Goal: Task Accomplishment & Management: Complete application form

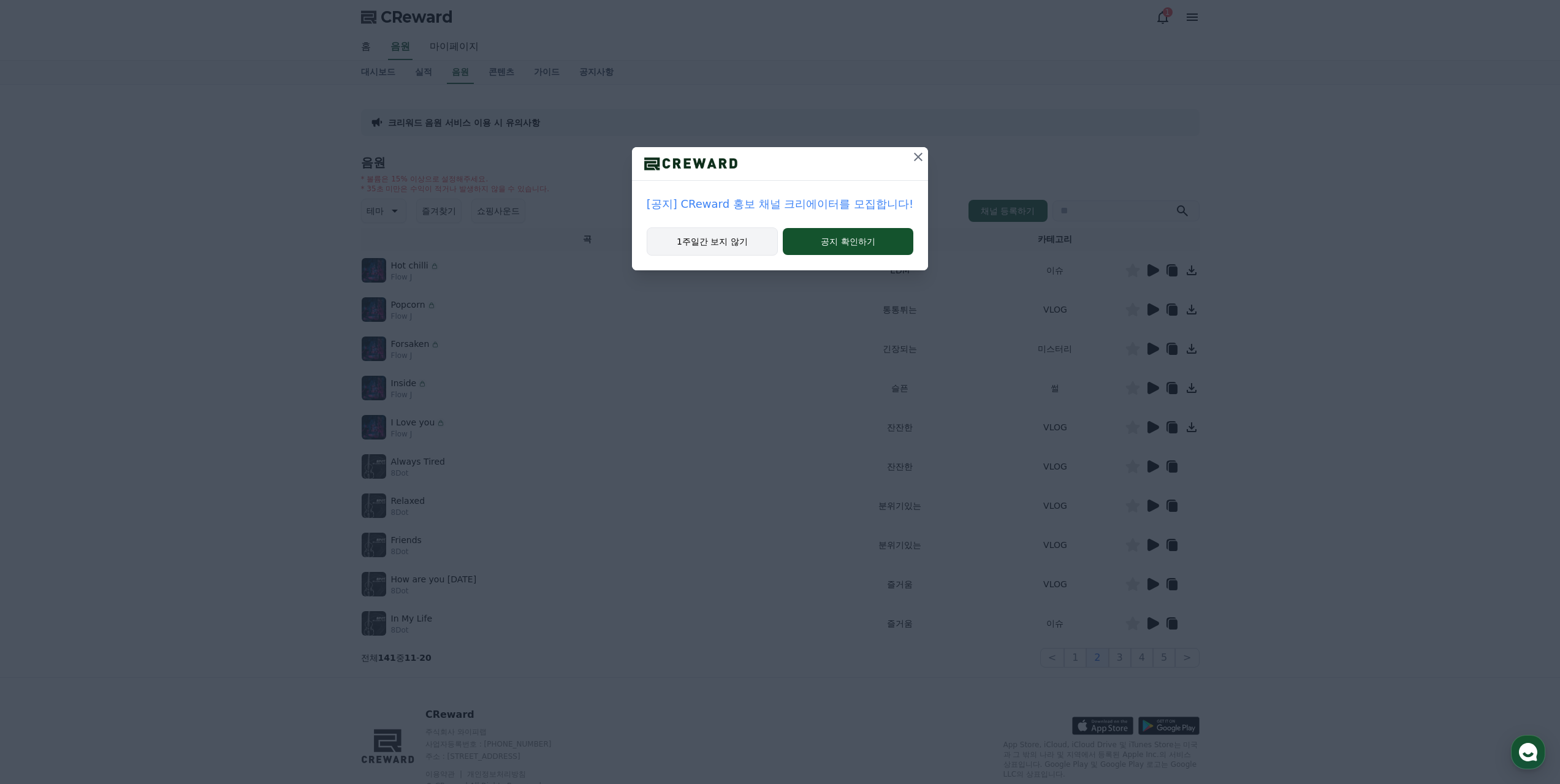
click at [729, 239] on button "1주일간 보지 않기" at bounding box center [713, 241] width 131 height 28
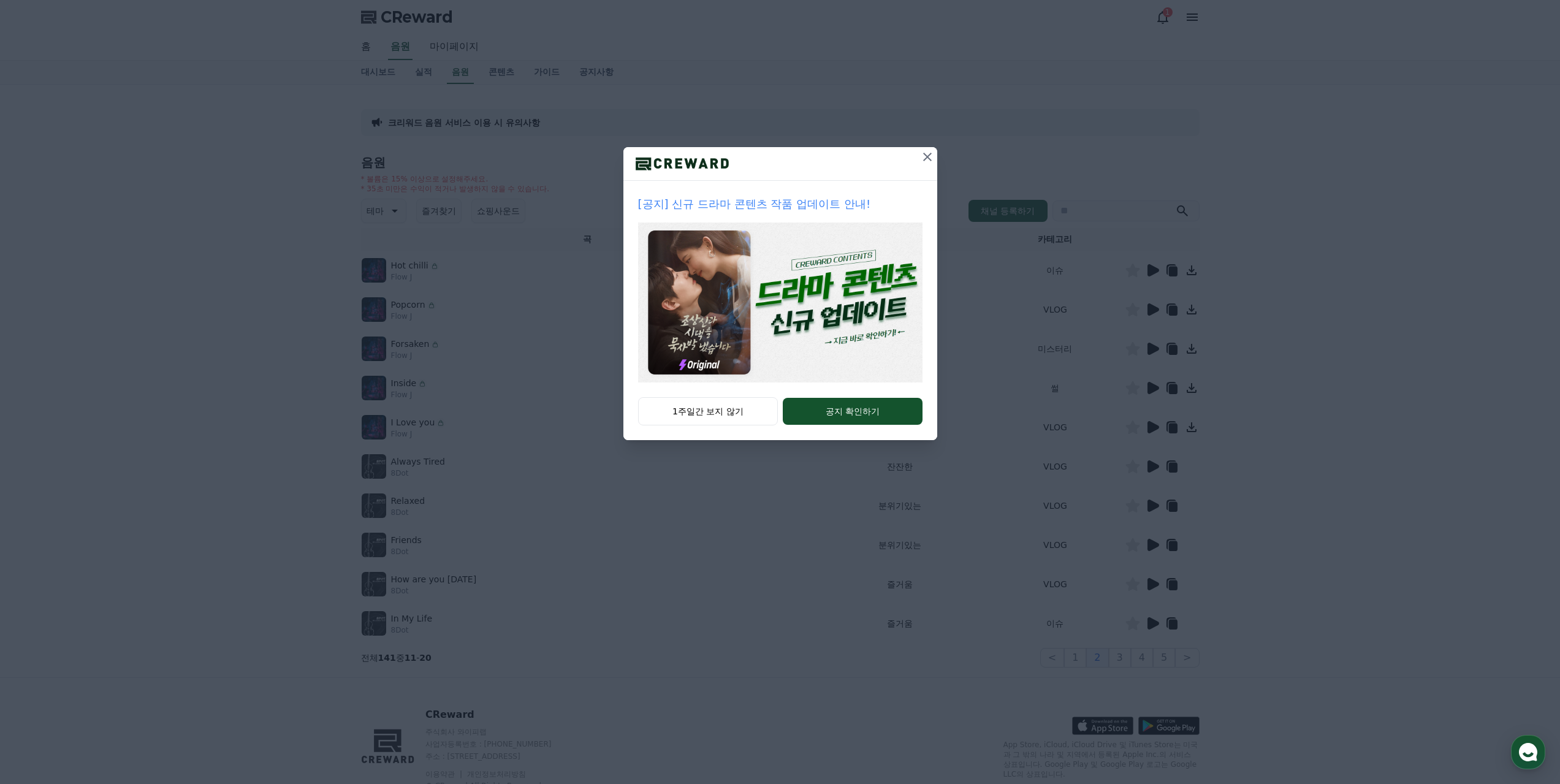
click at [926, 159] on icon at bounding box center [927, 157] width 15 height 15
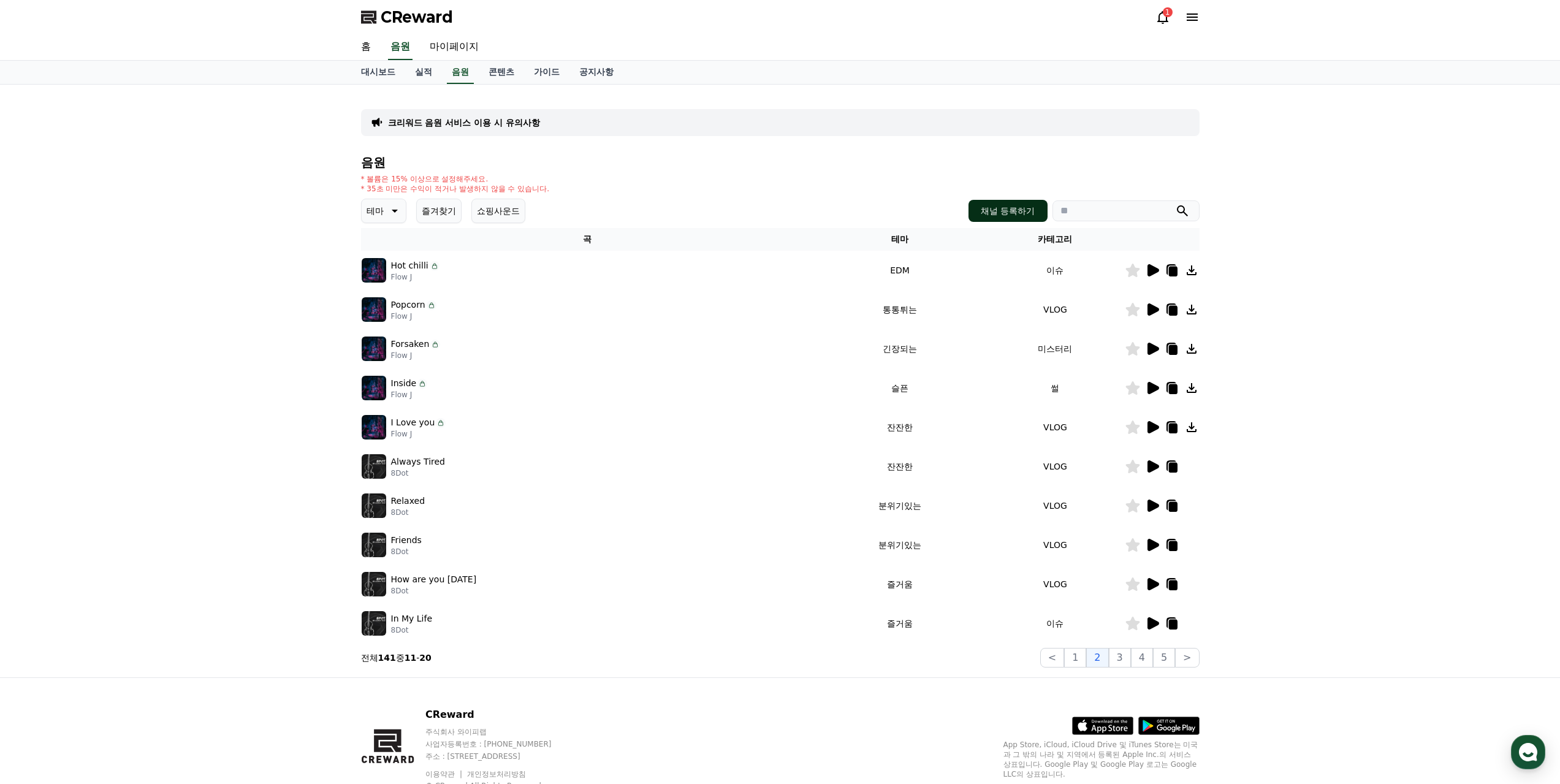
click at [1016, 204] on button "채널 등록하기" at bounding box center [1007, 211] width 79 height 22
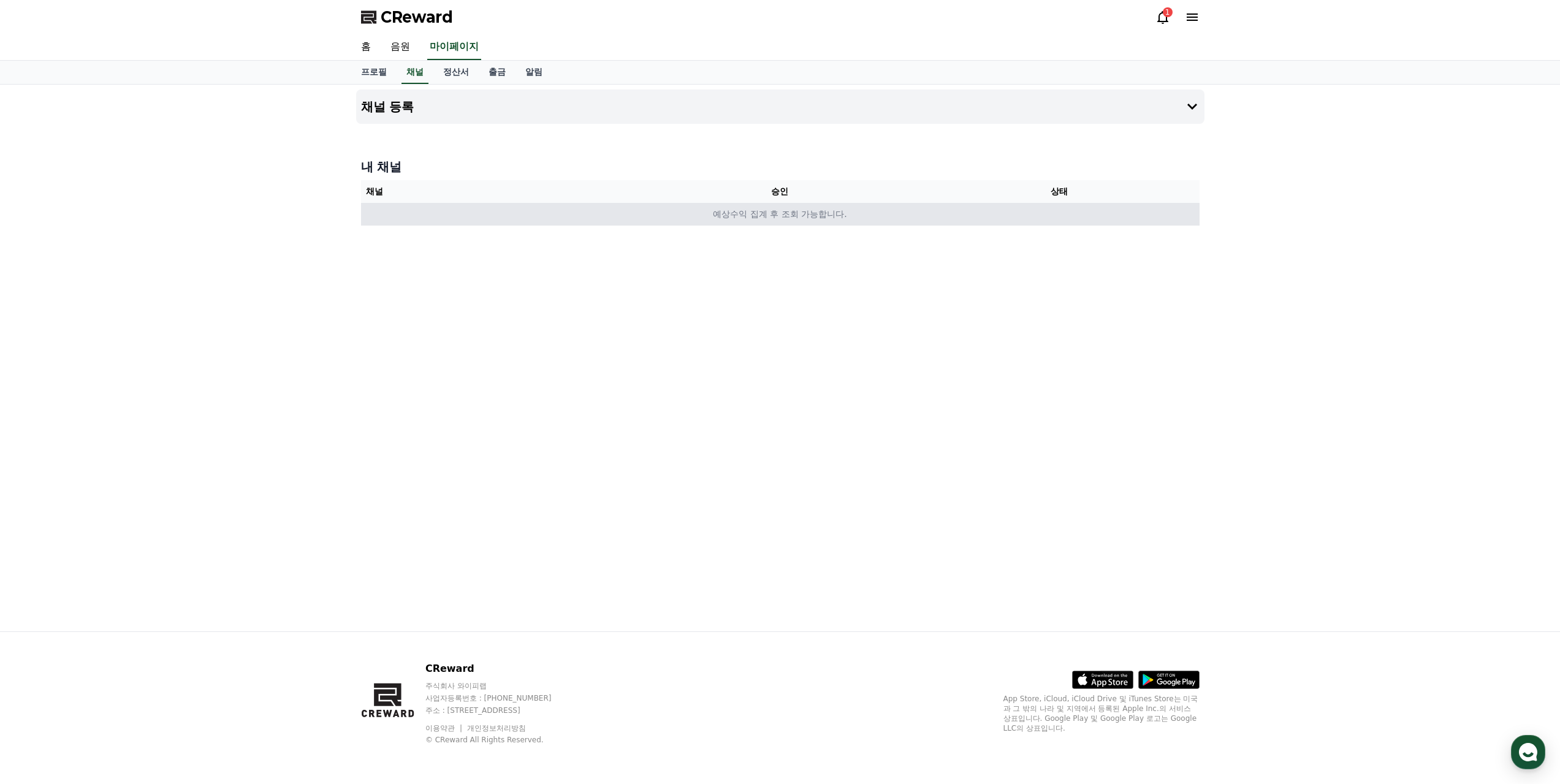
click at [763, 219] on td "예상수익 집계 후 조회 가능합니다." at bounding box center [780, 214] width 838 height 23
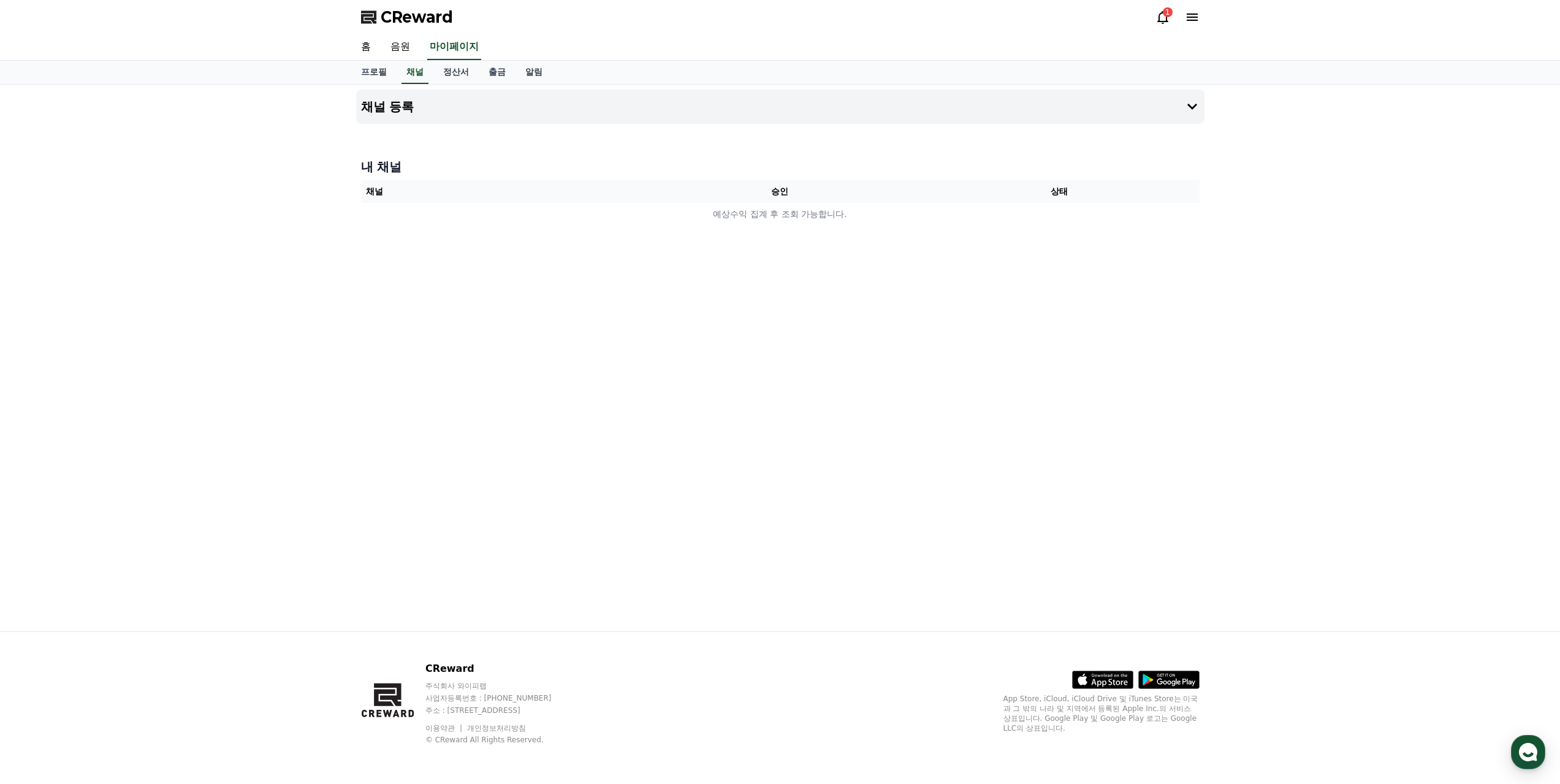
click at [1161, 15] on icon at bounding box center [1162, 17] width 15 height 15
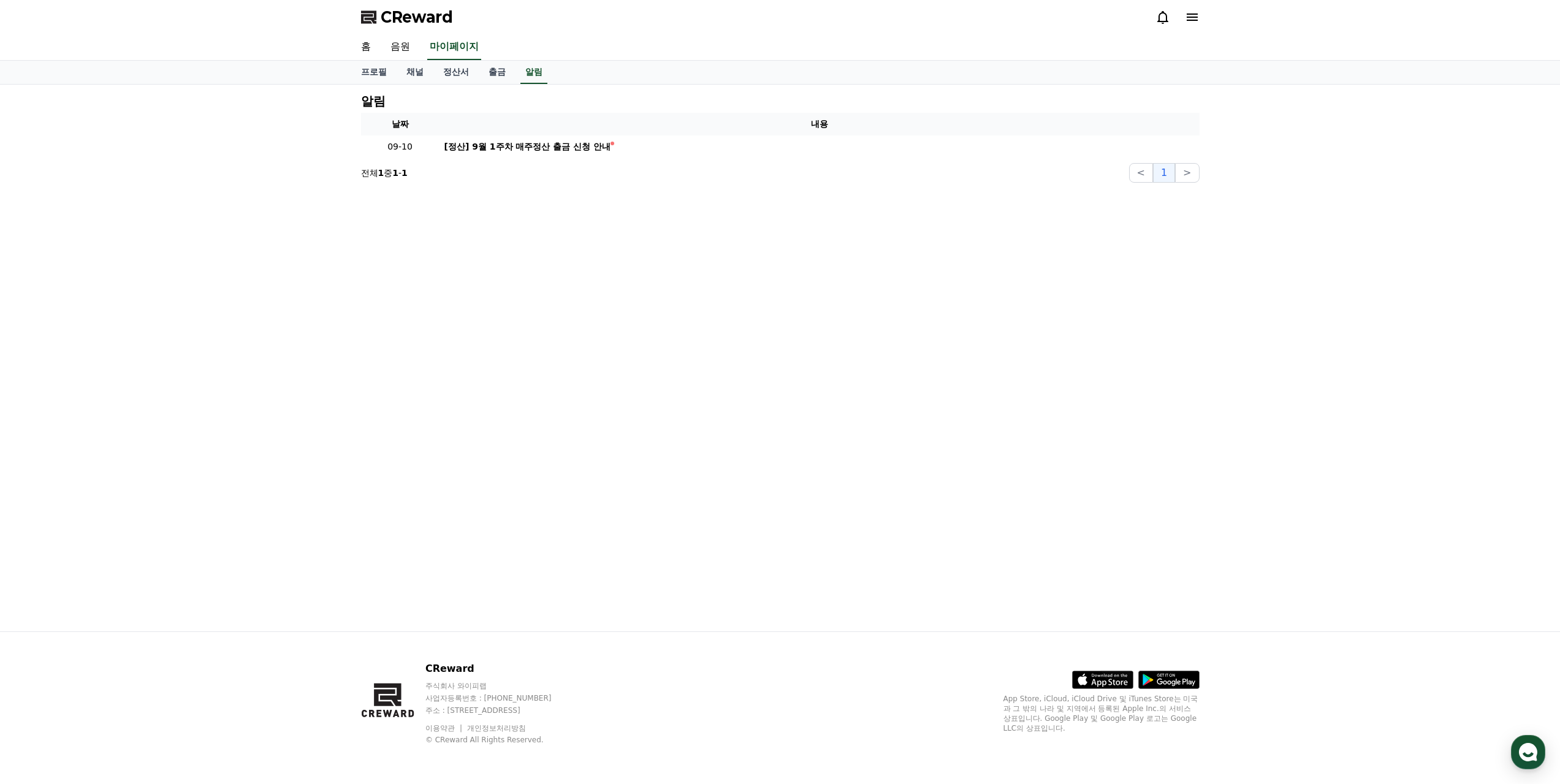
click at [1161, 15] on icon at bounding box center [1162, 17] width 15 height 15
click at [1202, 15] on div "CReward" at bounding box center [780, 17] width 858 height 34
click at [1193, 16] on icon at bounding box center [1192, 17] width 15 height 15
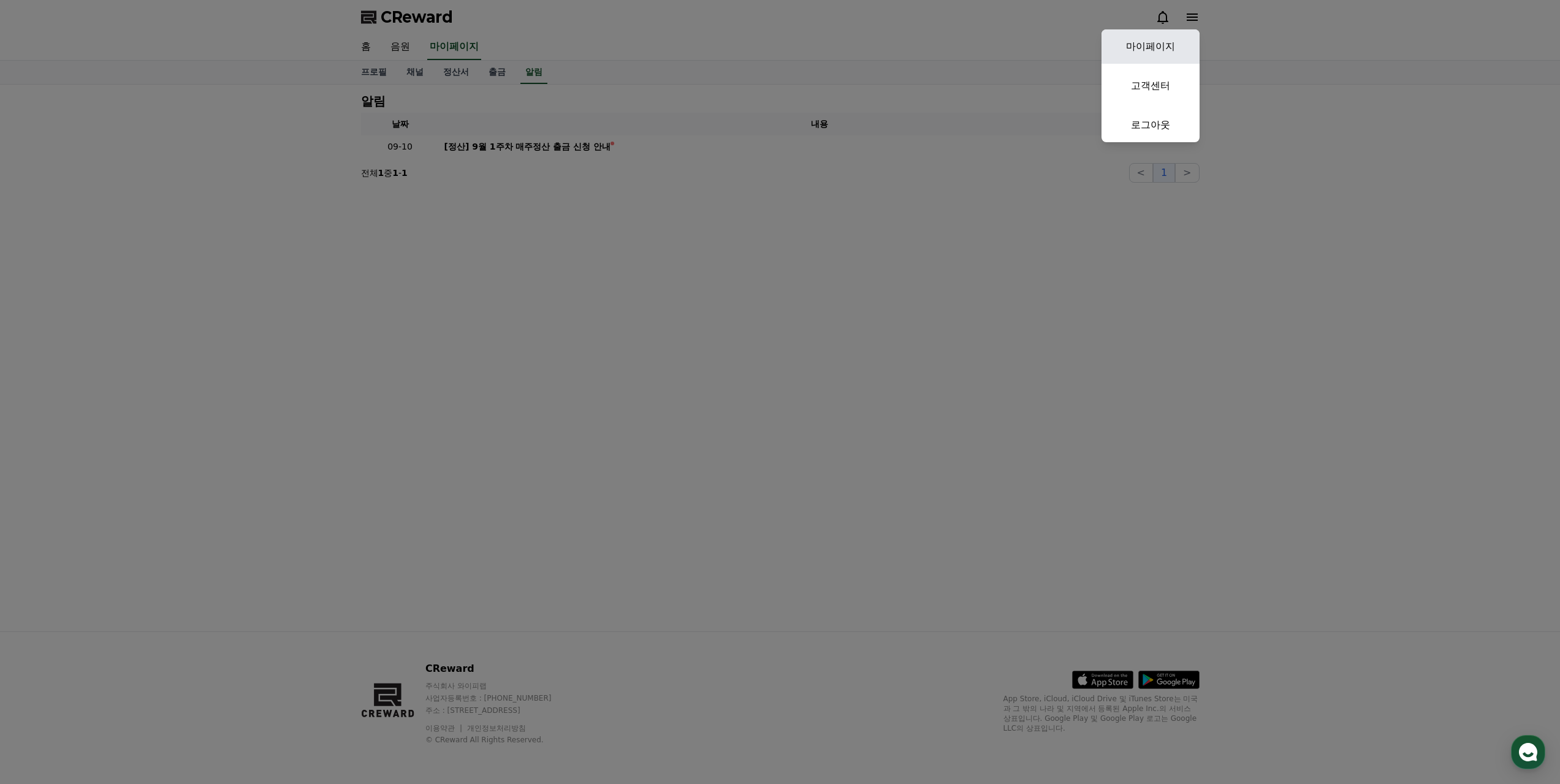
click at [1168, 48] on link "마이페이지" at bounding box center [1150, 46] width 98 height 34
select select "**********"
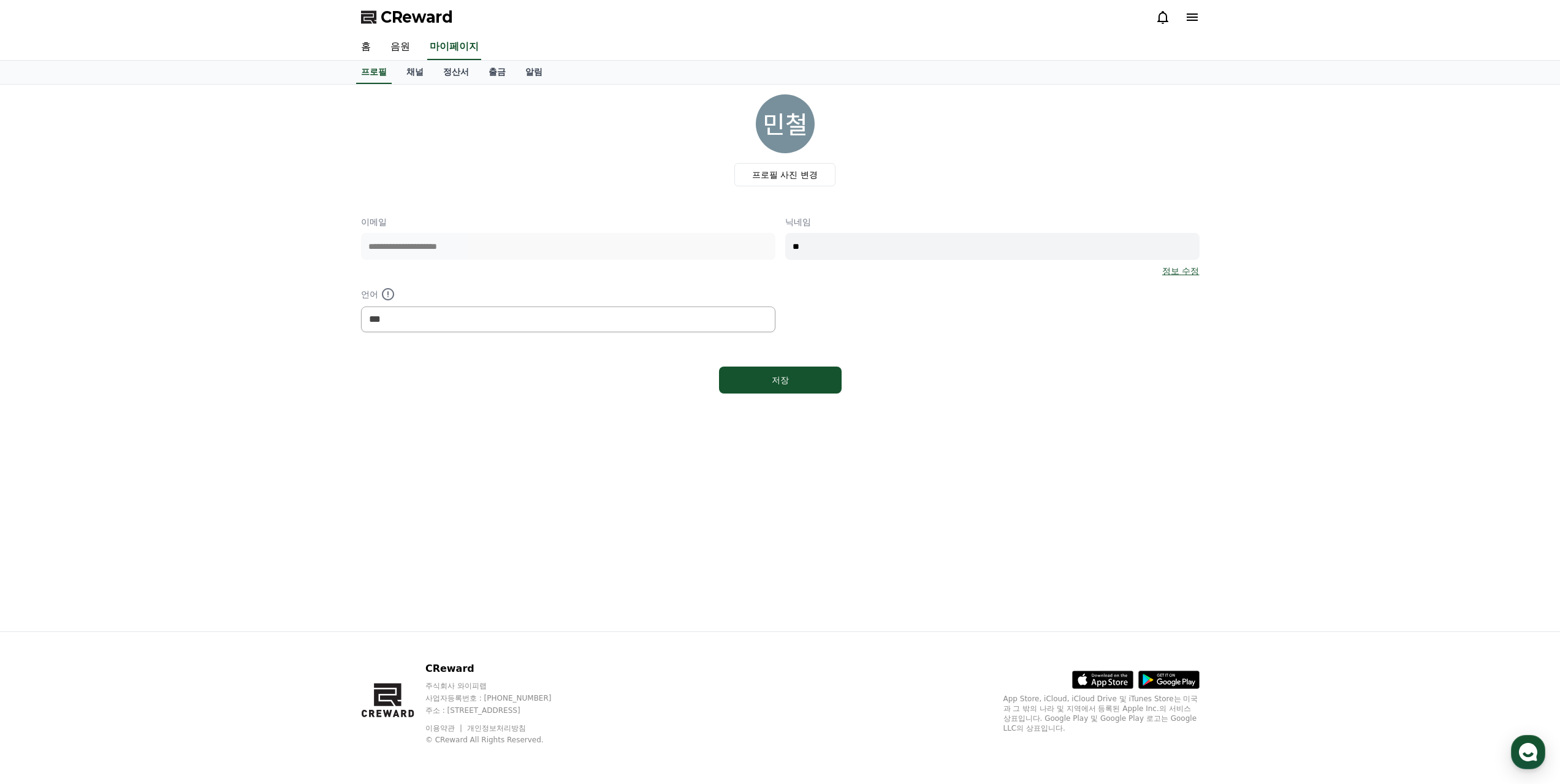
click at [786, 130] on img at bounding box center [785, 124] width 59 height 59
click at [448, 72] on link "정산서" at bounding box center [456, 72] width 46 height 23
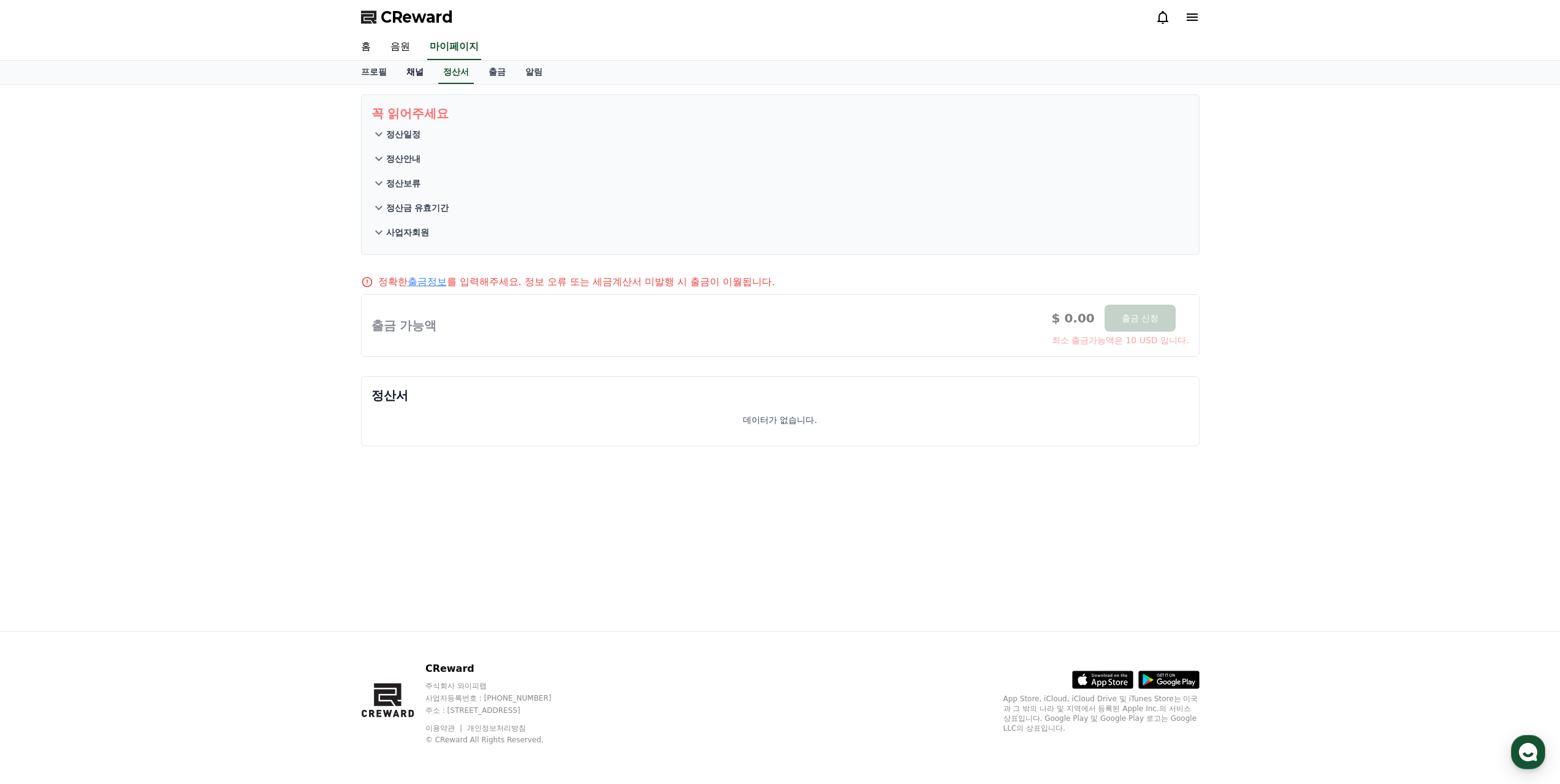
click at [409, 73] on link "채널" at bounding box center [415, 72] width 37 height 23
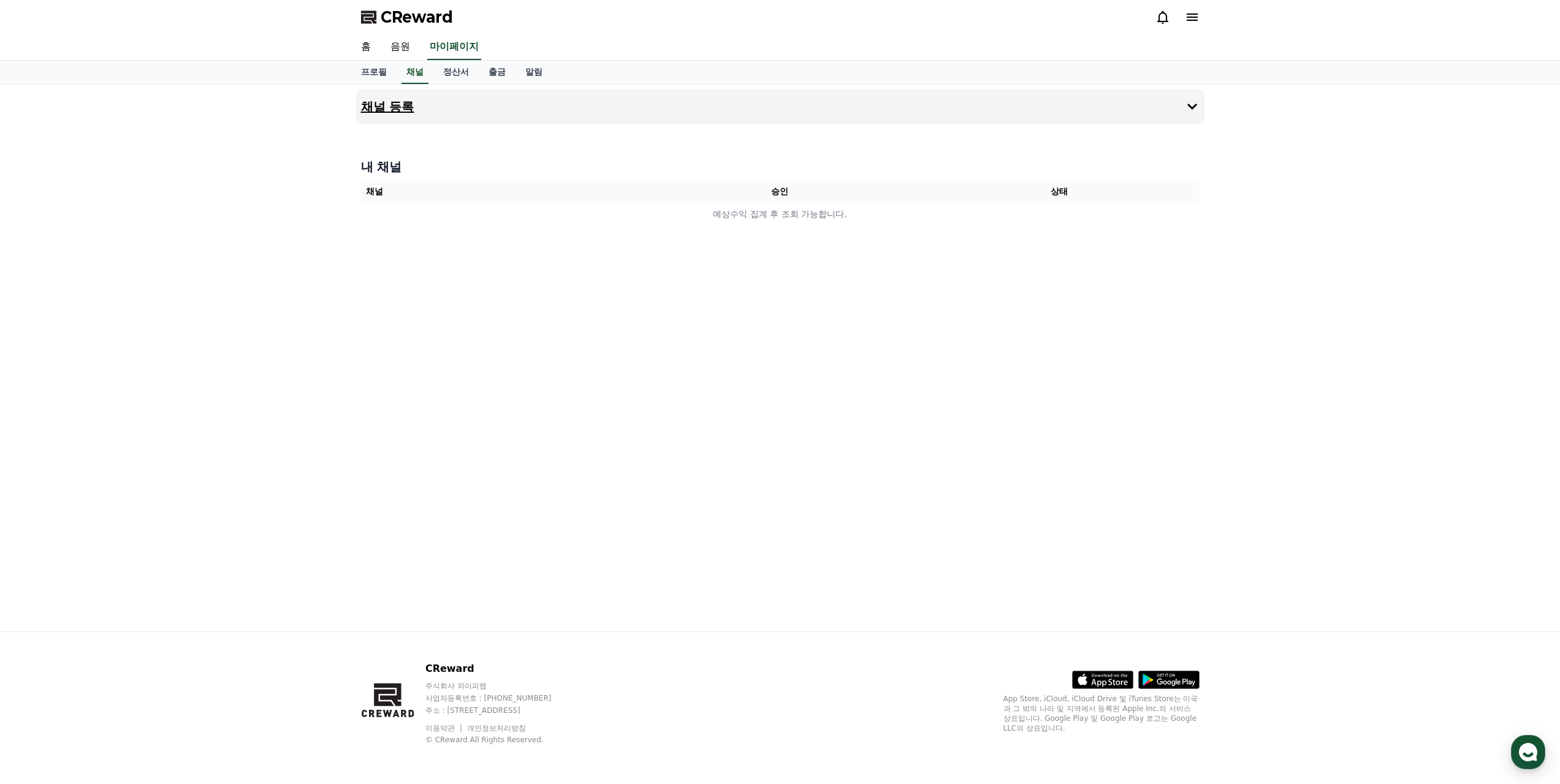
click at [949, 100] on button "채널 등록" at bounding box center [780, 107] width 848 height 34
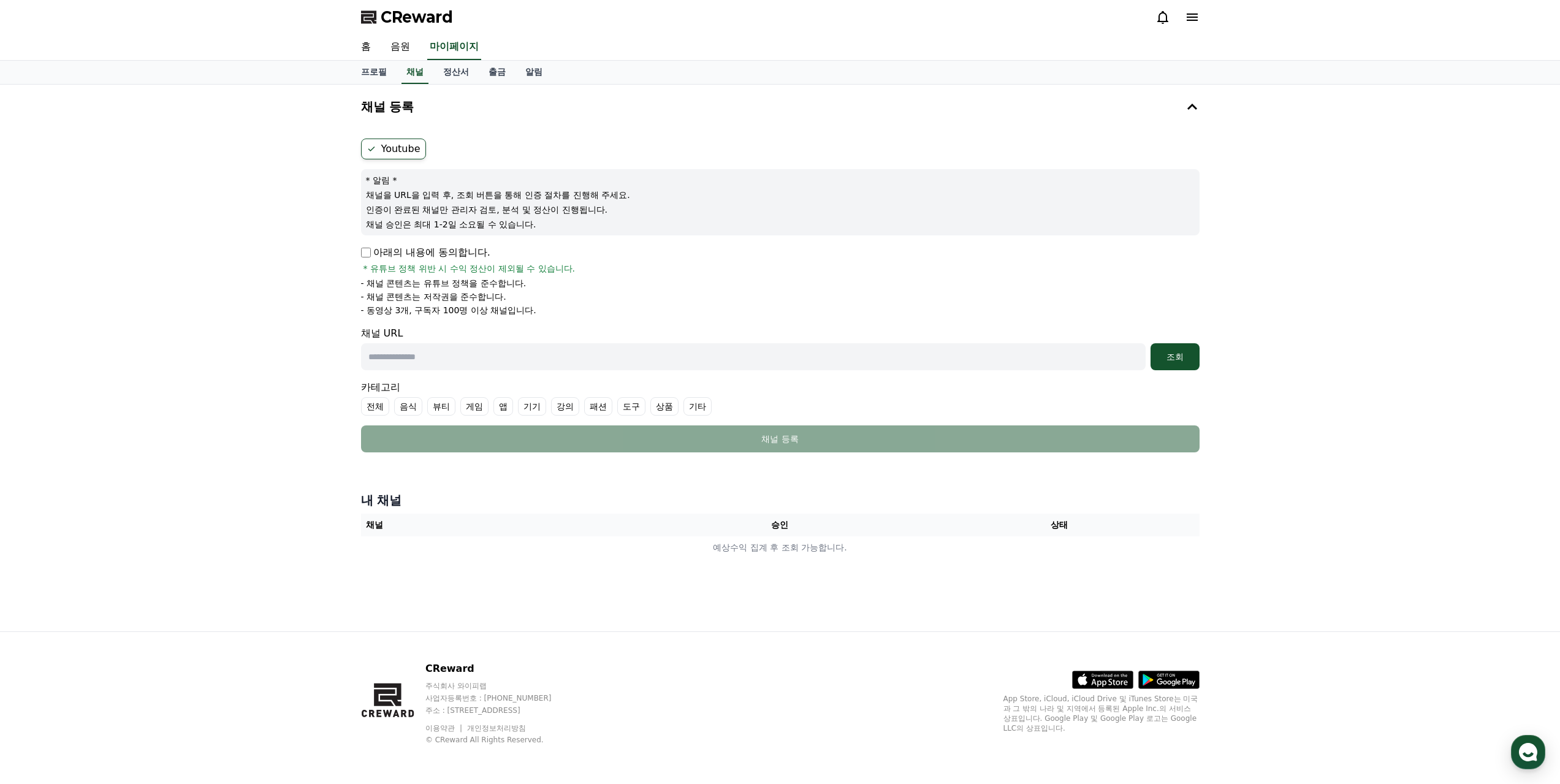
click at [359, 249] on div "Youtube * 알림 * 채널을 URL을 입력 후, 조회 버튼을 통해 인증 절차를 진행해 주세요. 인증이 완료된 채널만 관리자 검토, 분석 …" at bounding box center [780, 295] width 848 height 323
click at [431, 362] on input "text" at bounding box center [753, 356] width 784 height 27
paste input "*****"
type input "*****"
click at [480, 360] on input "text" at bounding box center [753, 356] width 784 height 27
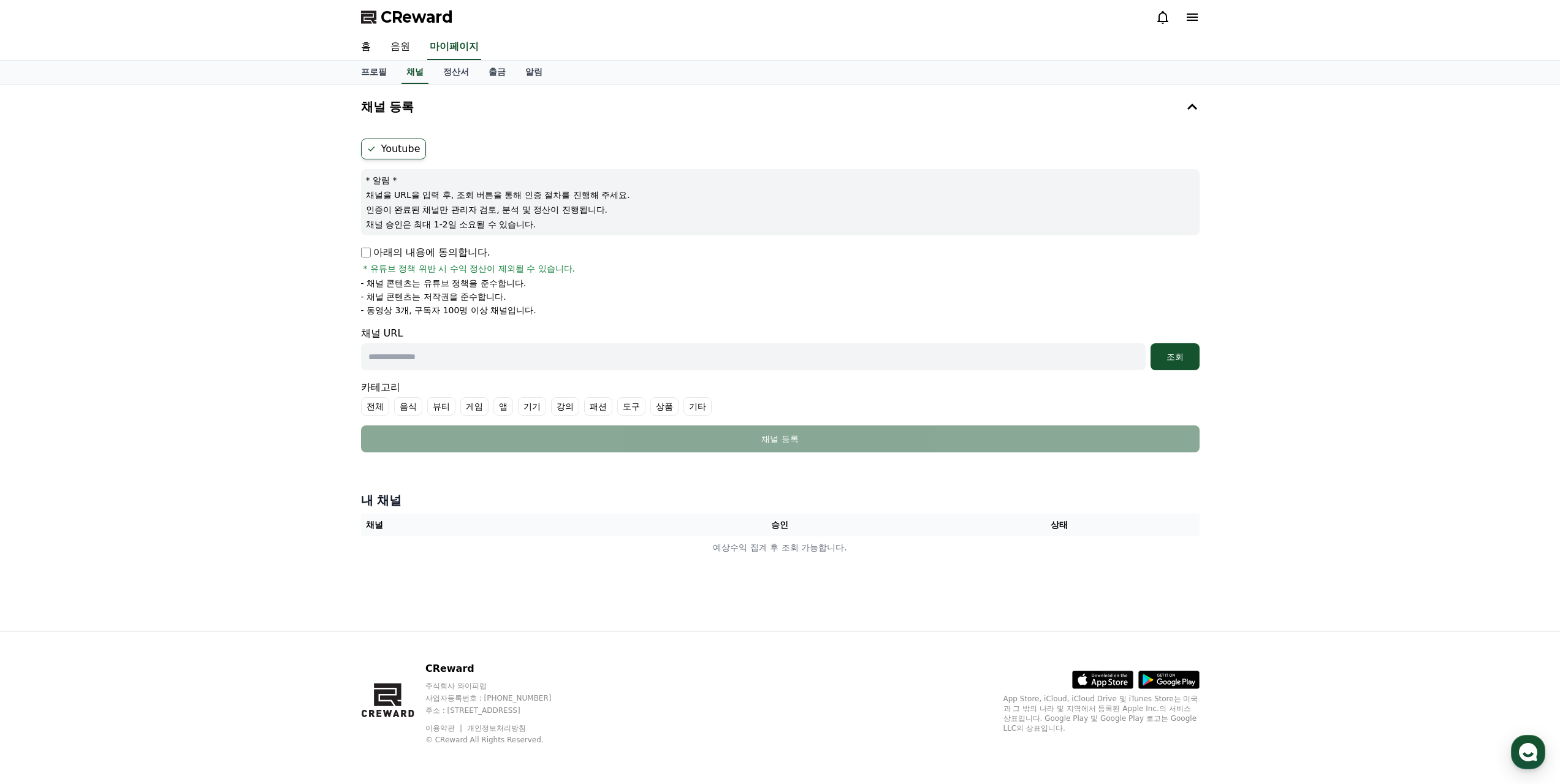
paste input "**********"
type input "**********"
click at [1177, 356] on div "조회" at bounding box center [1175, 357] width 39 height 12
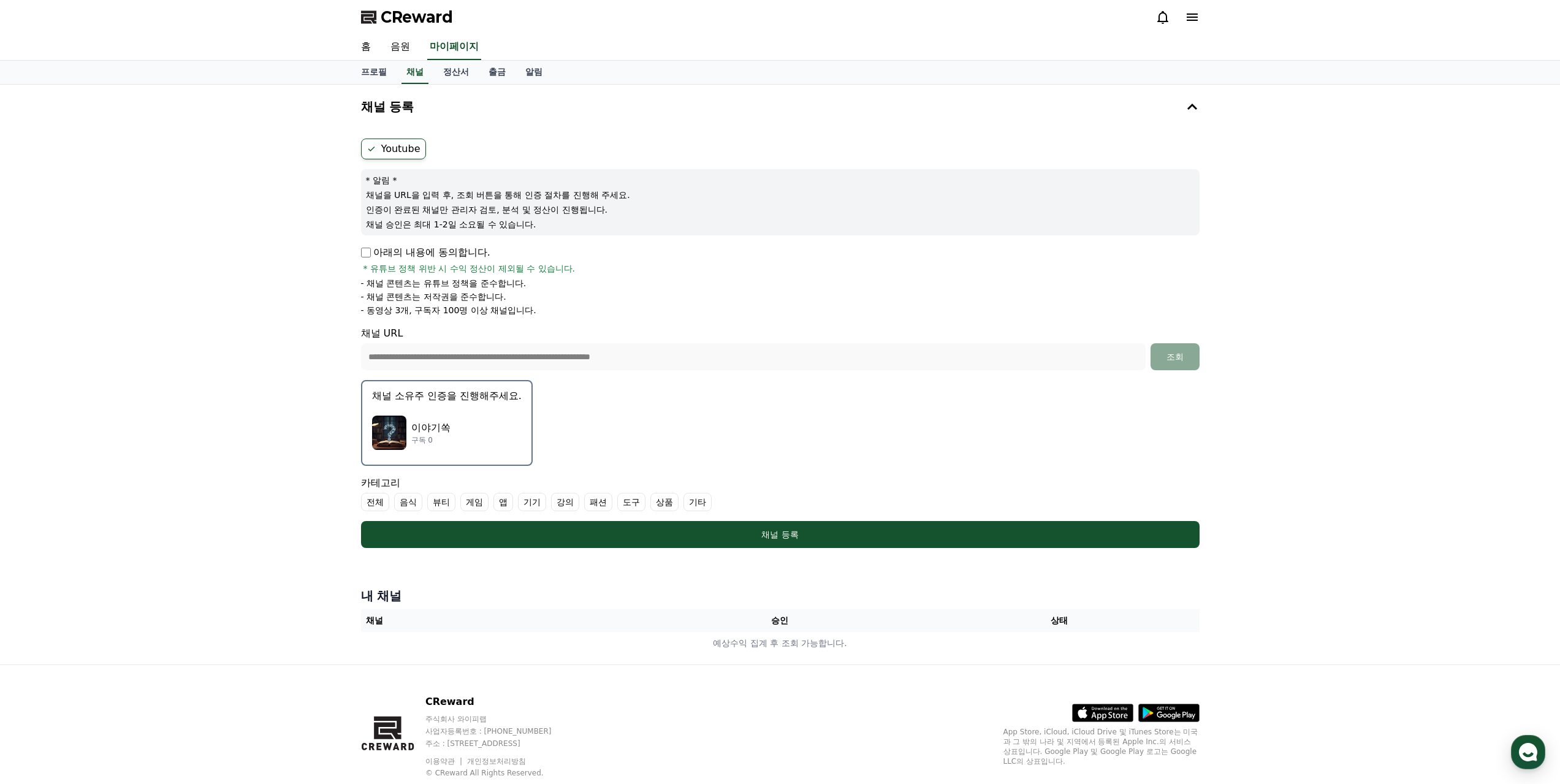
click at [368, 501] on label "전체" at bounding box center [375, 502] width 28 height 18
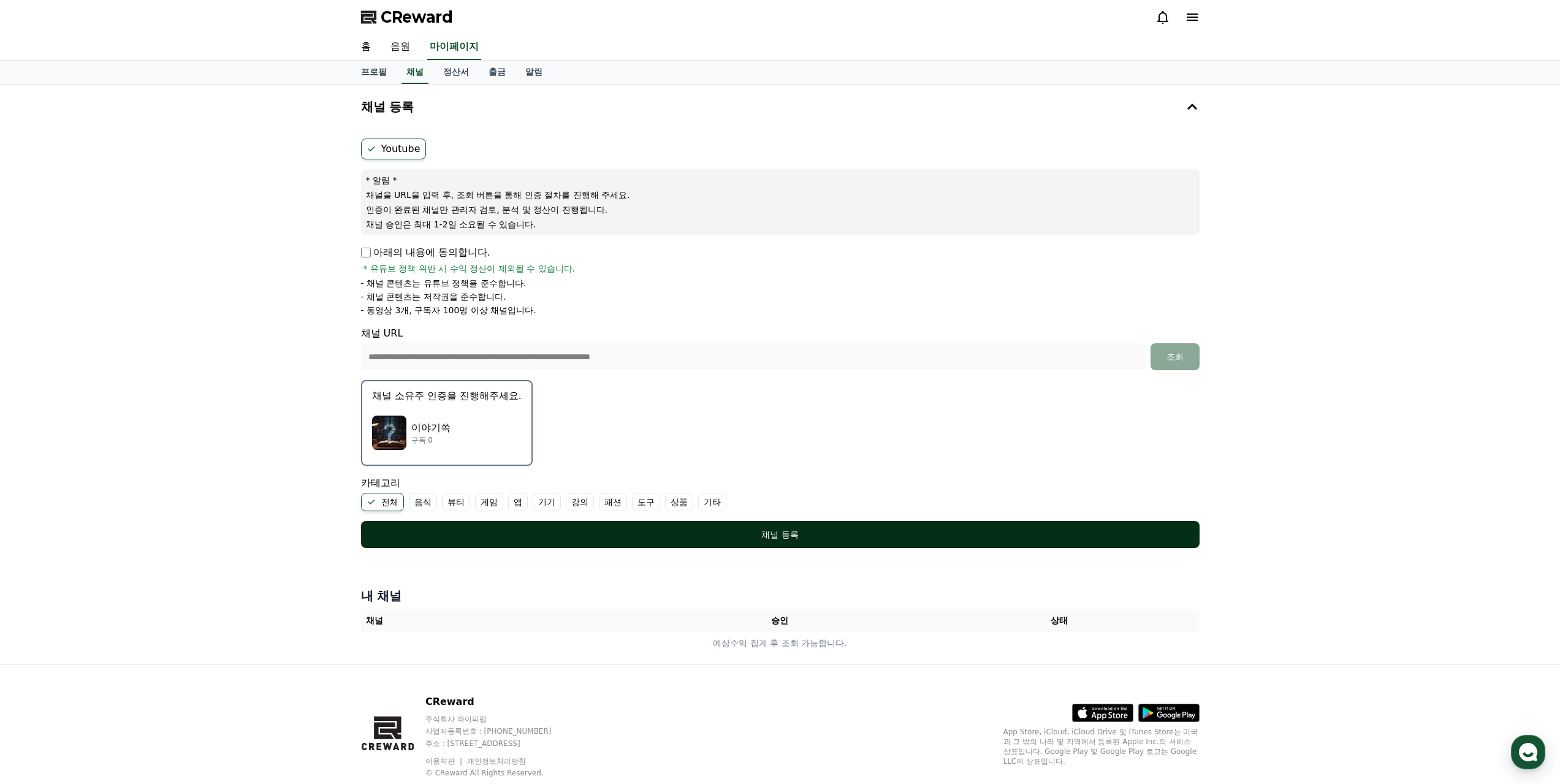
click at [558, 534] on div "채널 등록" at bounding box center [780, 534] width 789 height 12
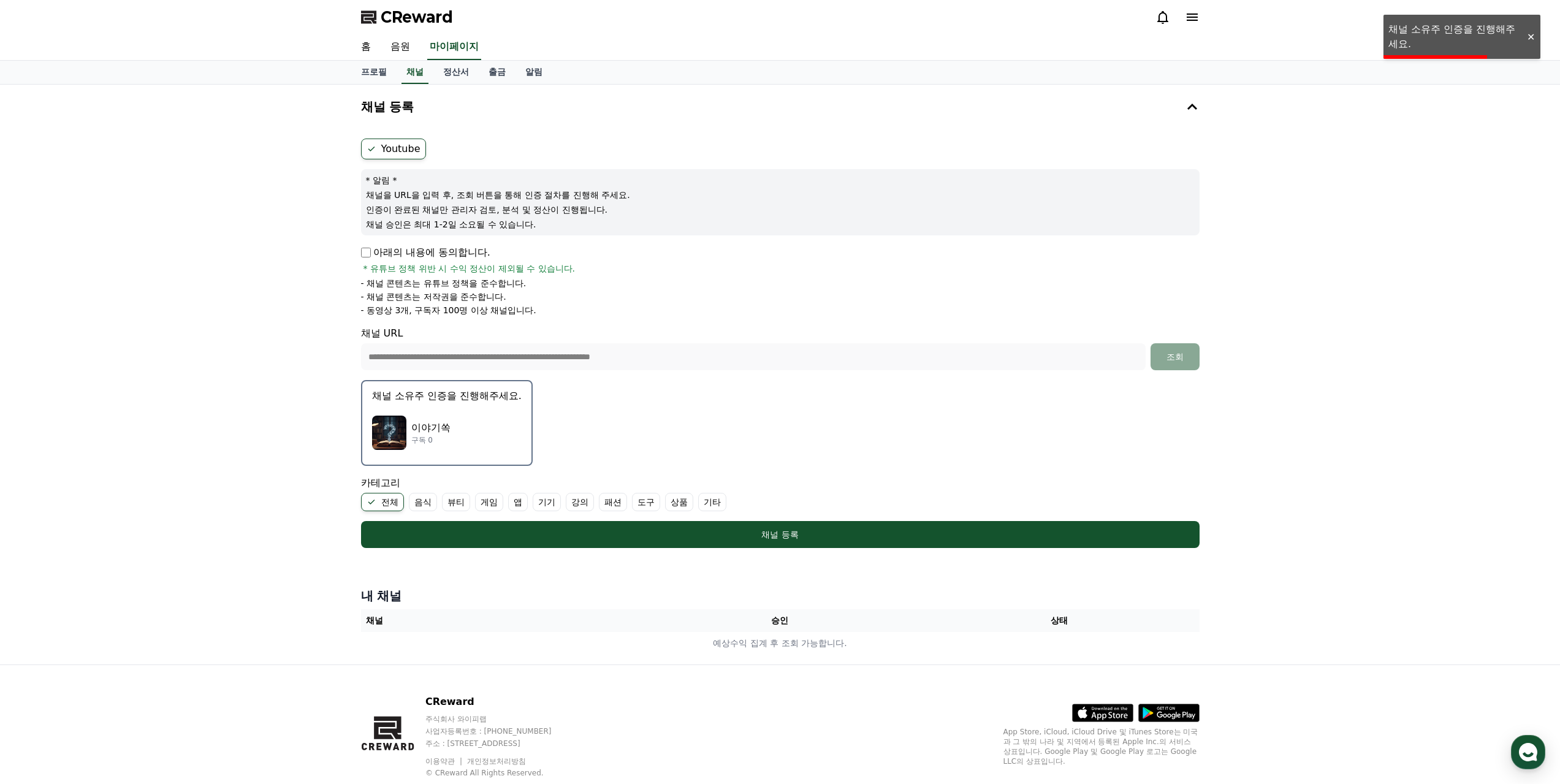
click at [473, 399] on p "채널 소유주 인증을 진행해주세요." at bounding box center [447, 396] width 150 height 15
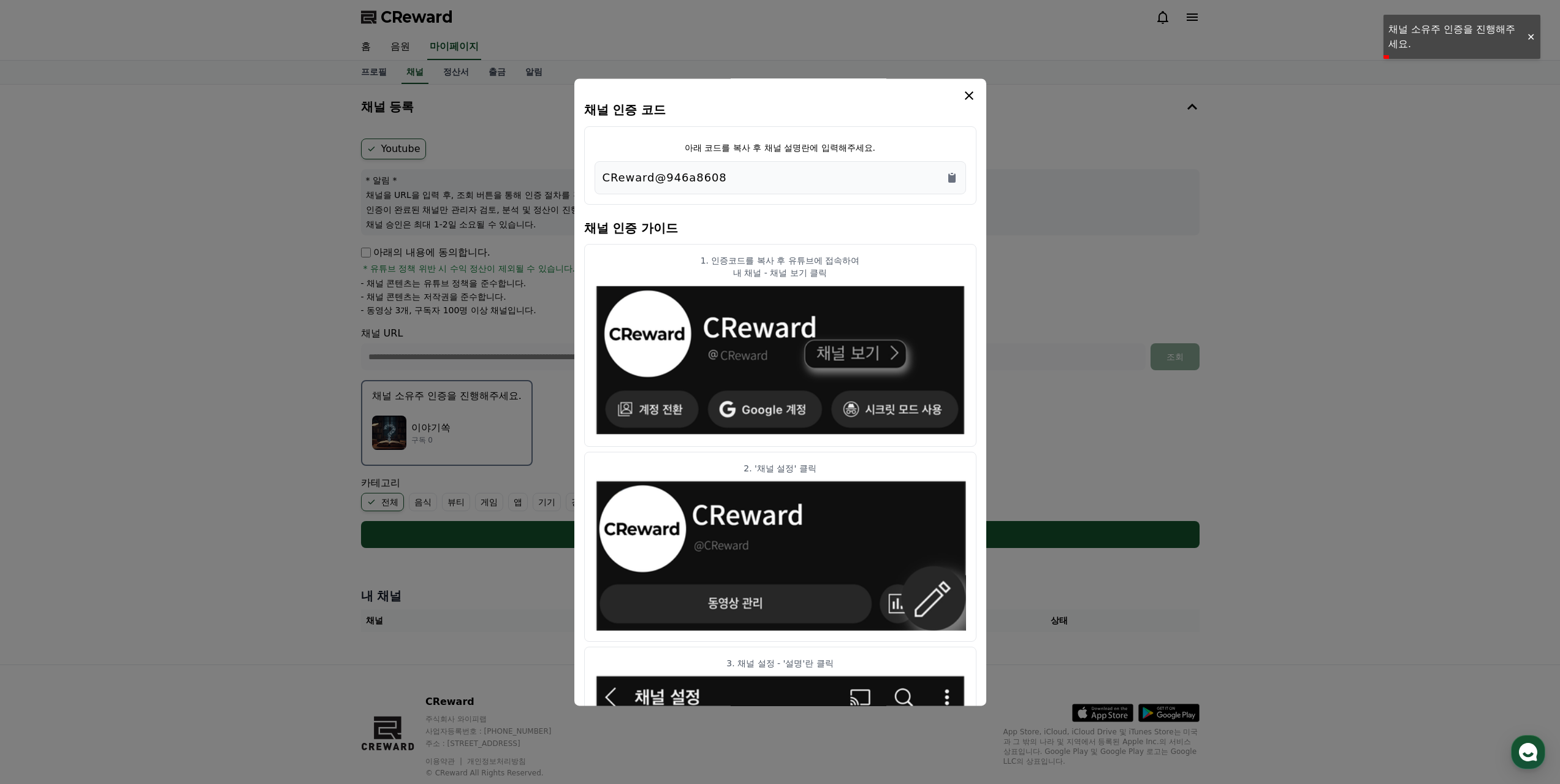
click at [757, 173] on div "CReward@946a8608" at bounding box center [780, 178] width 355 height 17
click at [726, 169] on div "CReward@946a8608" at bounding box center [780, 178] width 355 height 17
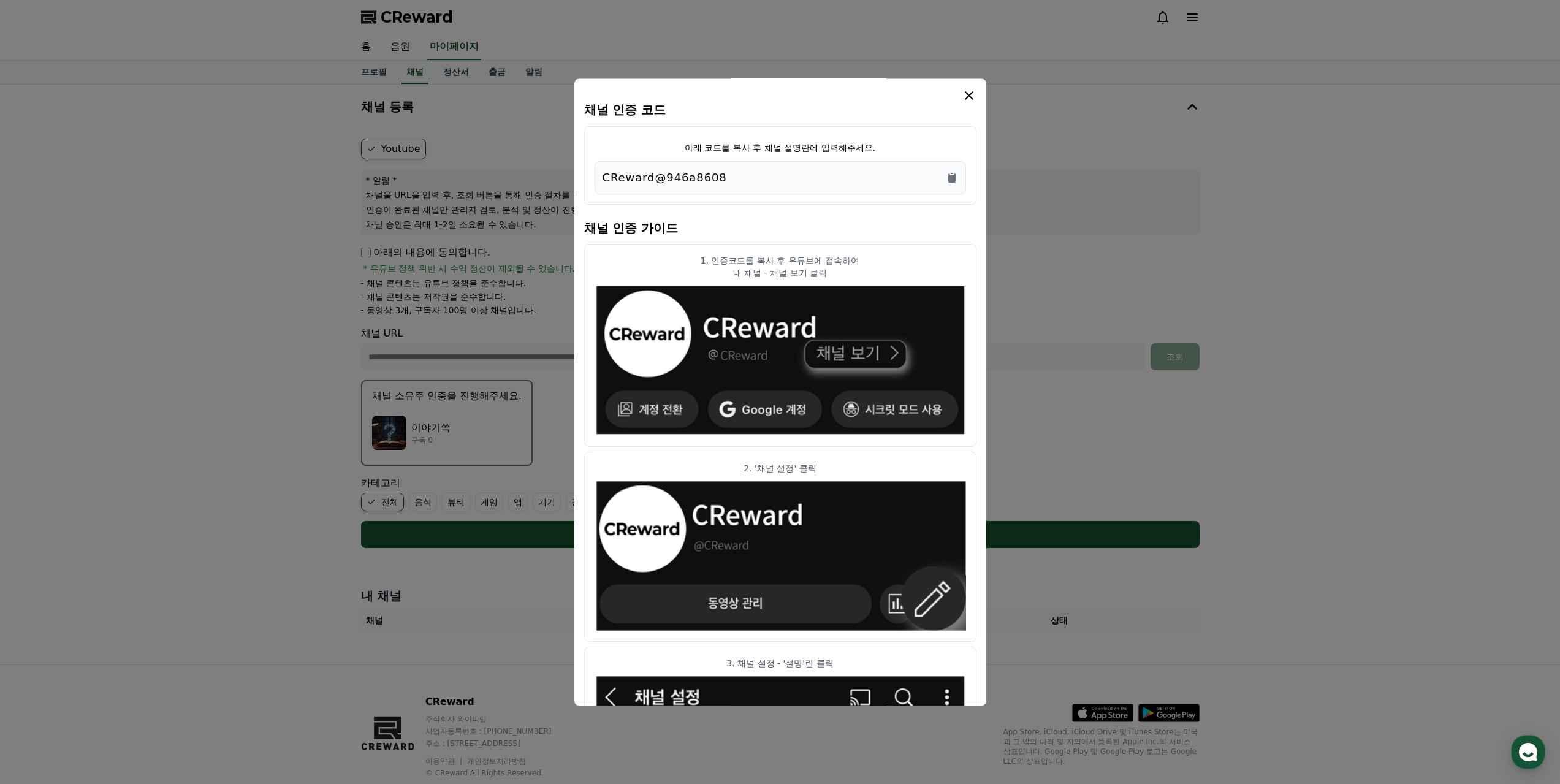
click at [726, 169] on div "CReward@946a8608" at bounding box center [780, 178] width 355 height 17
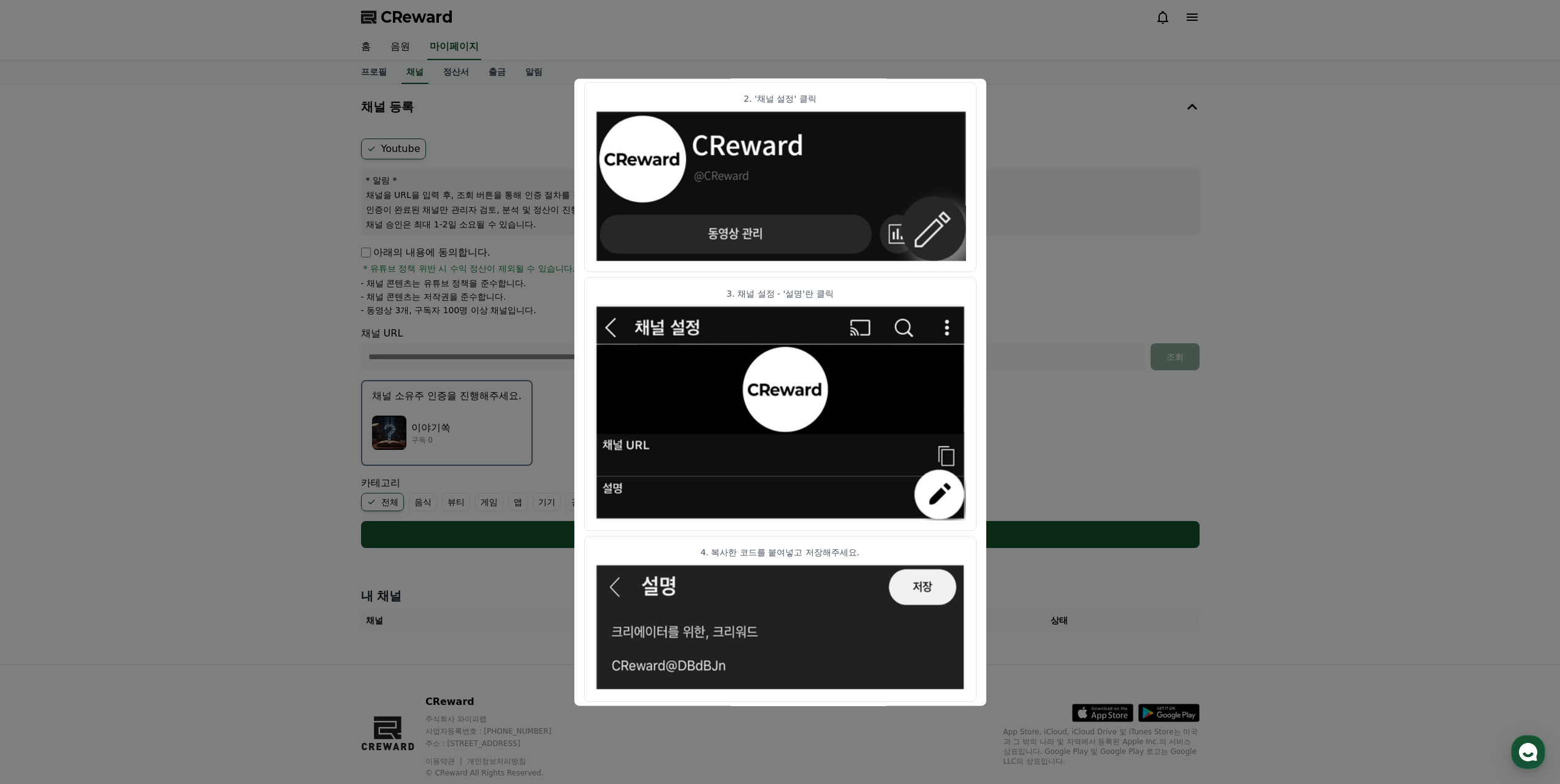
scroll to position [431, 0]
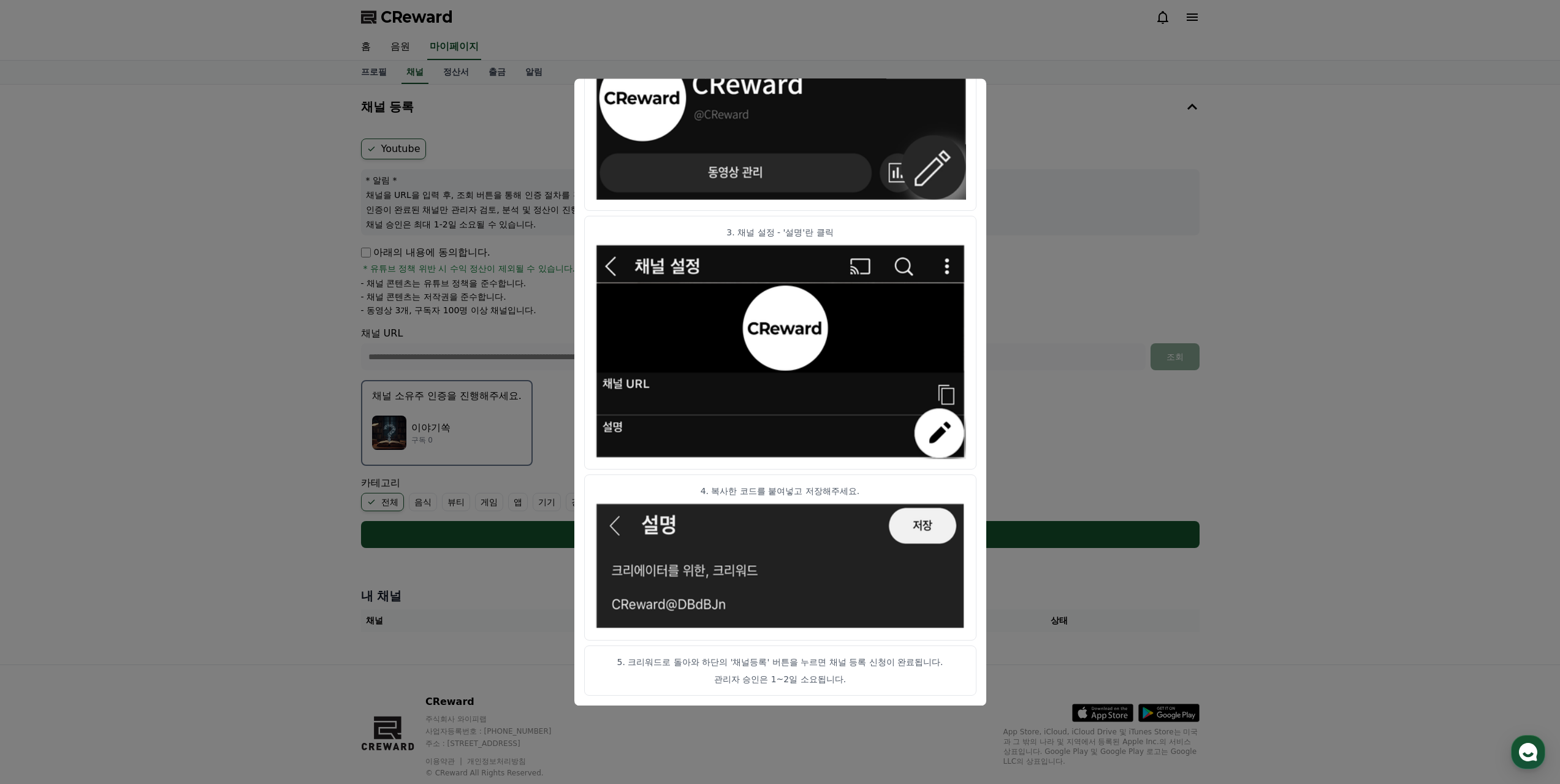
click at [1139, 481] on button "close modal" at bounding box center [780, 392] width 1560 height 784
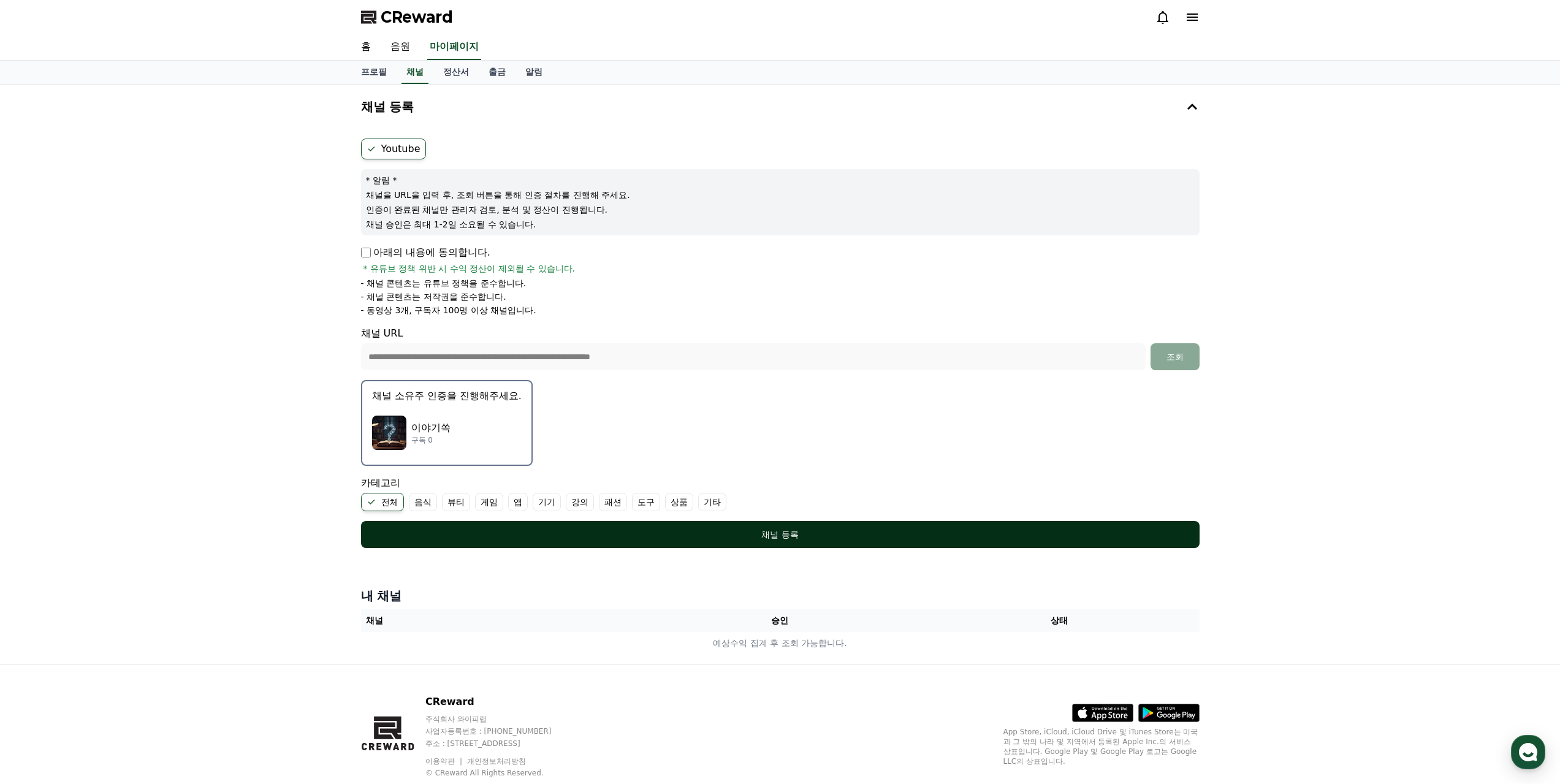
click at [754, 539] on div "채널 등록" at bounding box center [780, 534] width 789 height 12
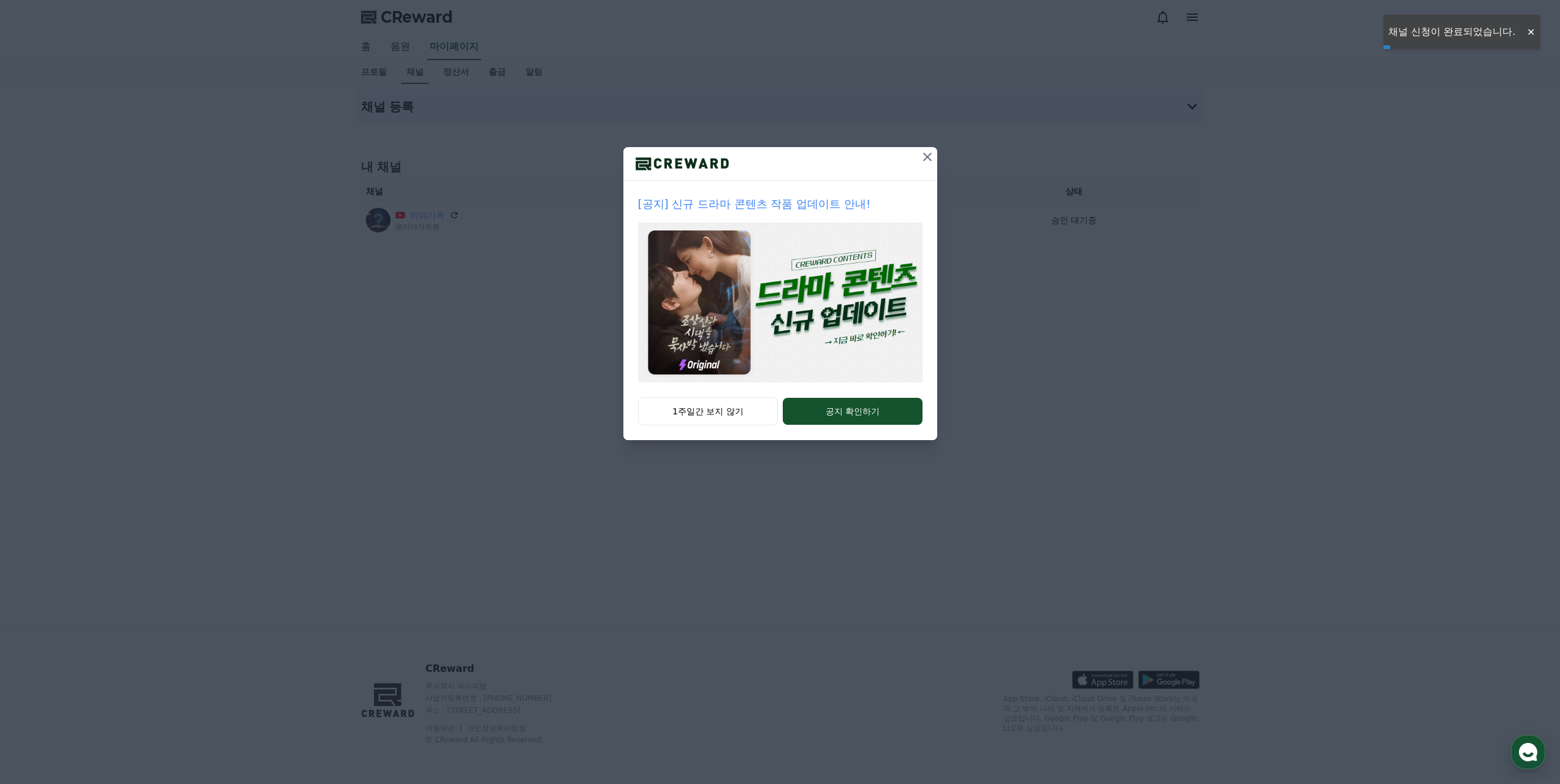
click at [927, 150] on icon at bounding box center [927, 157] width 15 height 15
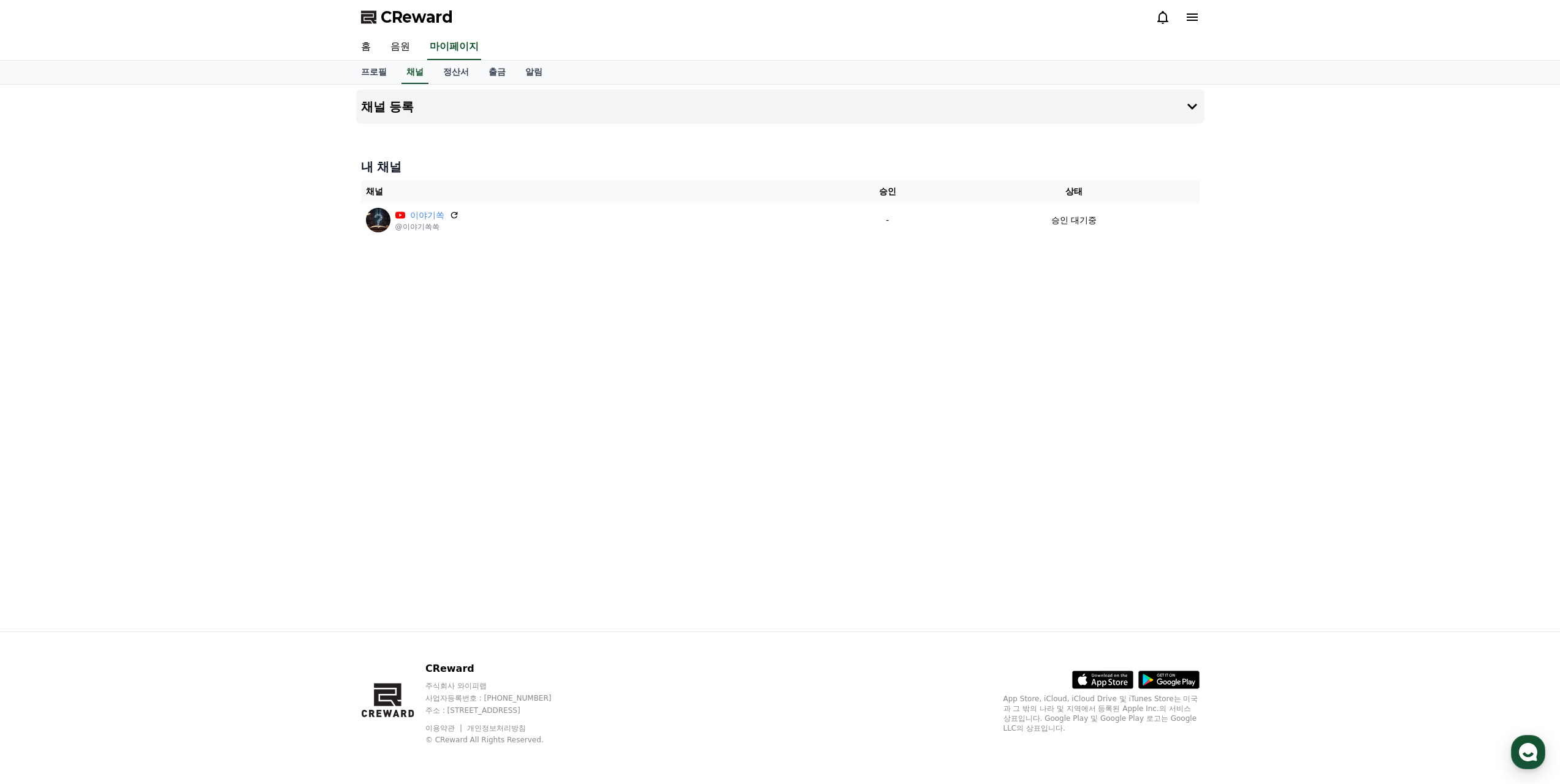
click at [664, 333] on div "채널 등록 내 채널 채널 승인 상태 이야기쏙 @이야기쏙쏙 - 승인 대기중" at bounding box center [780, 358] width 858 height 547
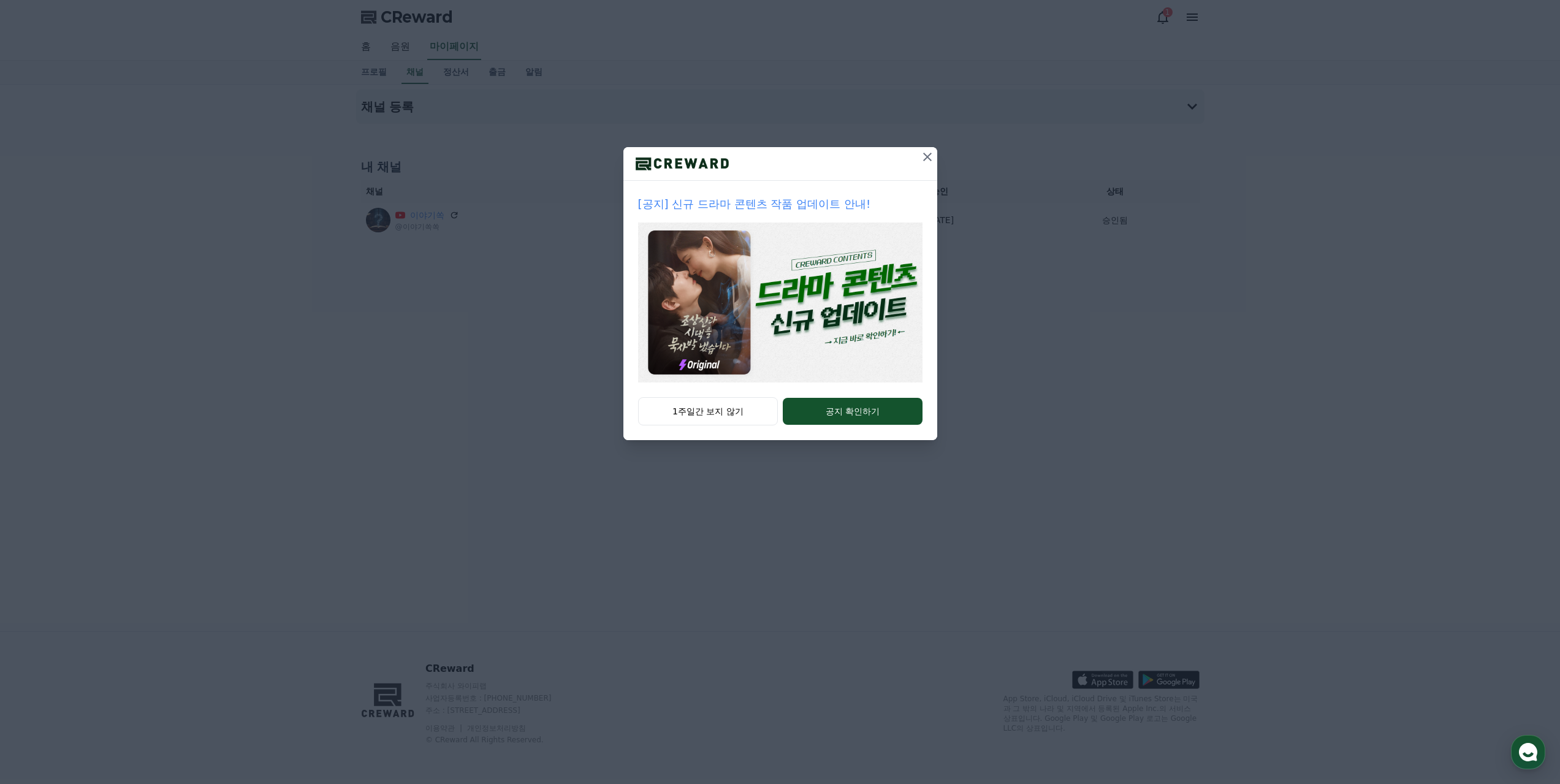
click at [924, 155] on icon at bounding box center [927, 157] width 15 height 15
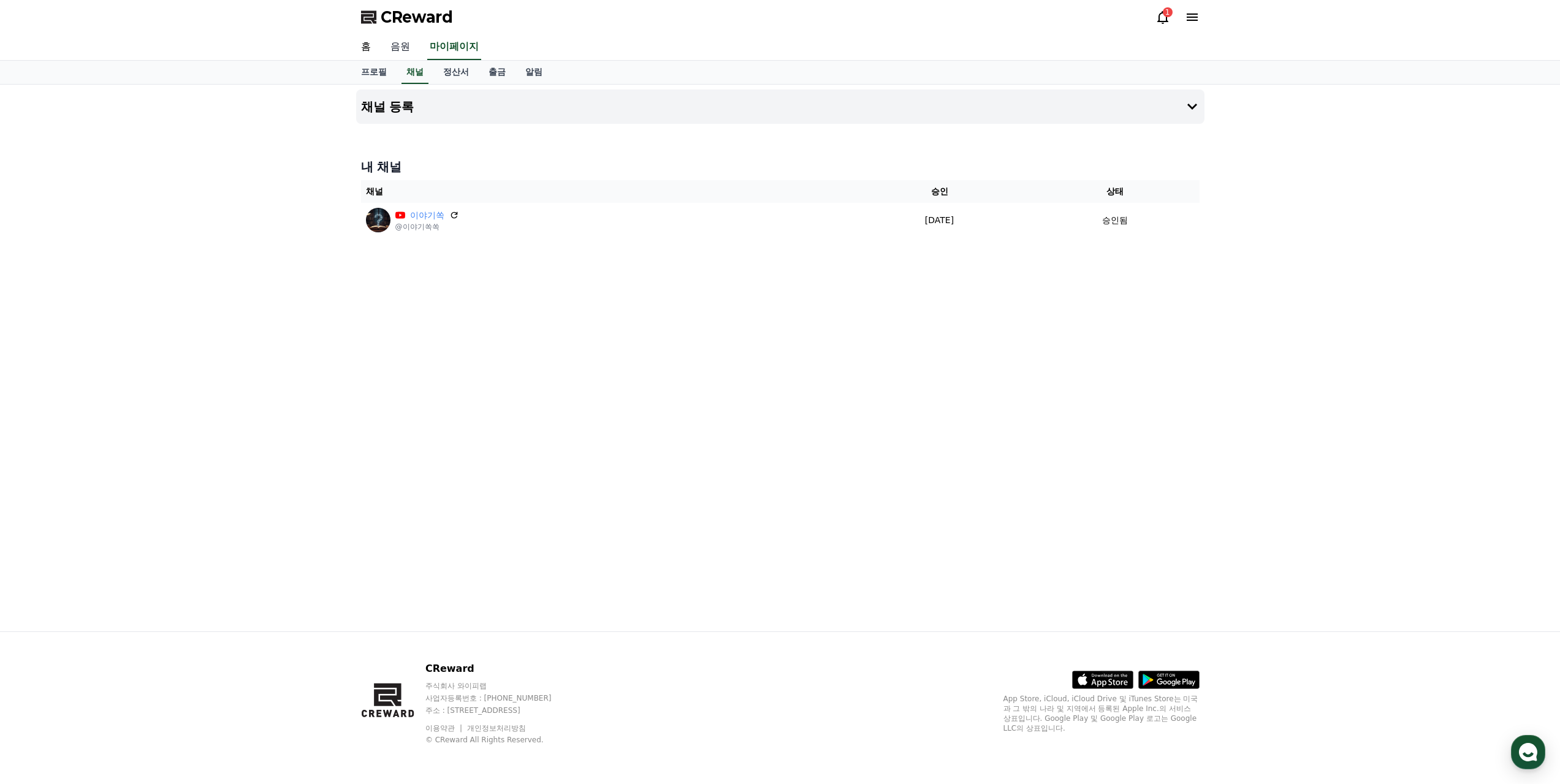
click at [402, 47] on link "음원" at bounding box center [400, 47] width 39 height 26
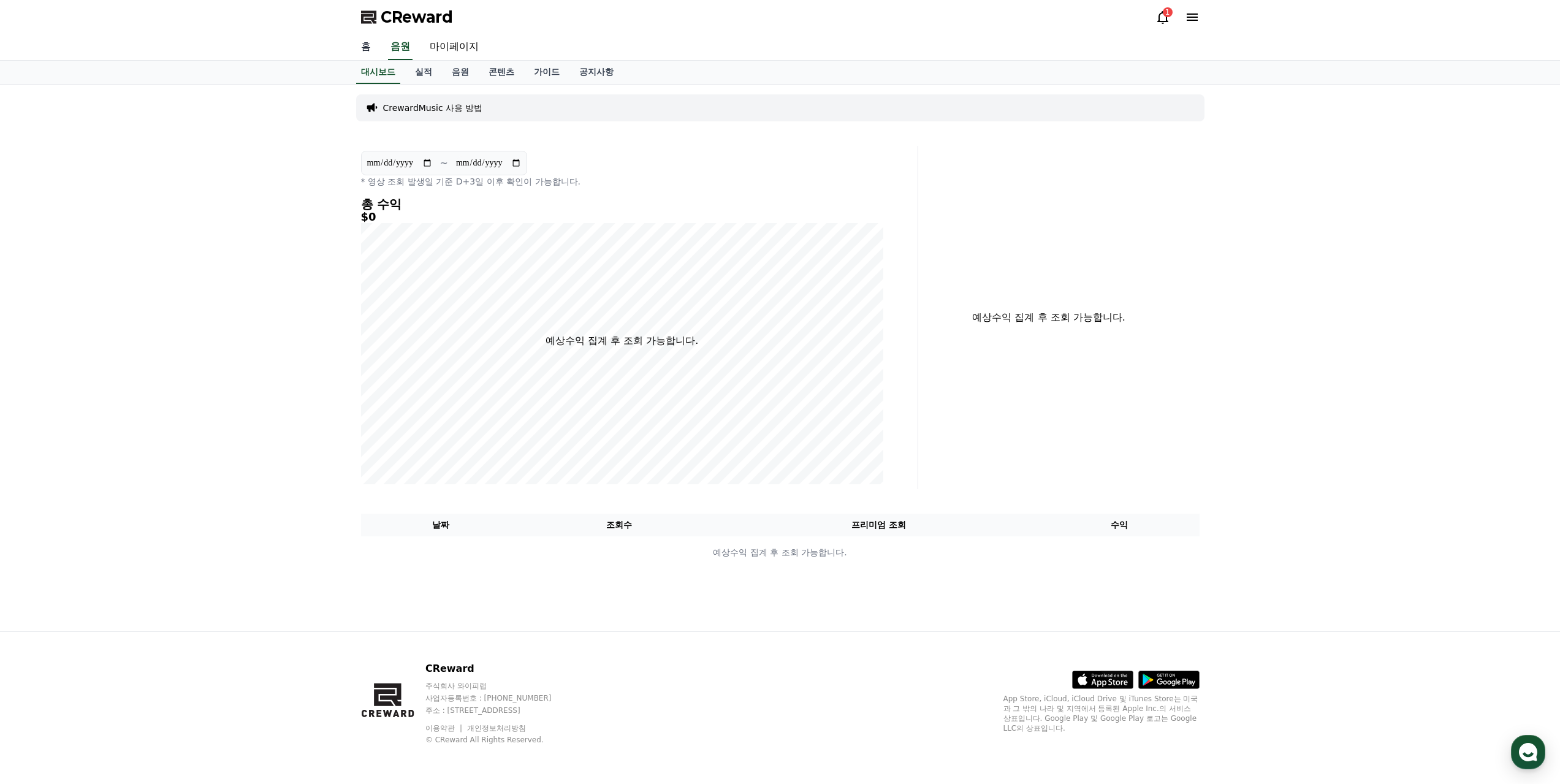
click at [374, 47] on link "홈" at bounding box center [366, 47] width 29 height 26
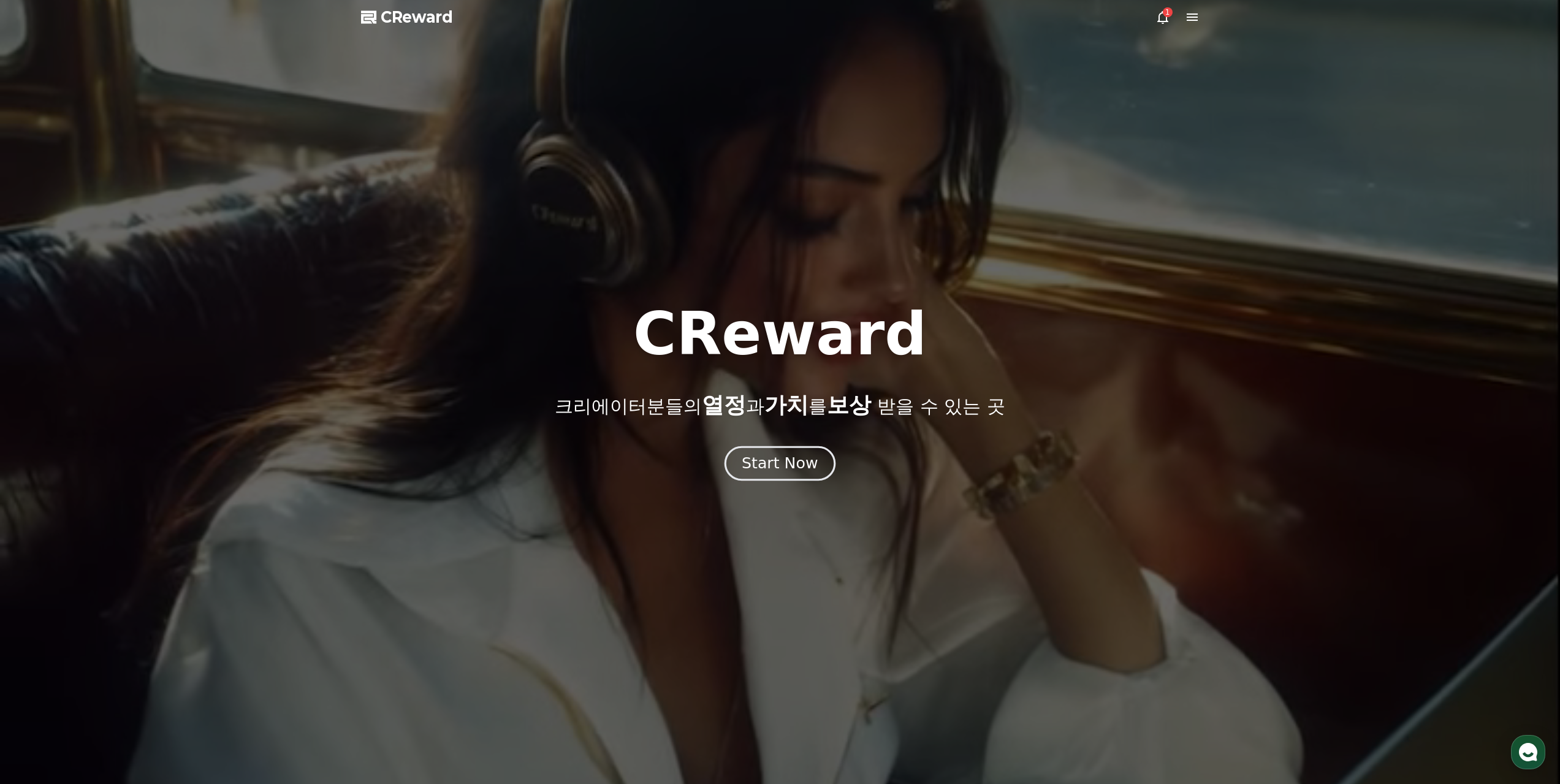
click at [778, 466] on div "Start Now" at bounding box center [780, 463] width 76 height 21
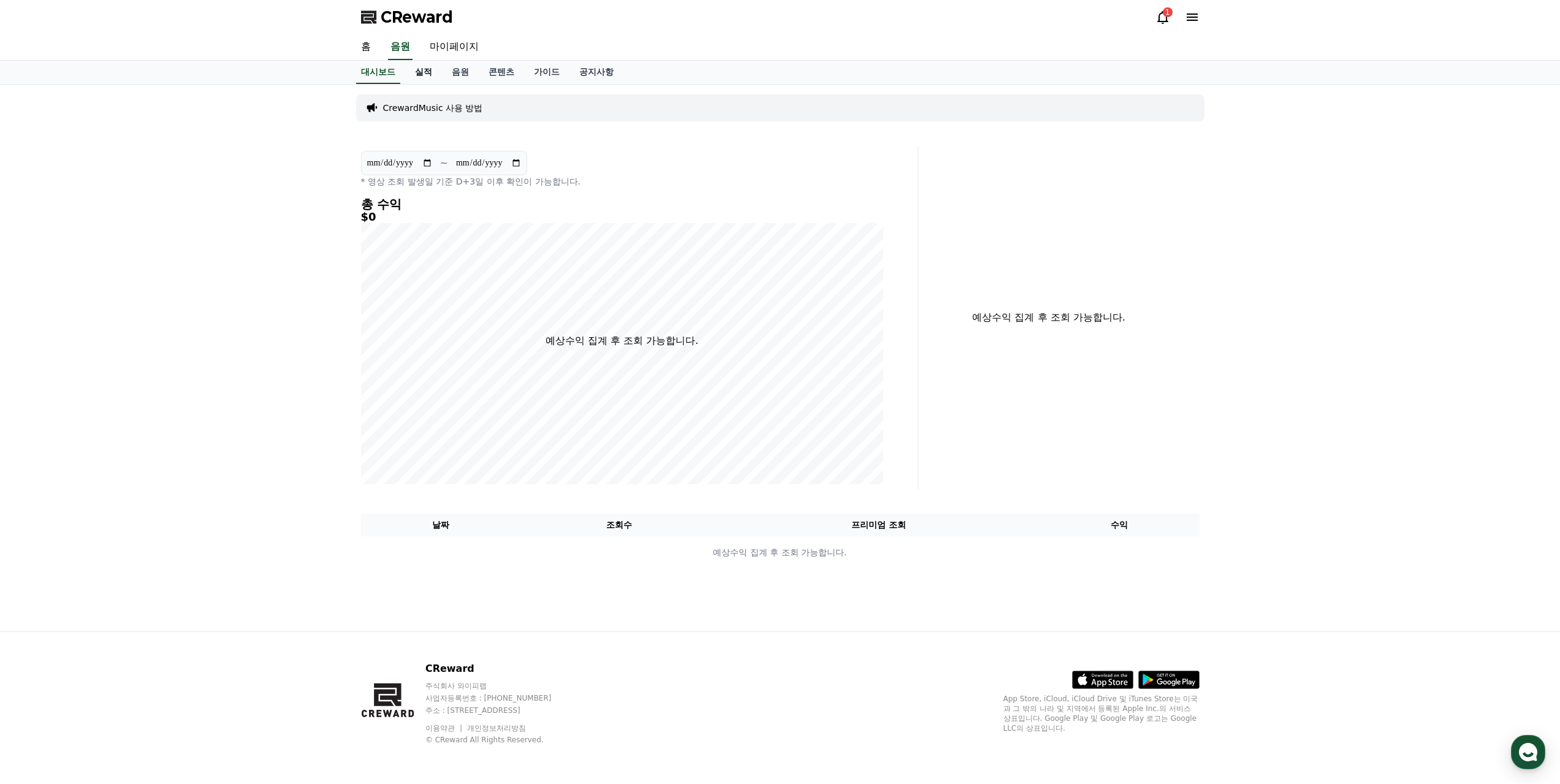
click at [429, 70] on link "실적" at bounding box center [424, 72] width 37 height 23
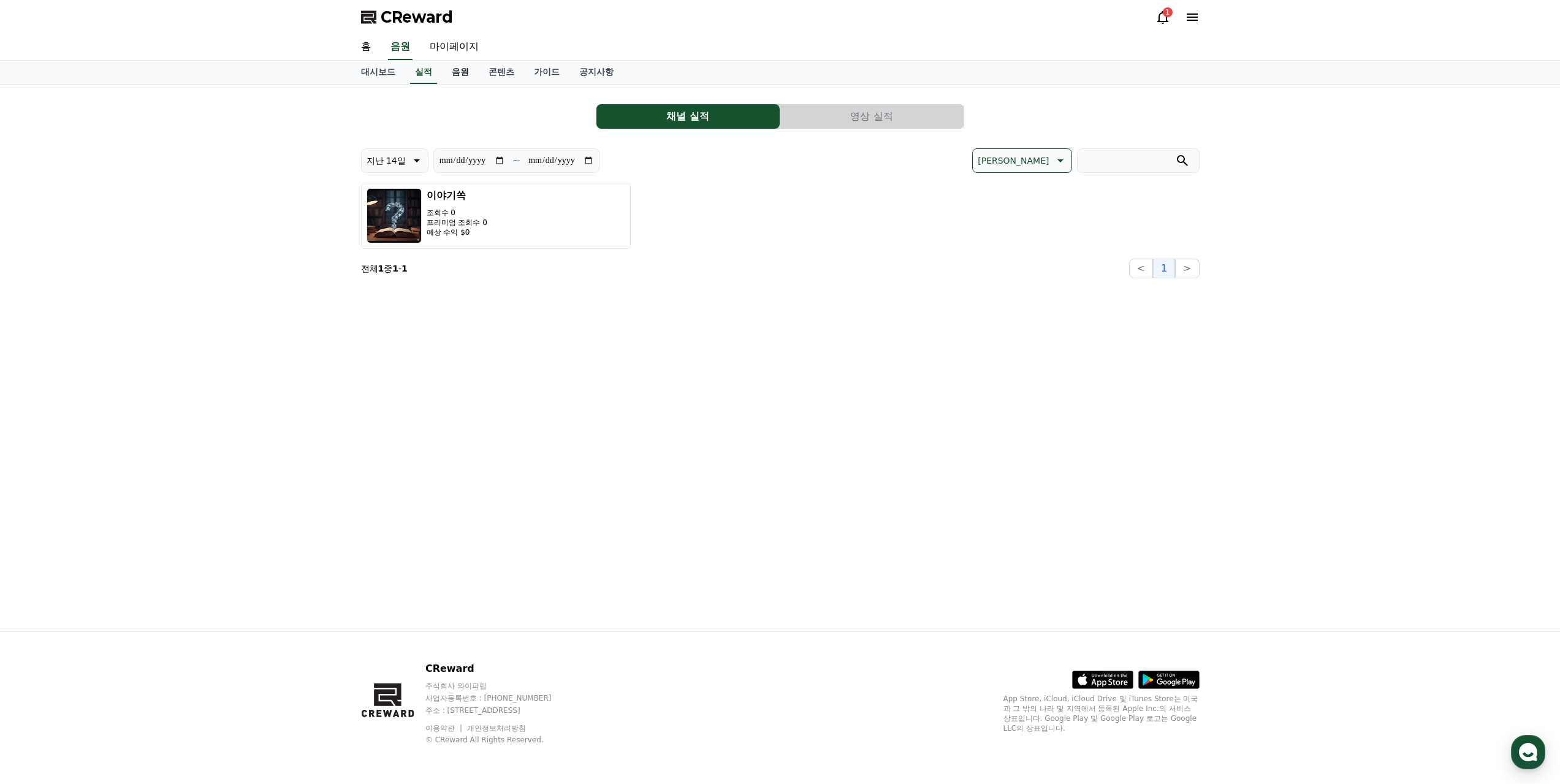
click at [465, 74] on link "음원" at bounding box center [460, 72] width 37 height 23
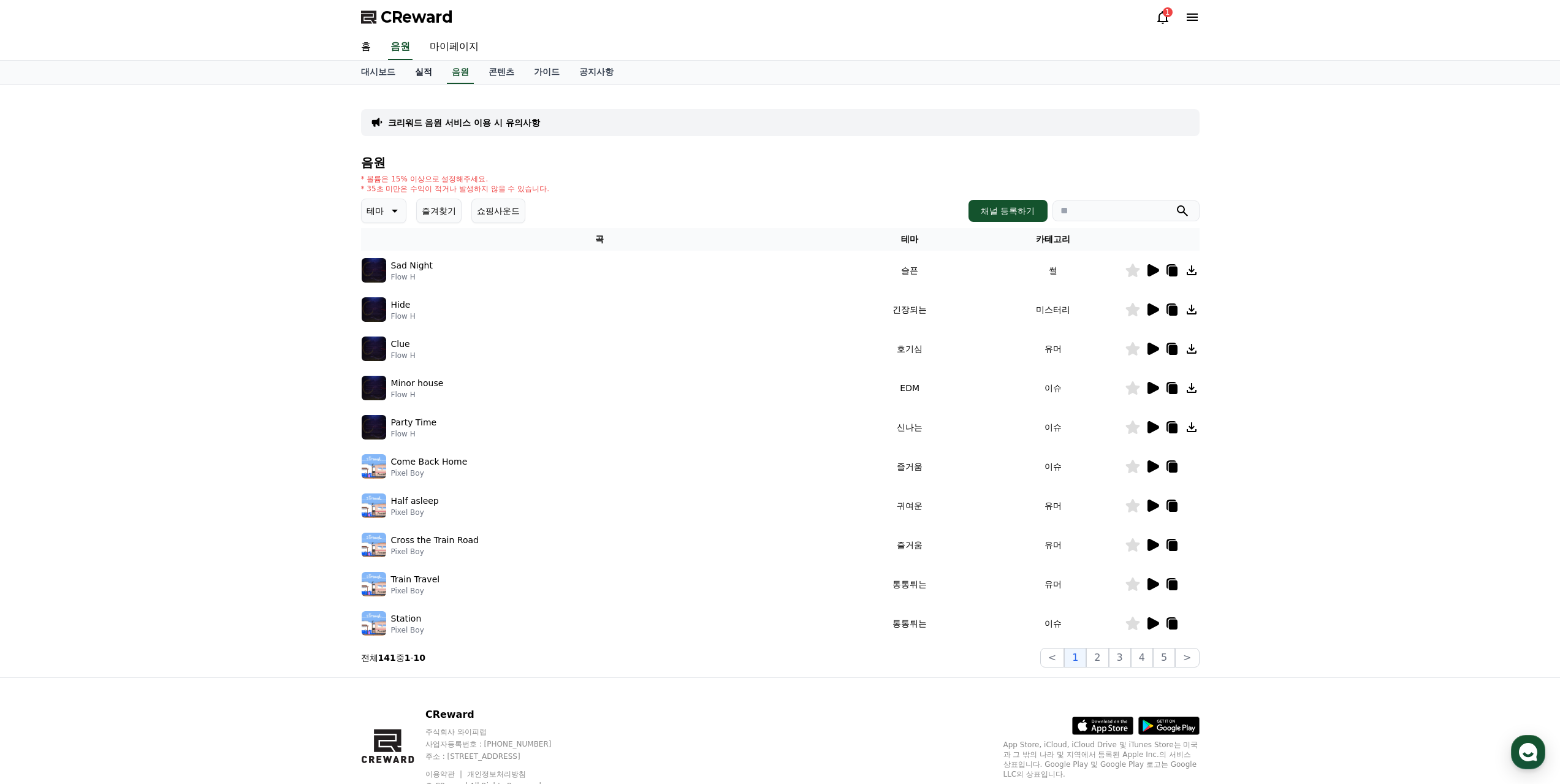
click at [426, 72] on link "실적" at bounding box center [424, 72] width 37 height 23
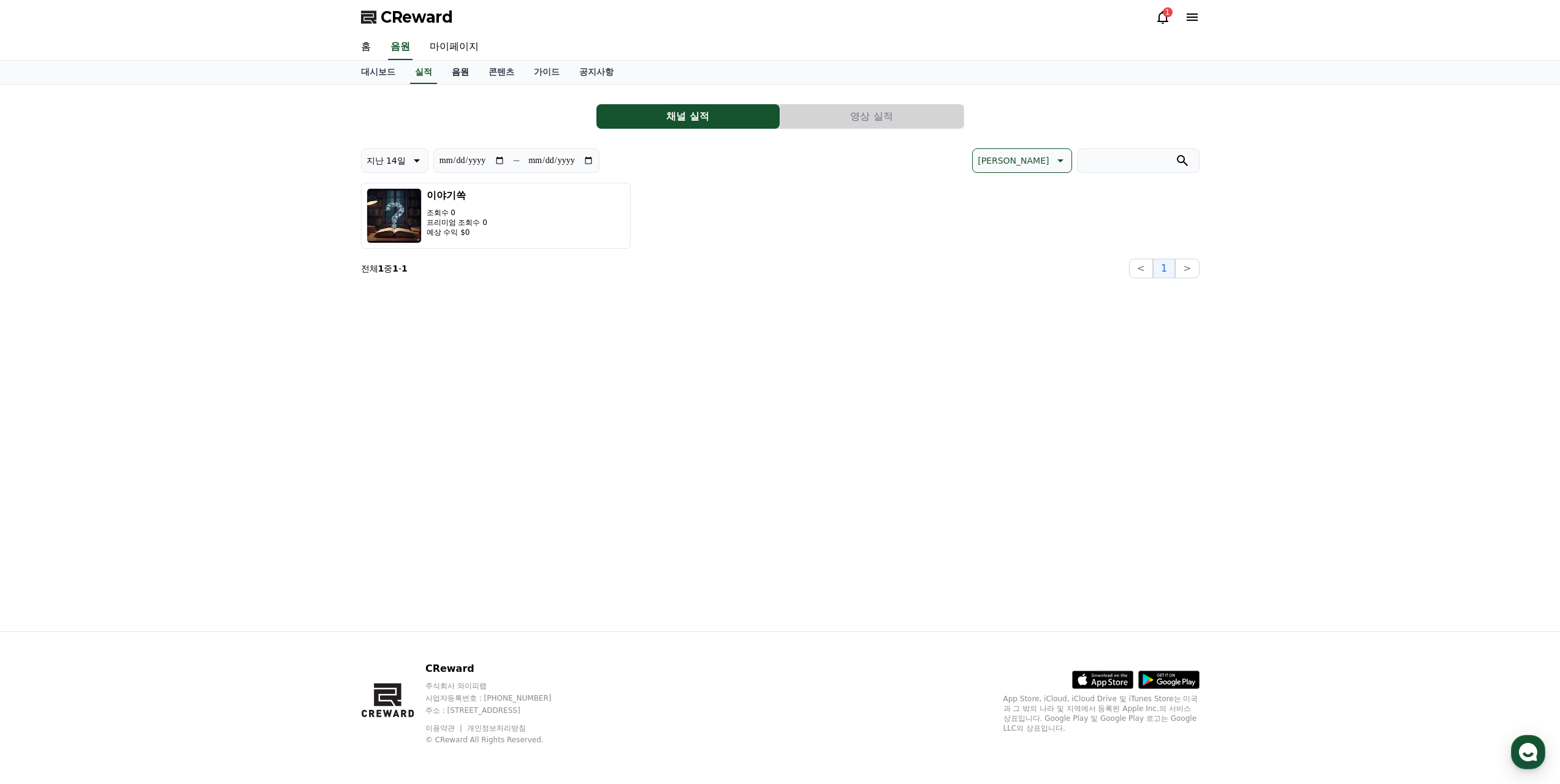
click at [445, 72] on link "음원" at bounding box center [460, 72] width 37 height 23
click at [445, 72] on div "대시보드 실적 음원 콘텐츠 가이드 공지사항" at bounding box center [780, 72] width 858 height 23
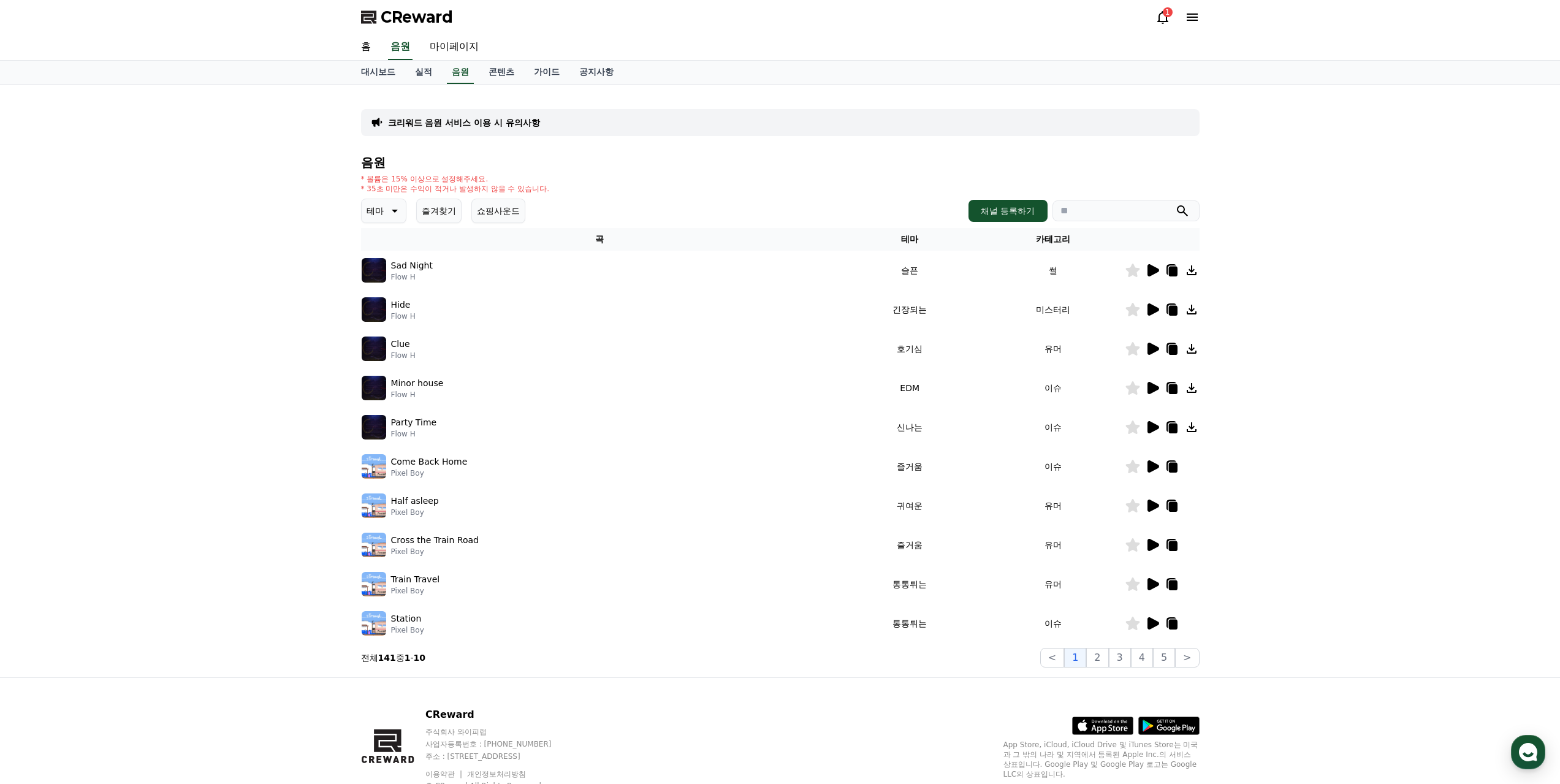
click at [1153, 469] on icon at bounding box center [1153, 466] width 12 height 12
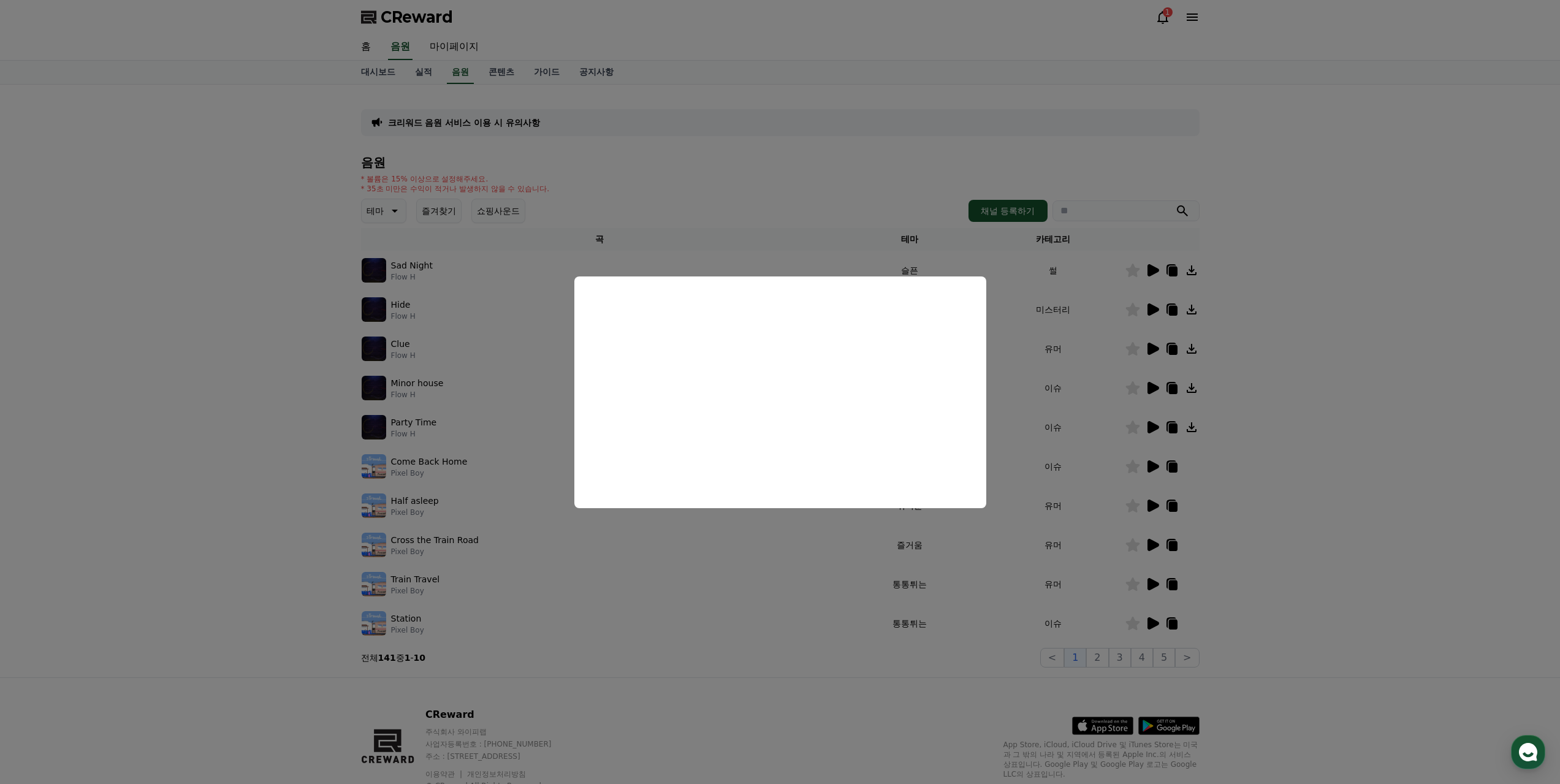
click at [1374, 504] on button "close modal" at bounding box center [780, 392] width 1560 height 784
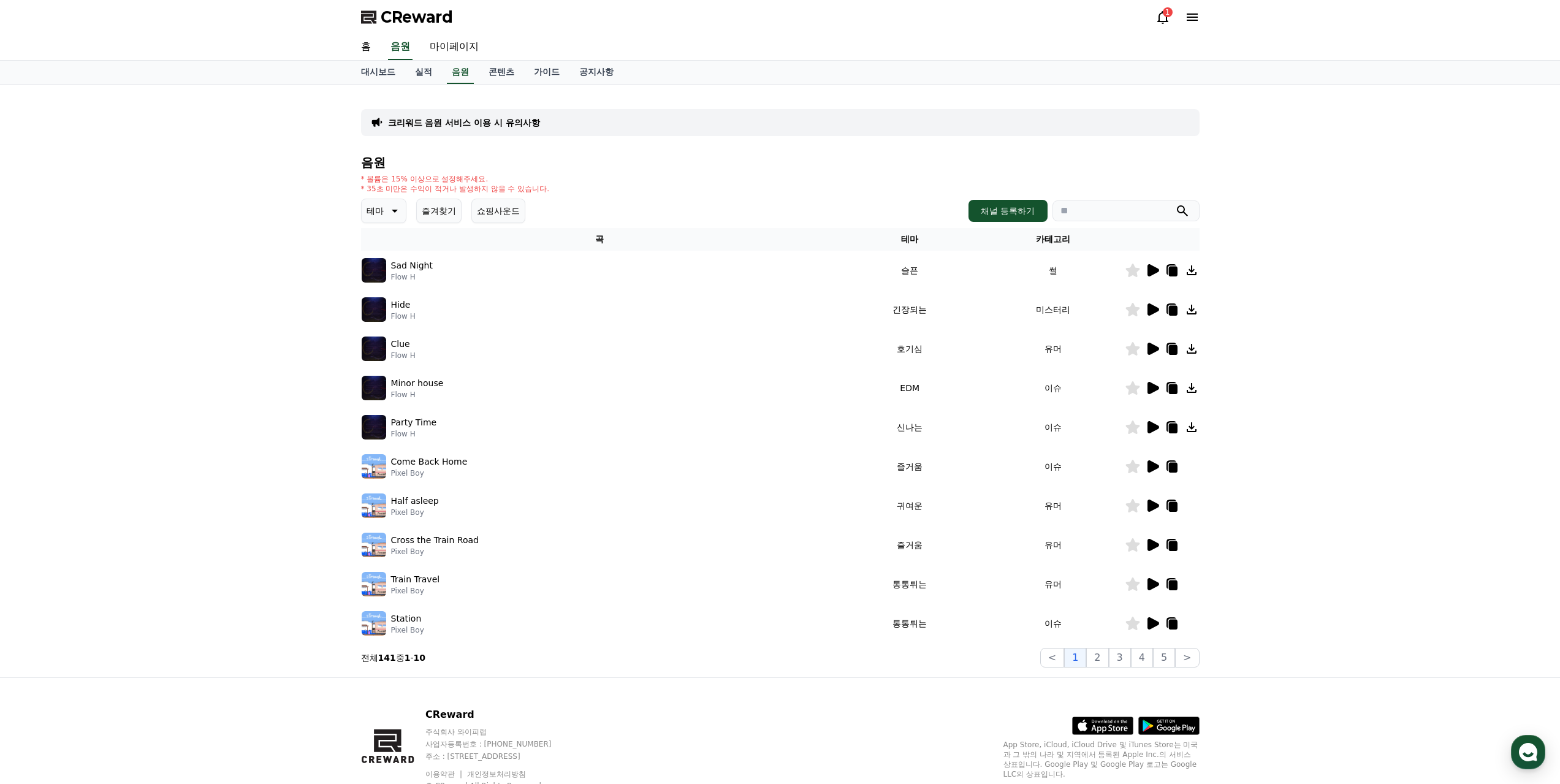
click at [510, 215] on button "쇼핑사운드" at bounding box center [498, 211] width 54 height 25
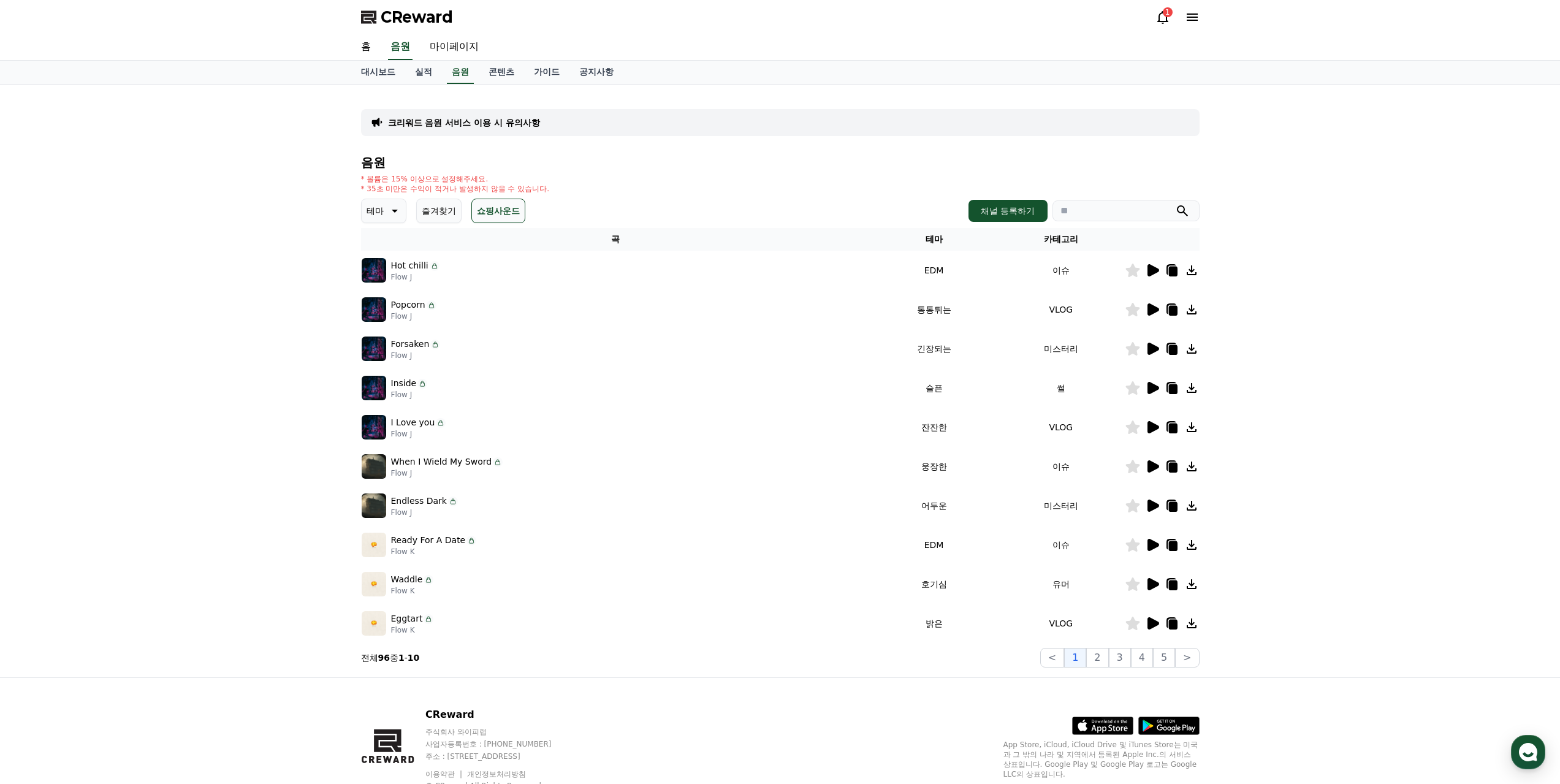
click at [386, 210] on icon at bounding box center [393, 211] width 15 height 15
click at [394, 280] on button "통통튀는" at bounding box center [385, 280] width 44 height 27
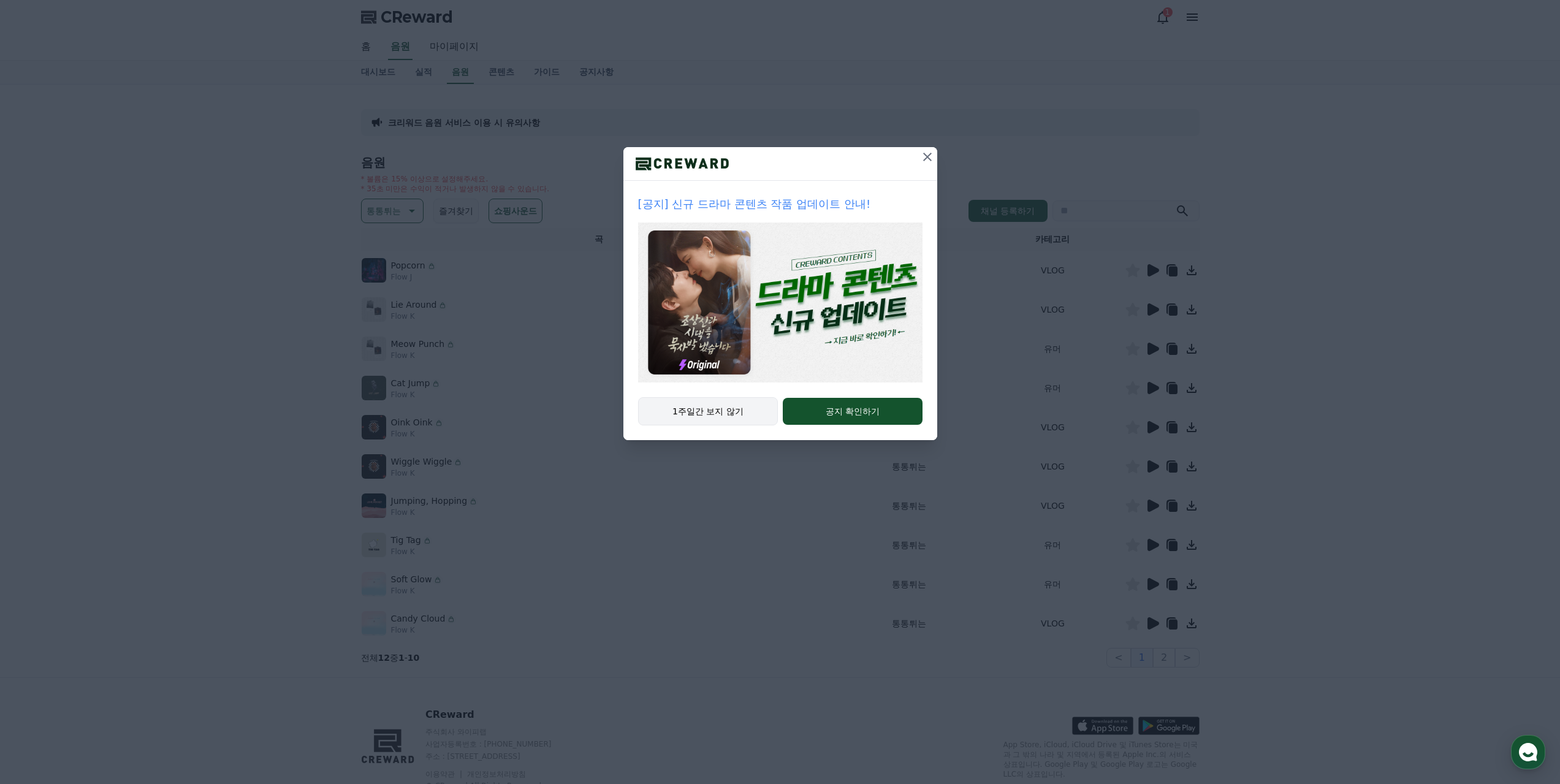
click at [706, 402] on button "1주일간 보지 않기" at bounding box center [708, 411] width 141 height 28
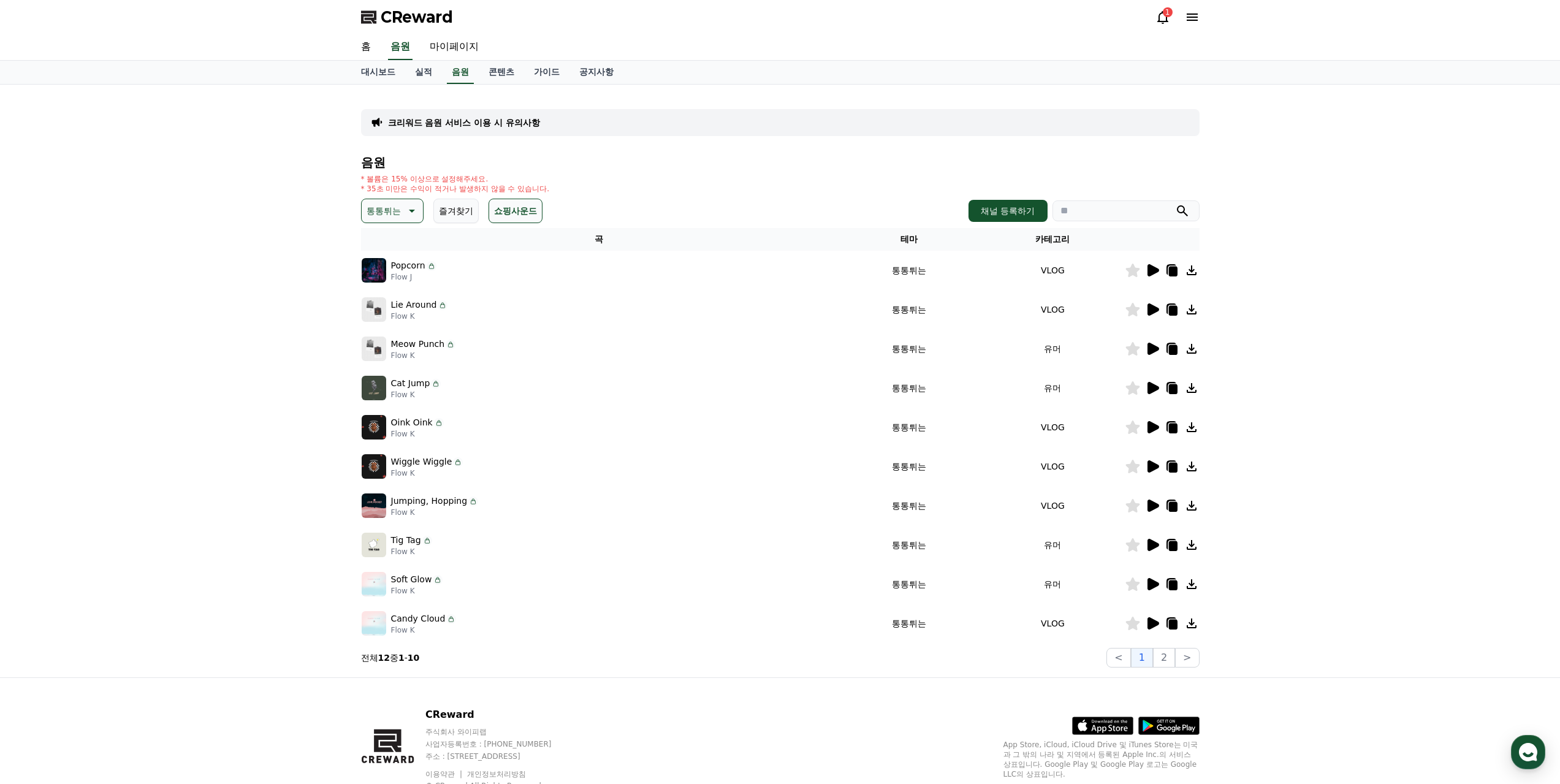
click at [1155, 268] on icon at bounding box center [1153, 270] width 12 height 12
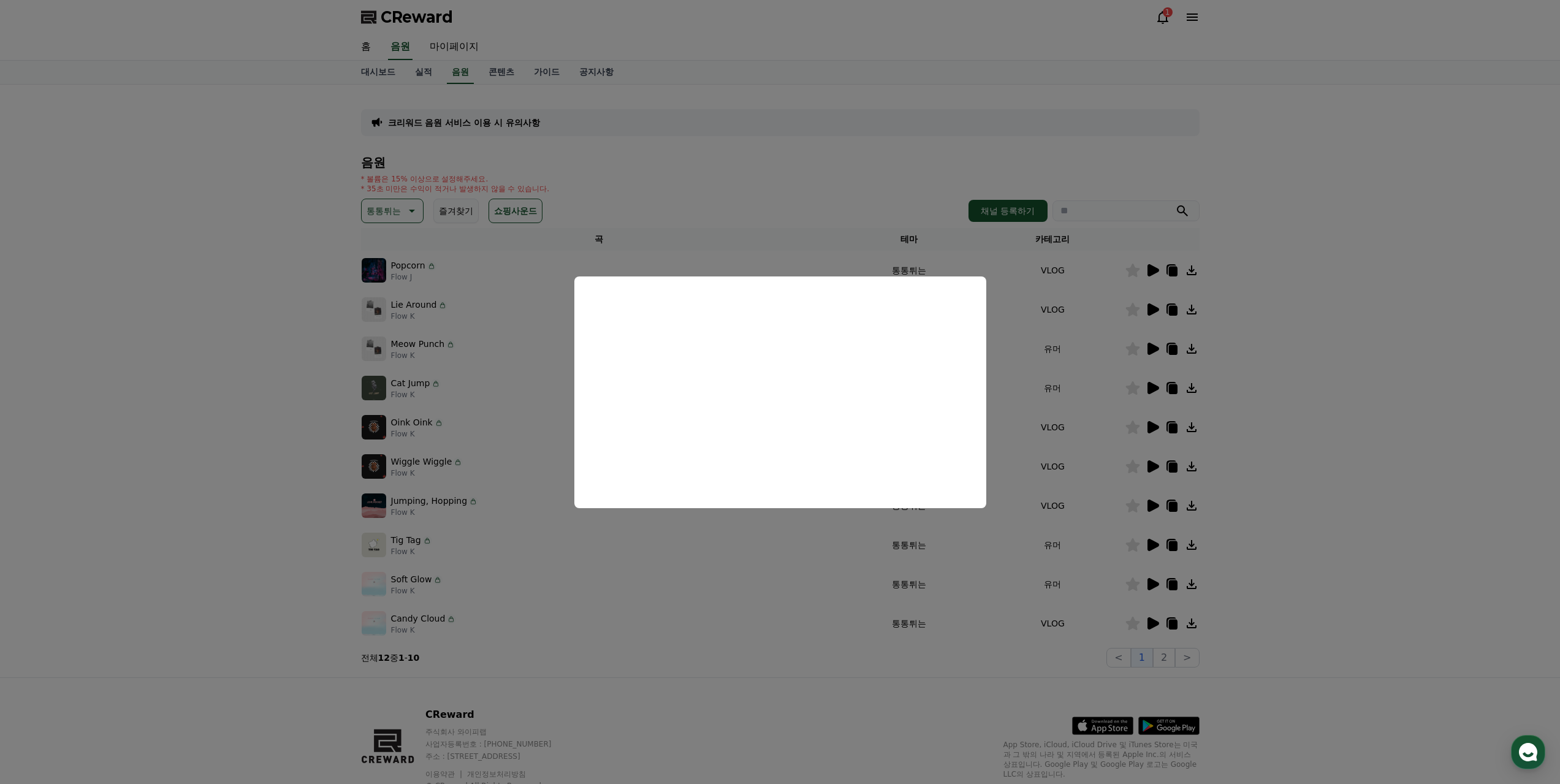
click at [1440, 400] on button "close modal" at bounding box center [780, 392] width 1560 height 784
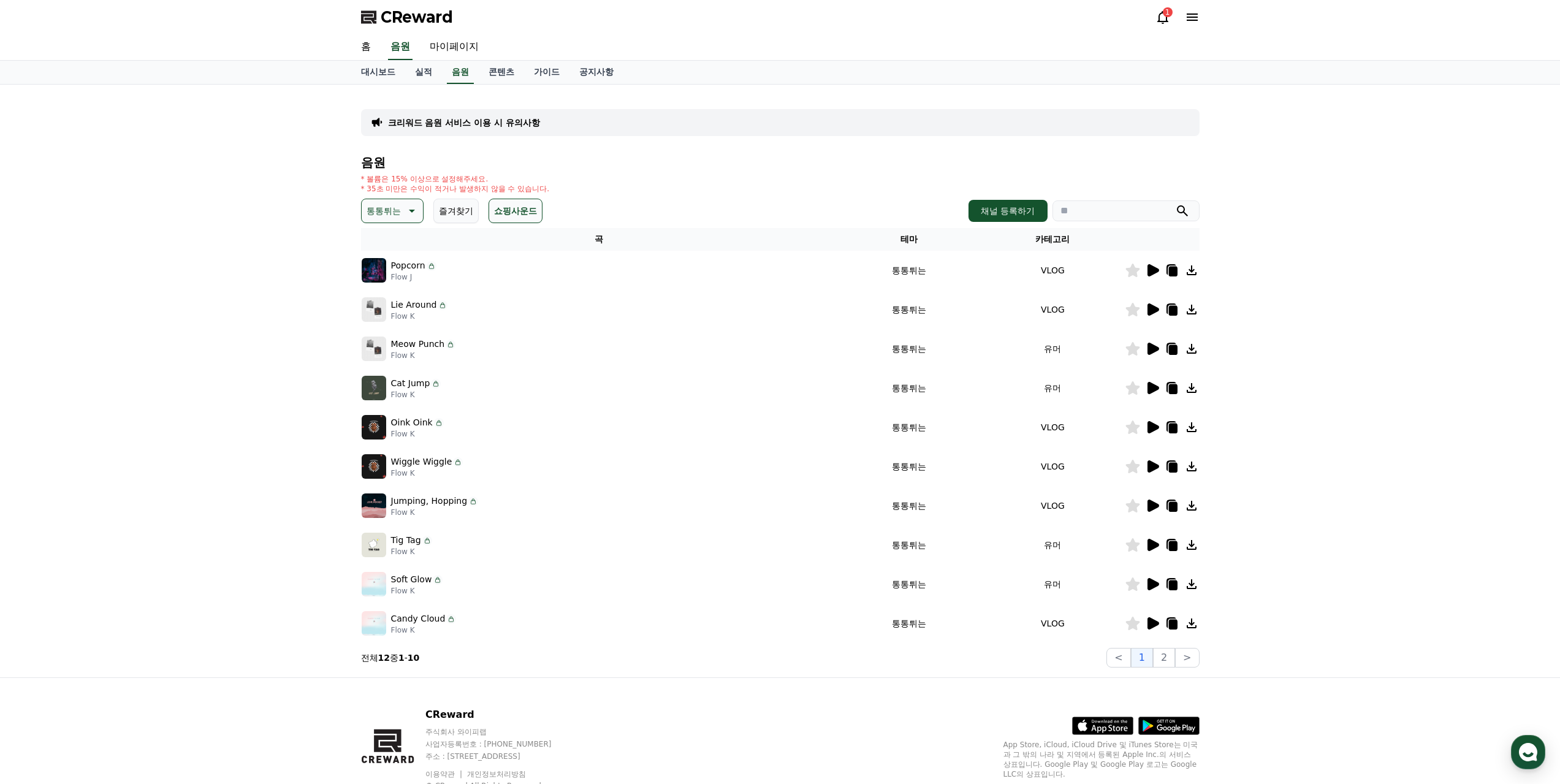
click at [508, 120] on p "크리워드 음원 서비스 이용 시 유의사항" at bounding box center [464, 122] width 152 height 12
click at [412, 307] on p "Lie Around" at bounding box center [414, 305] width 46 height 13
click at [419, 303] on p "Lie Around" at bounding box center [414, 305] width 46 height 13
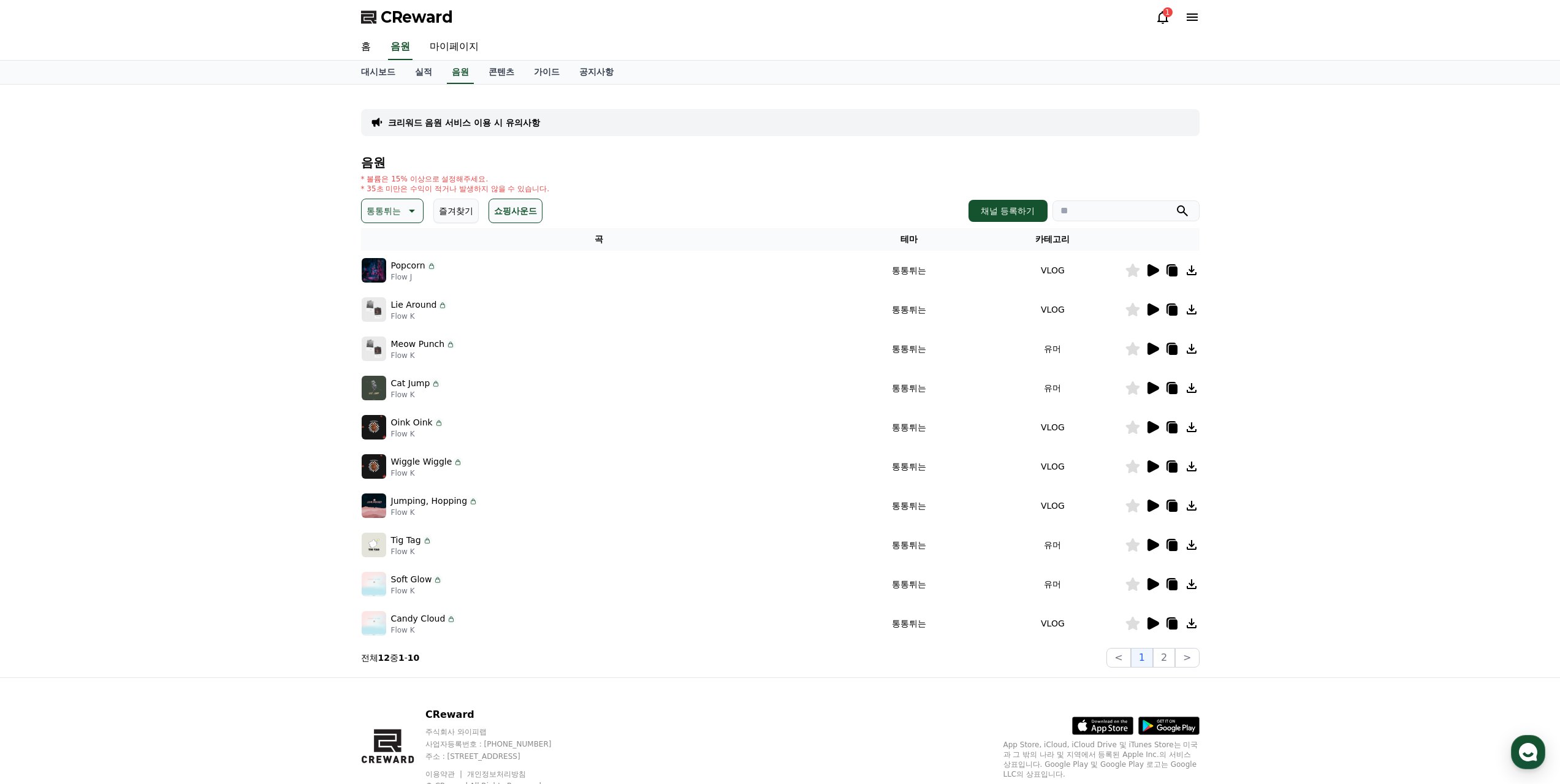
click at [419, 303] on p "Lie Around" at bounding box center [414, 305] width 46 height 13
click at [530, 311] on div "Lie Around Flow K" at bounding box center [599, 310] width 476 height 25
click at [1150, 393] on icon at bounding box center [1153, 388] width 12 height 12
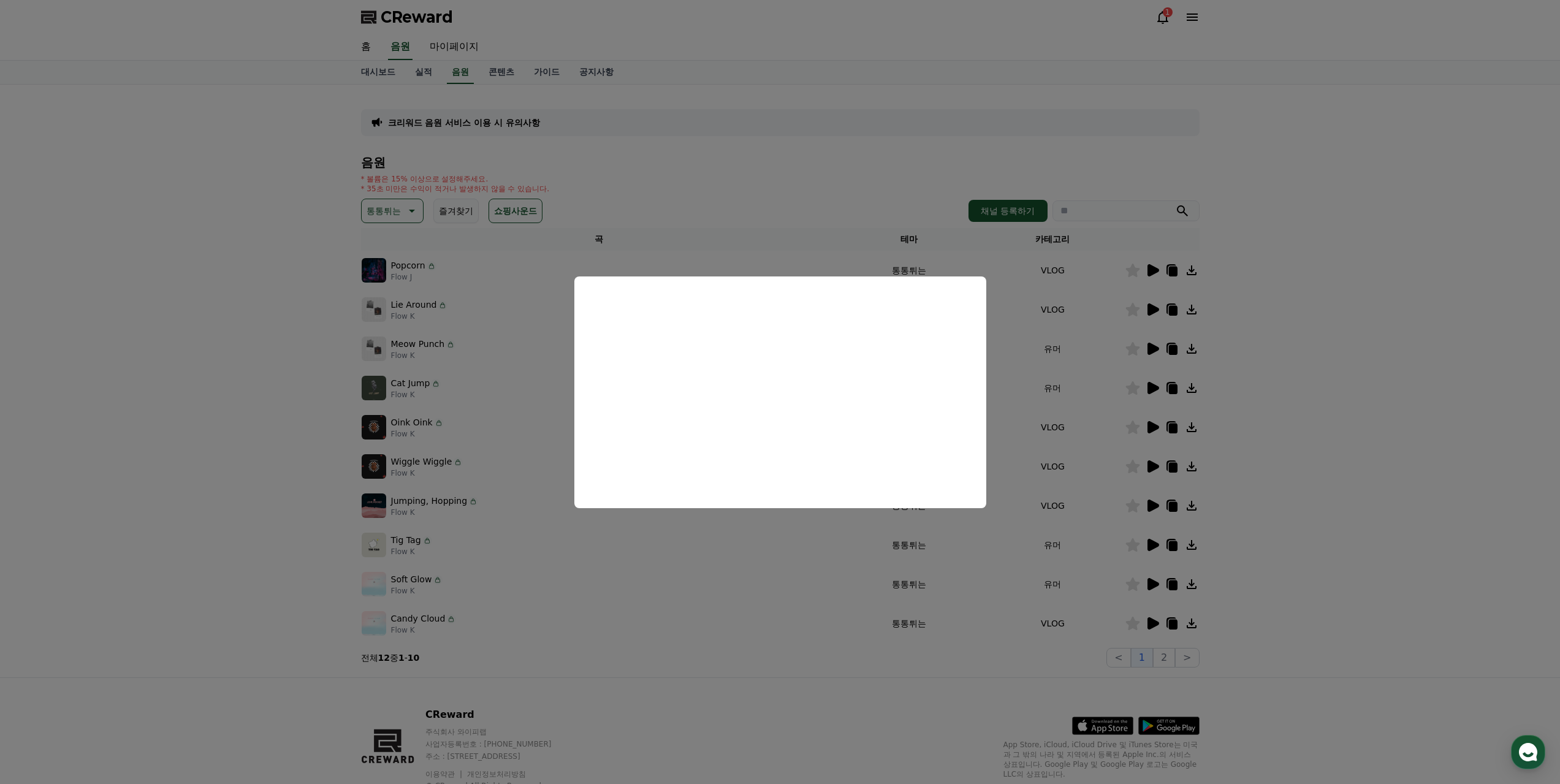
click at [674, 550] on button "close modal" at bounding box center [780, 392] width 1560 height 784
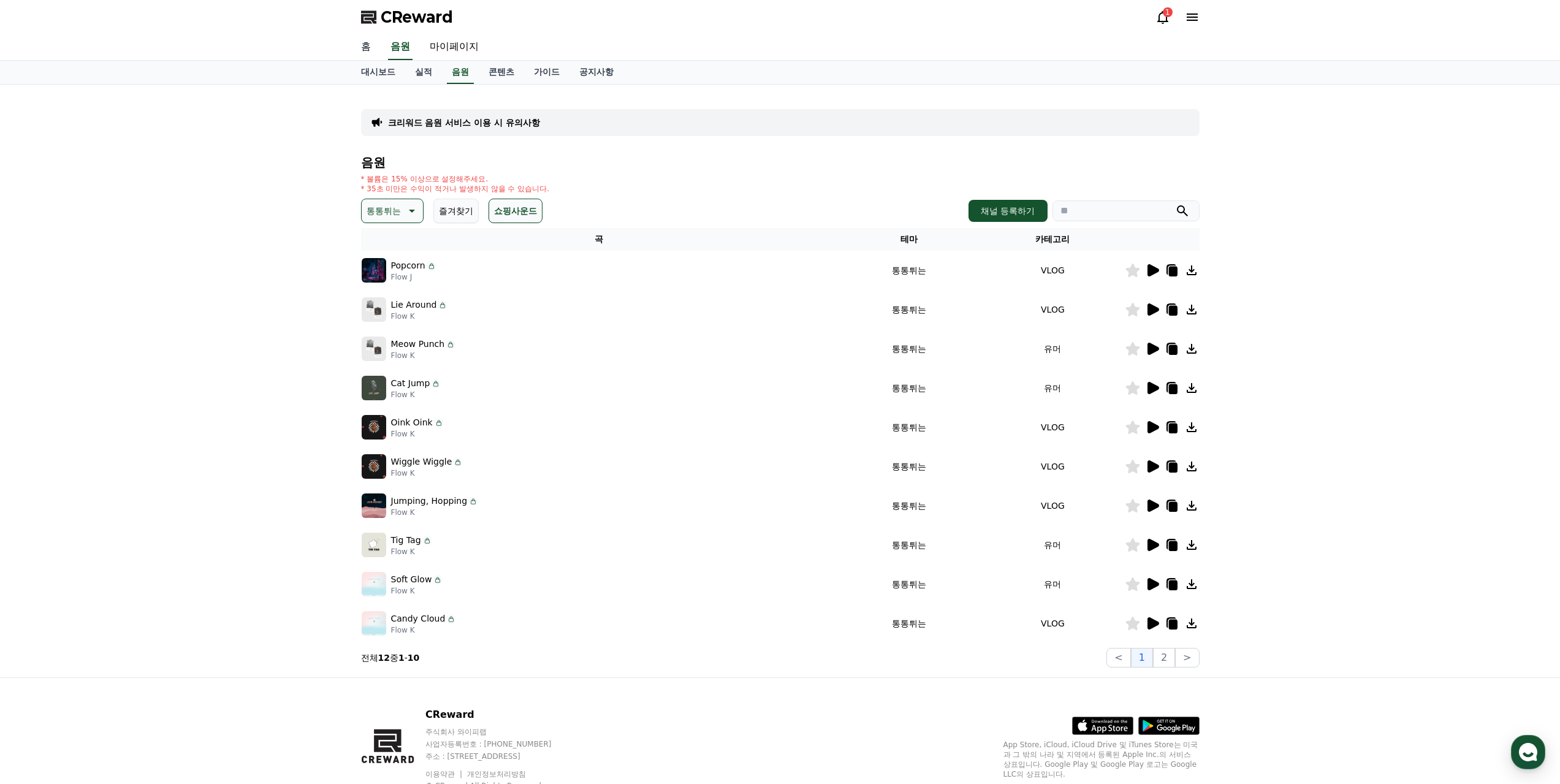
click at [355, 46] on link "홈" at bounding box center [366, 47] width 29 height 26
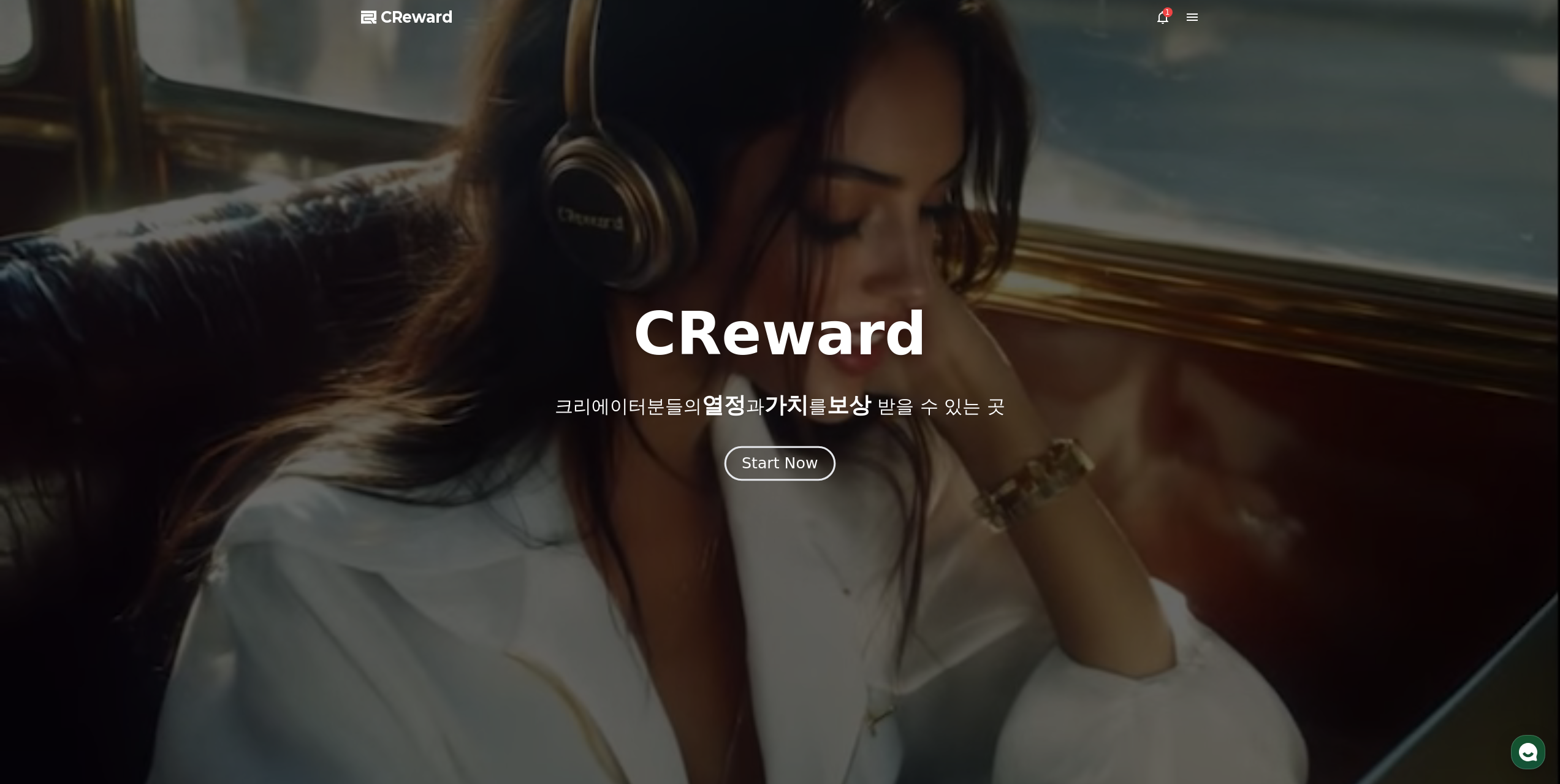
click at [789, 459] on div "Start Now" at bounding box center [780, 463] width 76 height 21
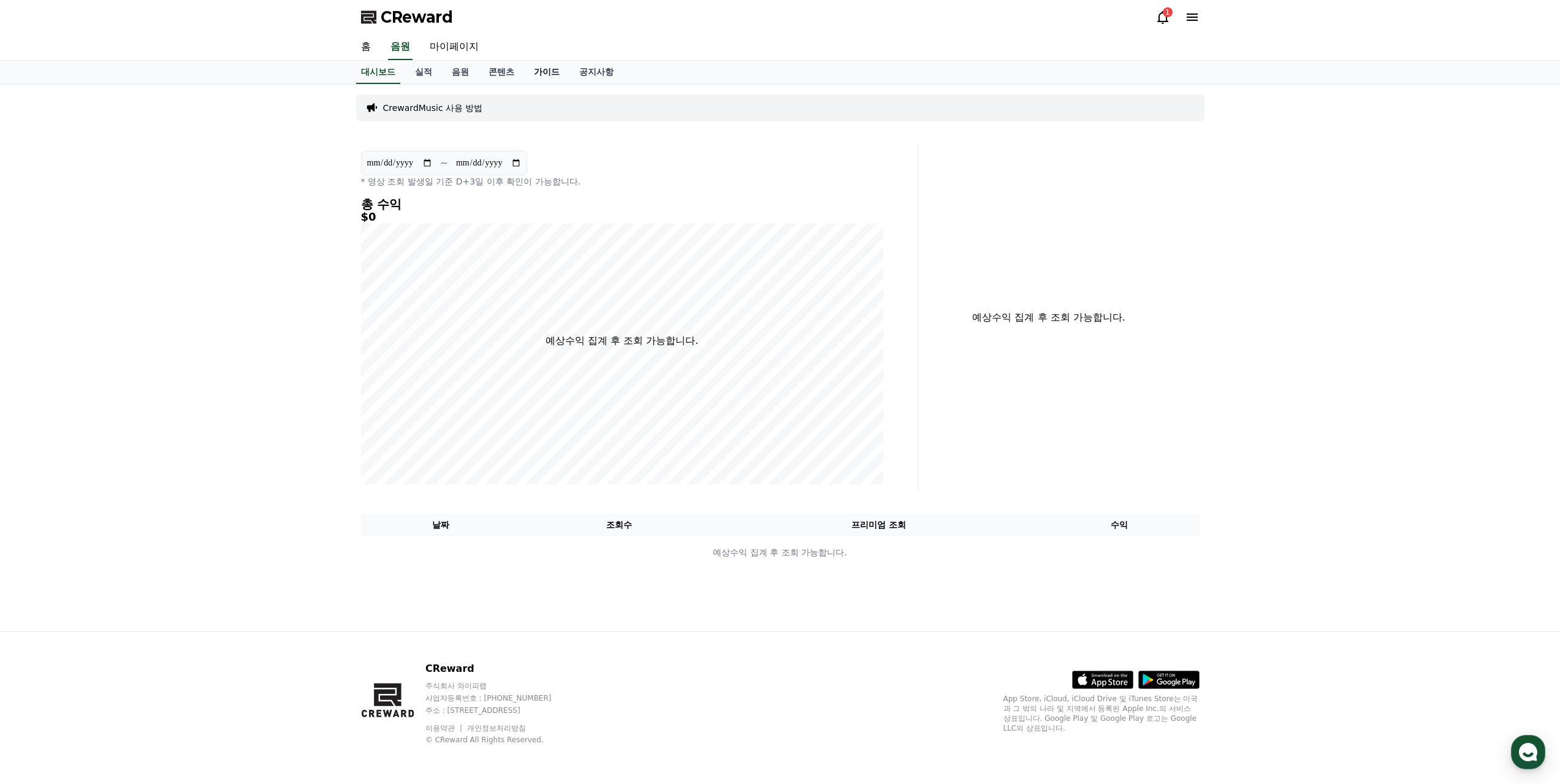
click at [545, 68] on link "가이드" at bounding box center [547, 72] width 46 height 23
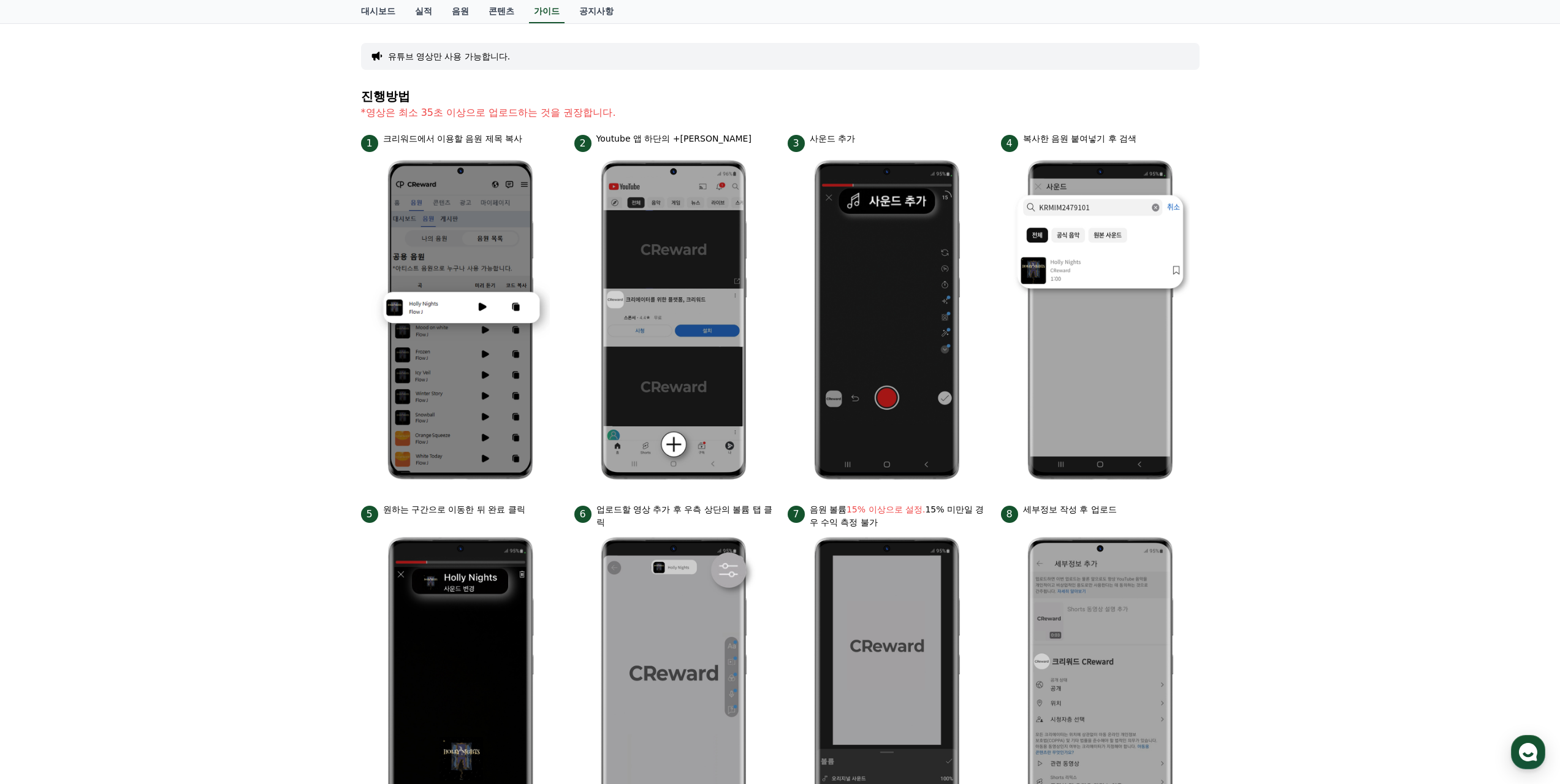
scroll to position [104, 0]
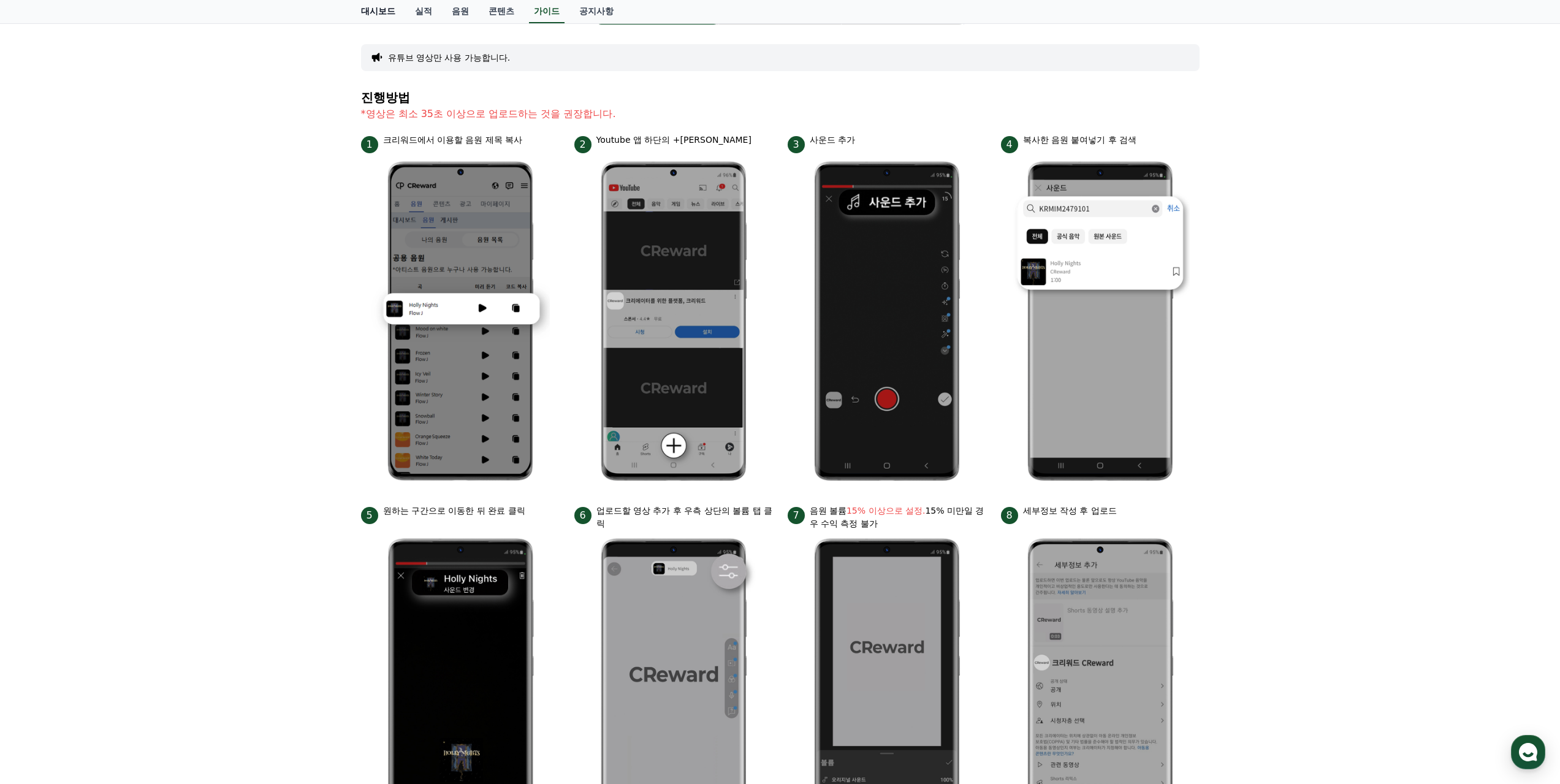
click at [385, 11] on link "대시보드" at bounding box center [378, 12] width 54 height 23
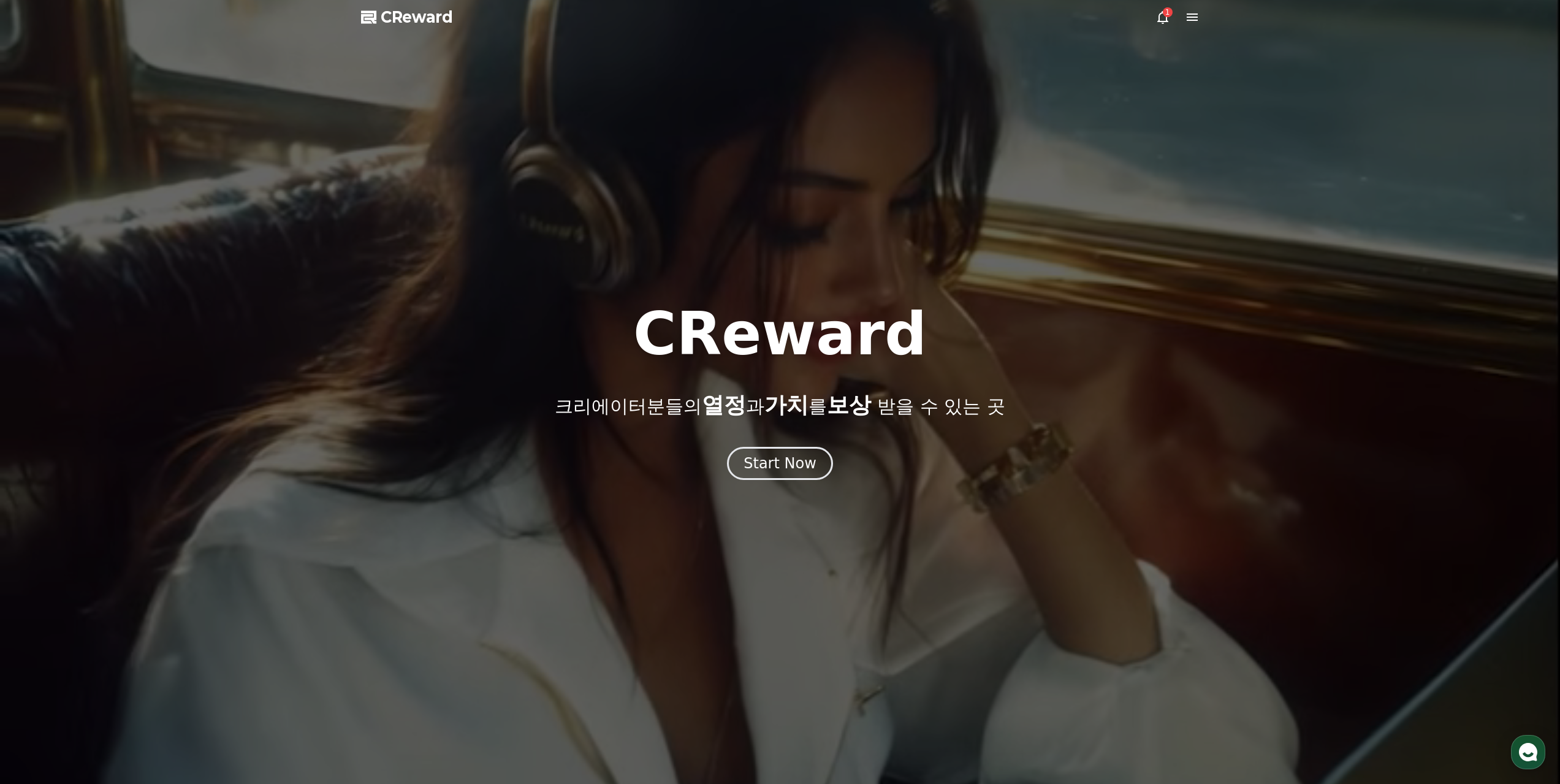
click at [403, 11] on span "CReward" at bounding box center [417, 17] width 72 height 20
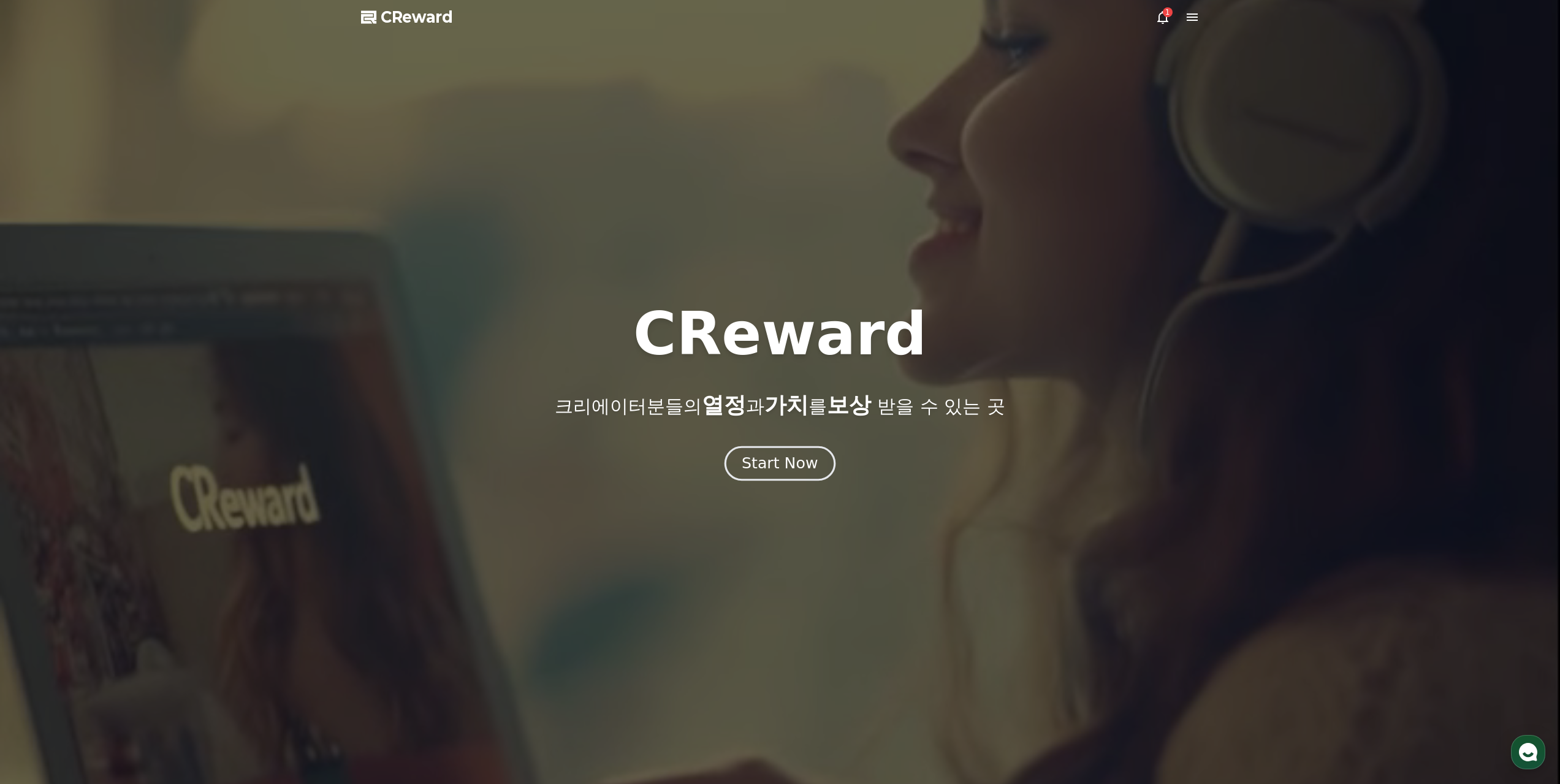
click at [791, 468] on div "Start Now" at bounding box center [780, 463] width 76 height 21
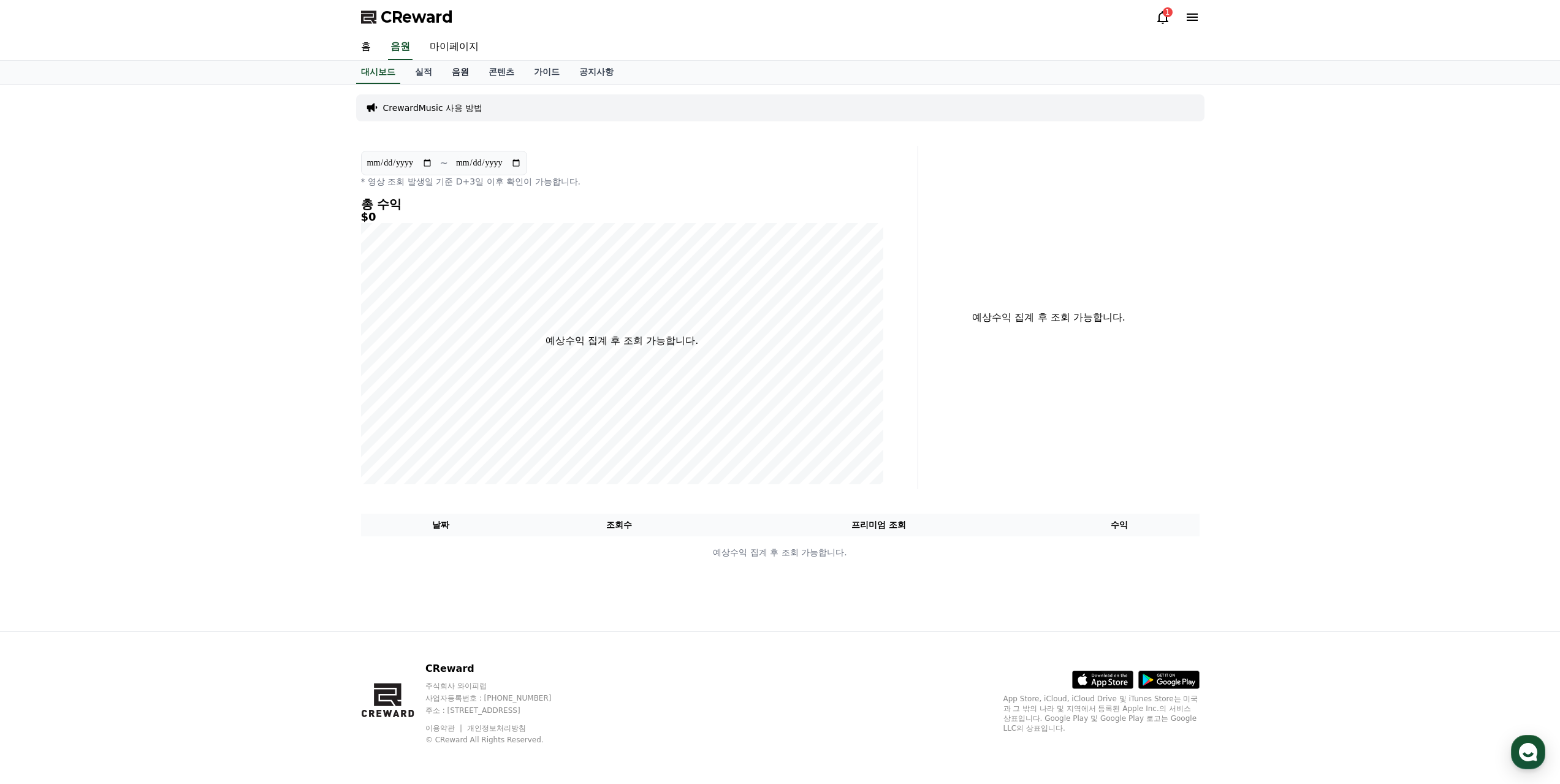
click at [456, 68] on link "음원" at bounding box center [460, 72] width 37 height 23
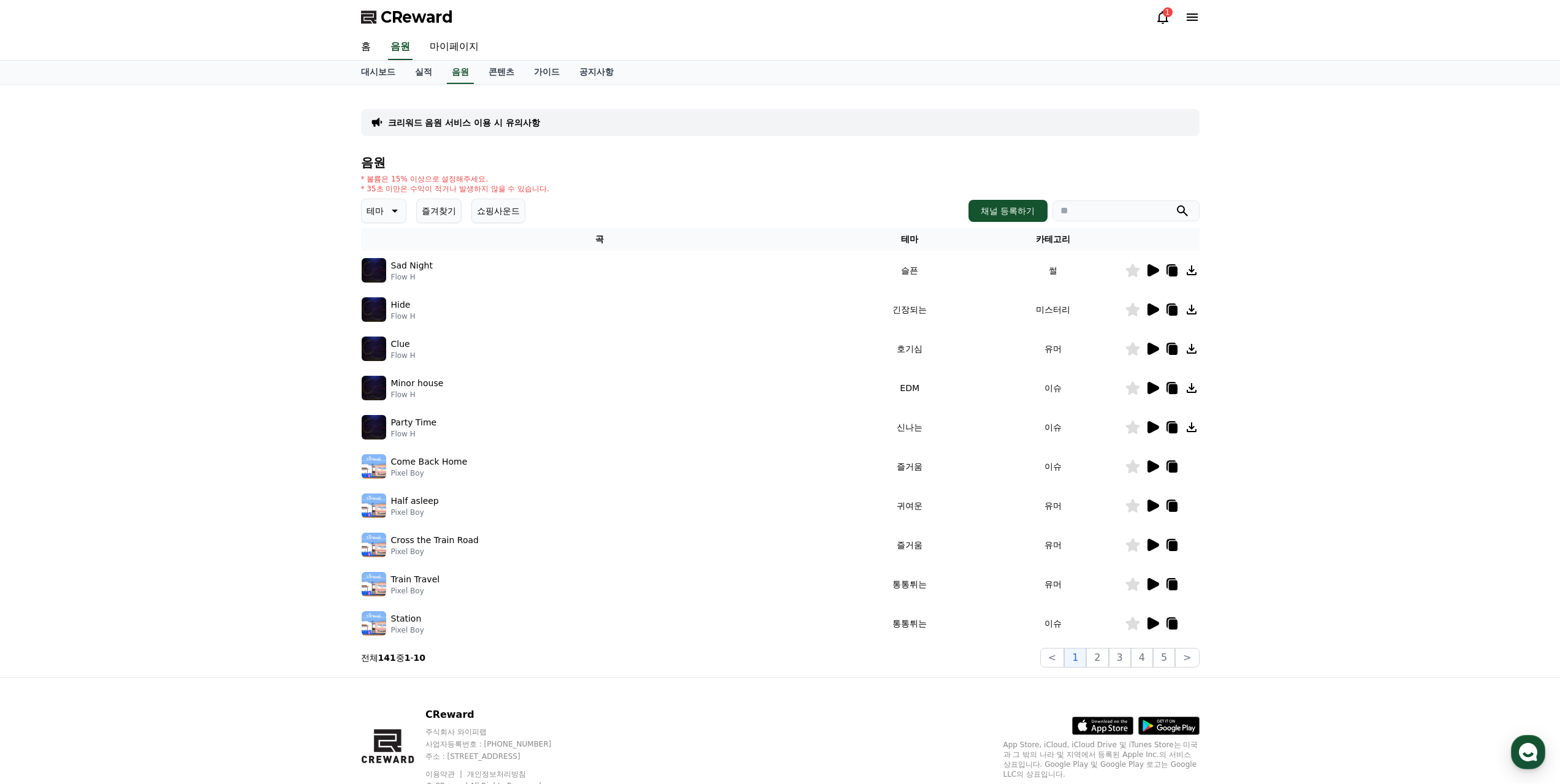
click at [1156, 269] on icon at bounding box center [1153, 270] width 12 height 12
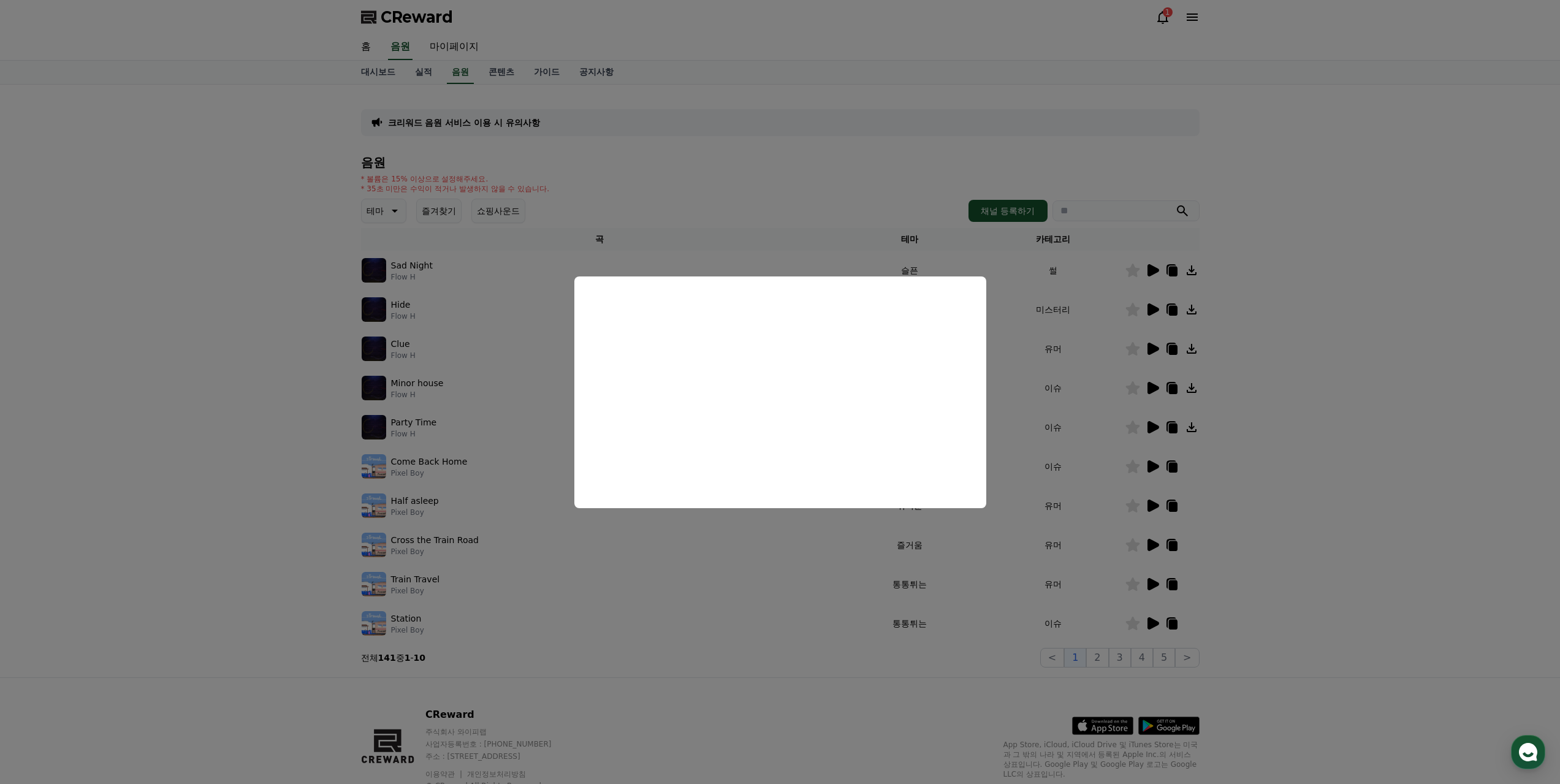
click at [1375, 422] on button "close modal" at bounding box center [780, 392] width 1560 height 784
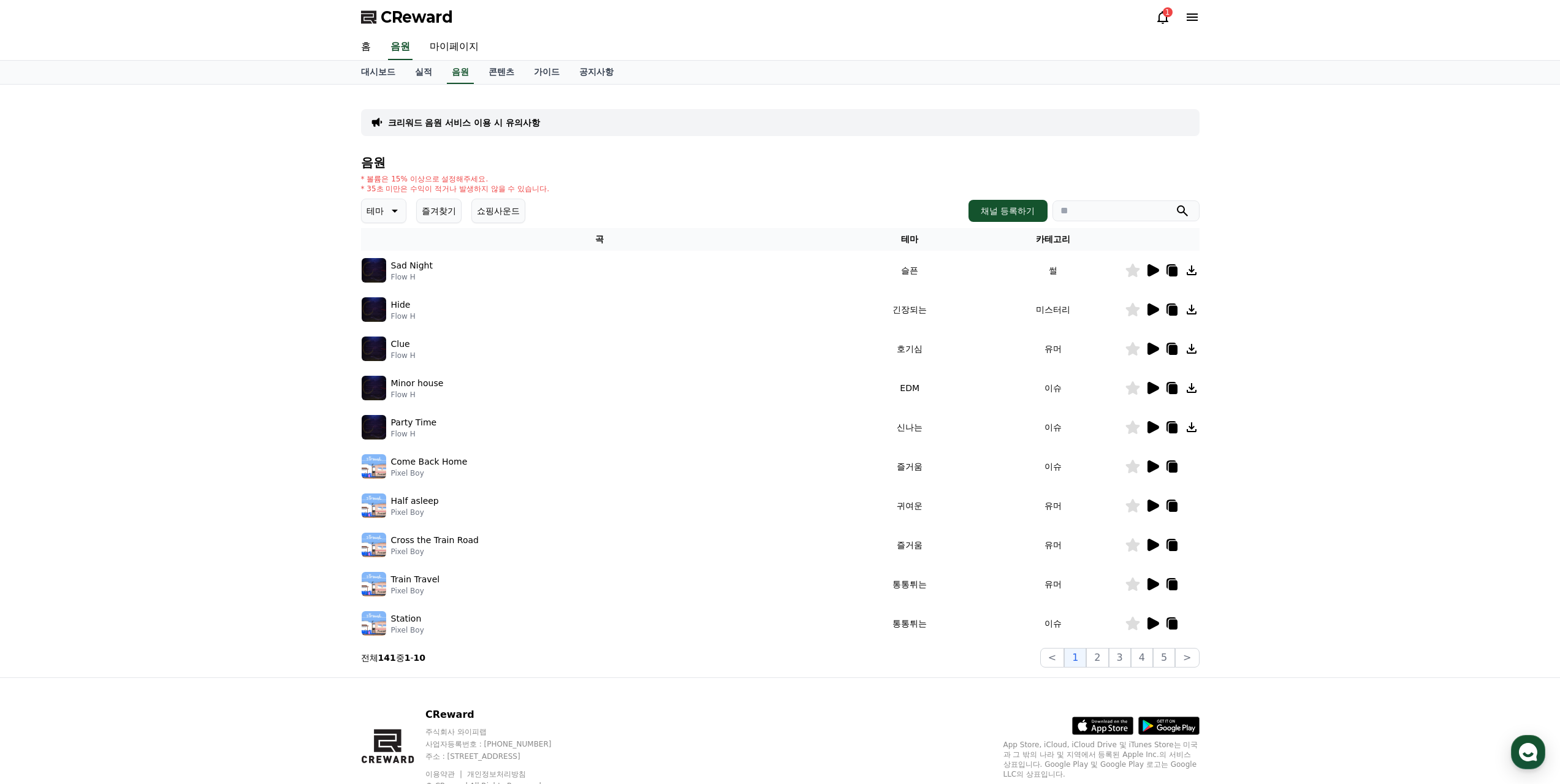
click at [1150, 468] on icon at bounding box center [1153, 466] width 12 height 12
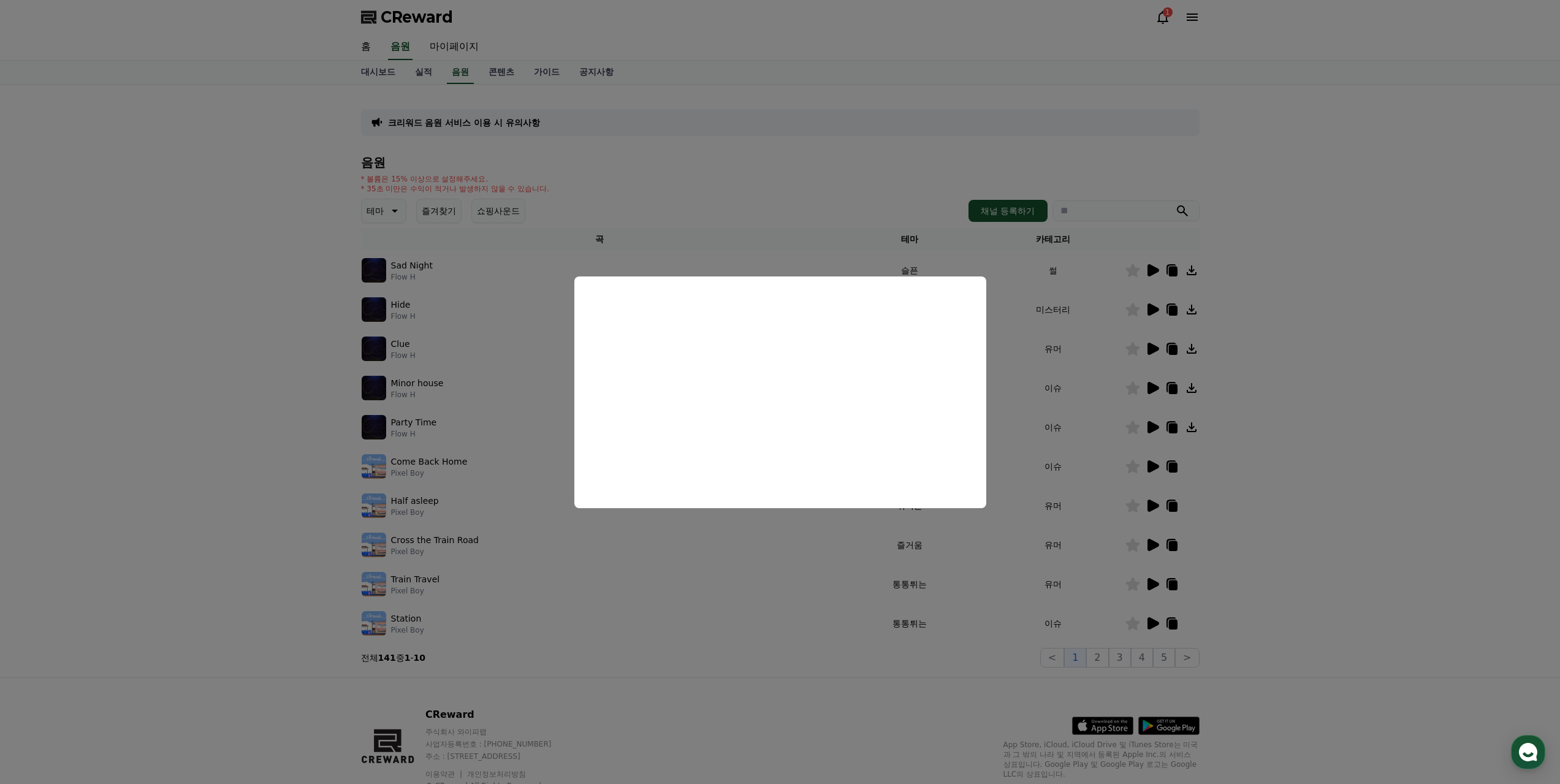
click at [1460, 418] on button "close modal" at bounding box center [780, 392] width 1560 height 784
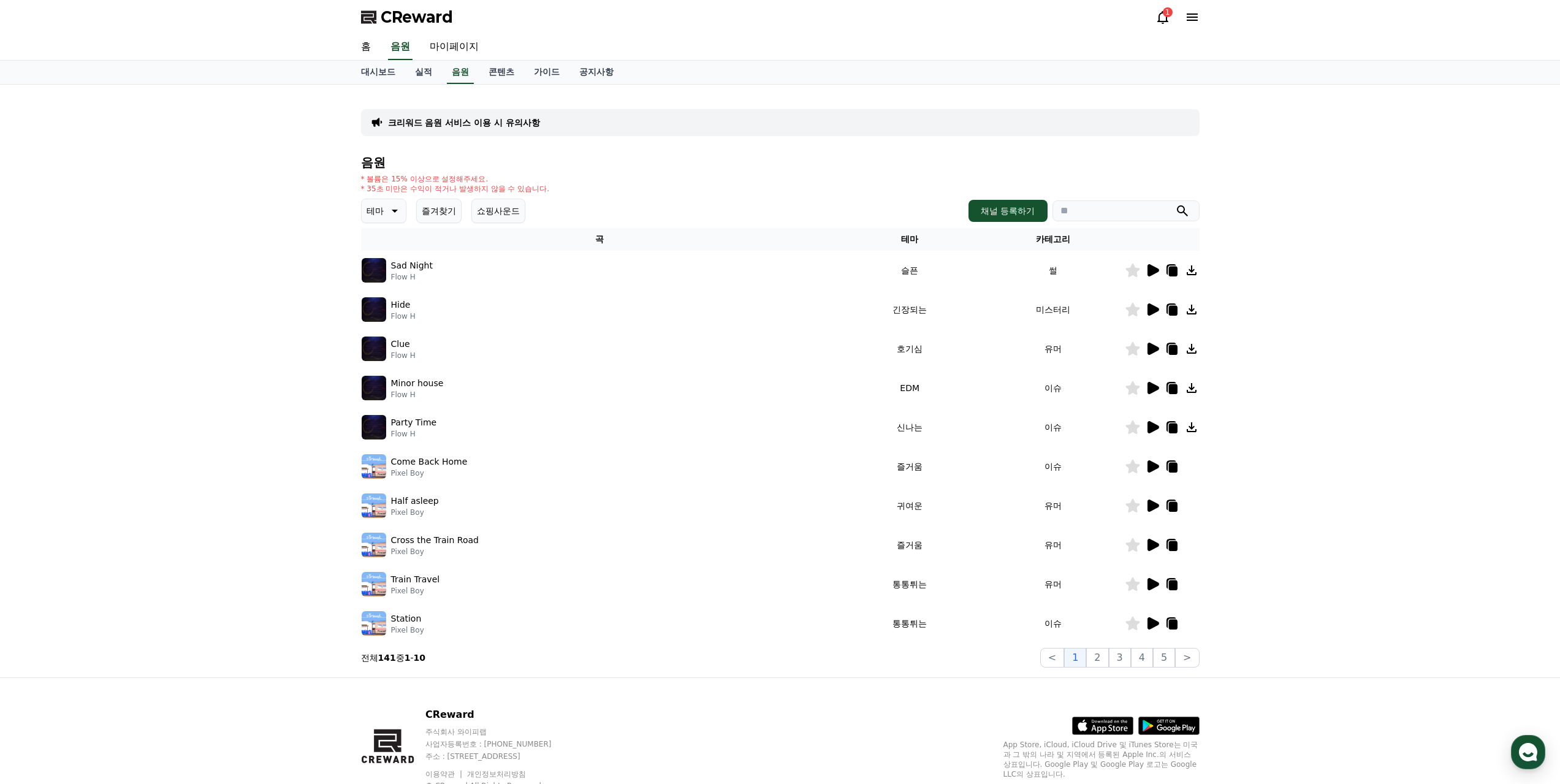
click at [1147, 313] on icon at bounding box center [1152, 309] width 15 height 15
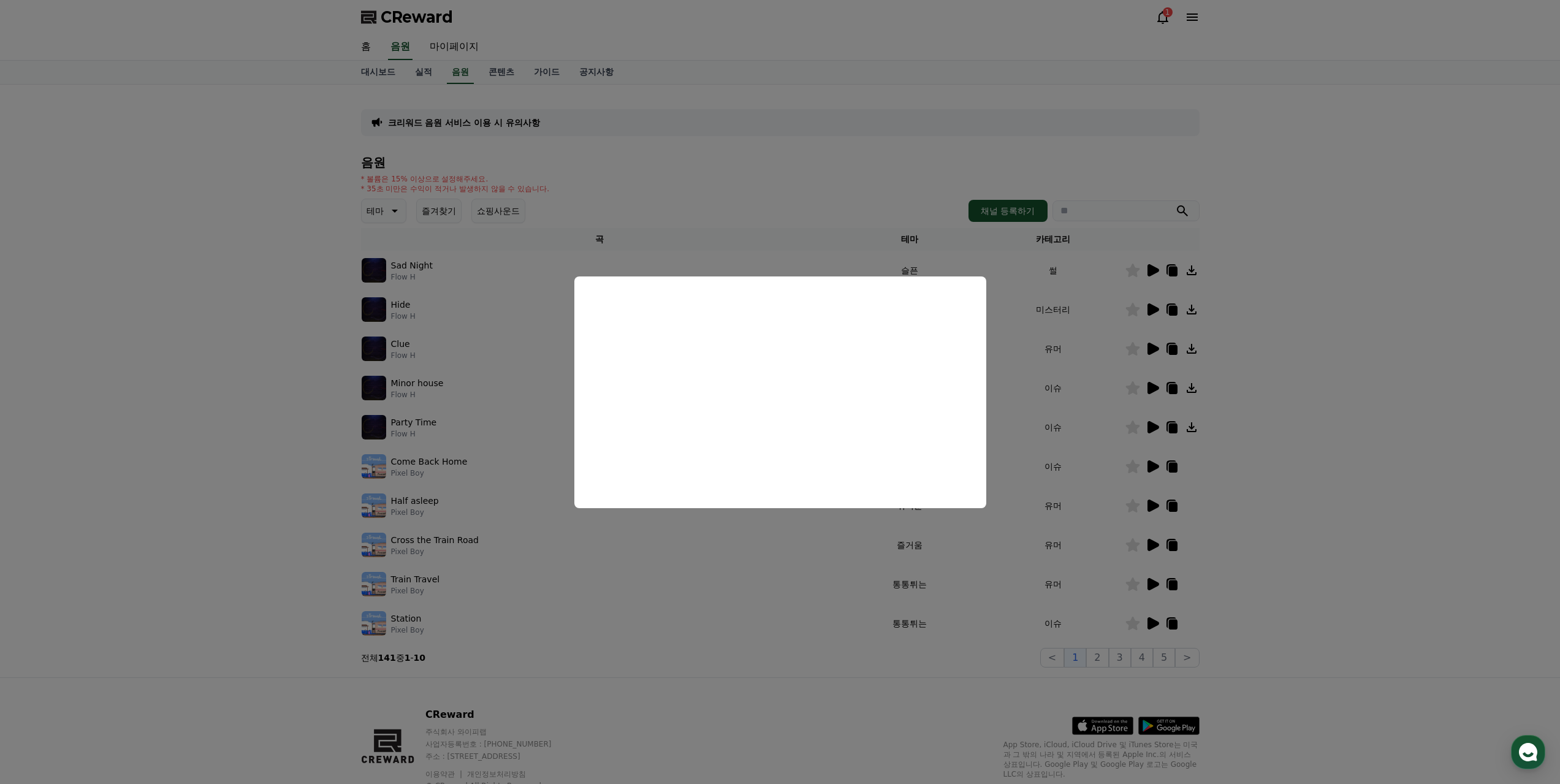
click at [1188, 326] on button "close modal" at bounding box center [780, 392] width 1560 height 784
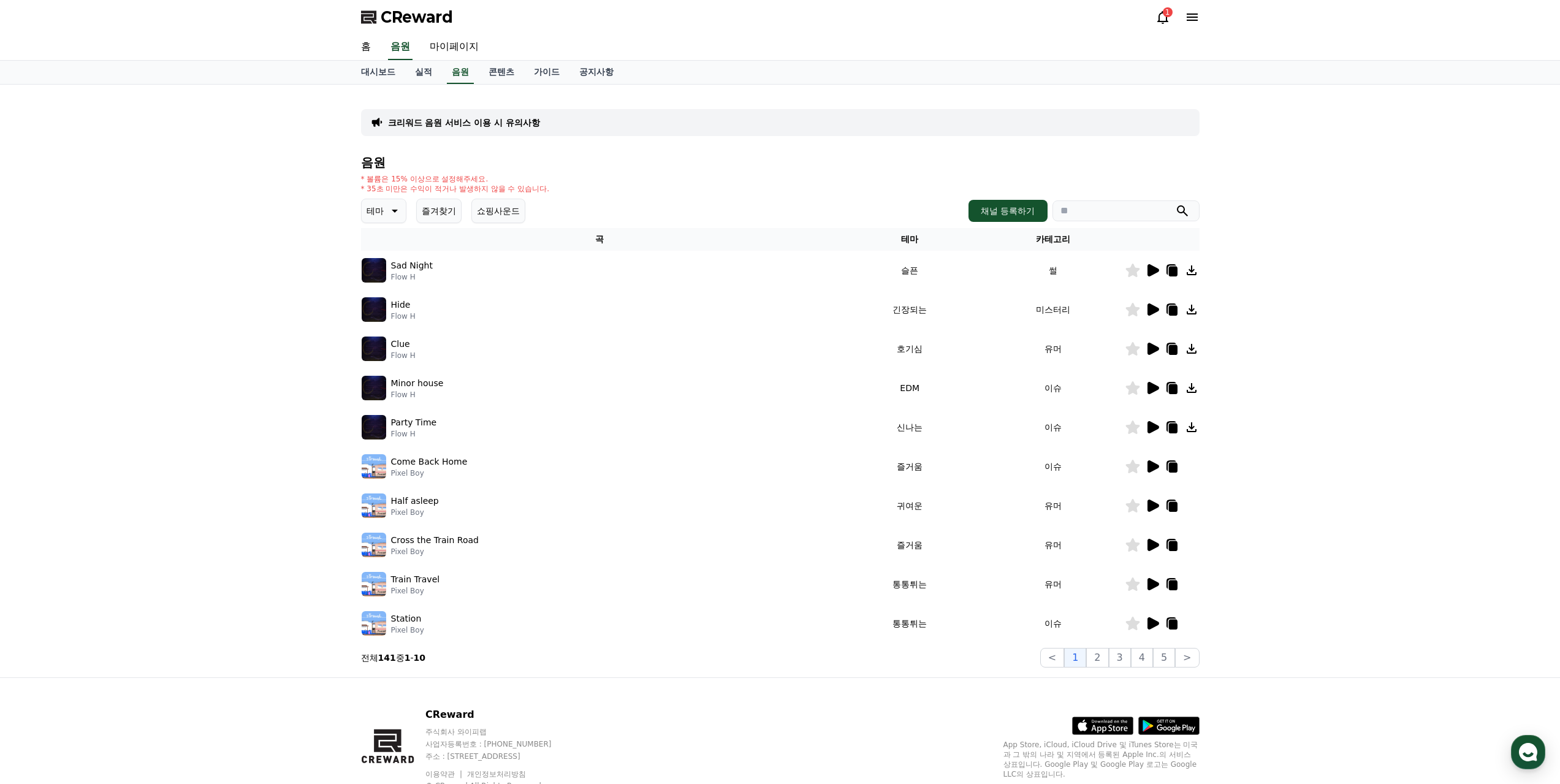
click at [1149, 349] on icon at bounding box center [1153, 348] width 12 height 12
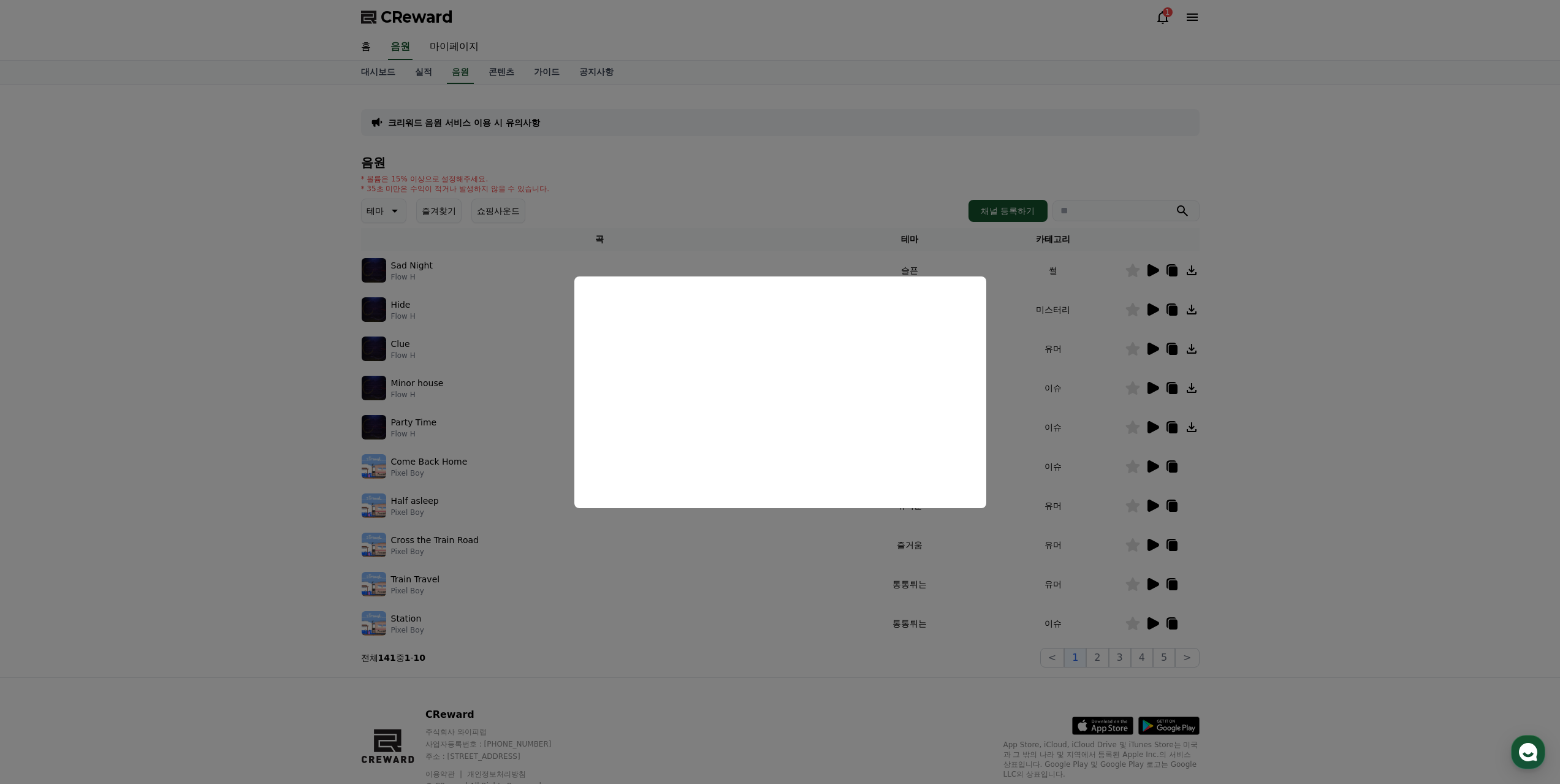
click at [1300, 372] on button "close modal" at bounding box center [780, 392] width 1560 height 784
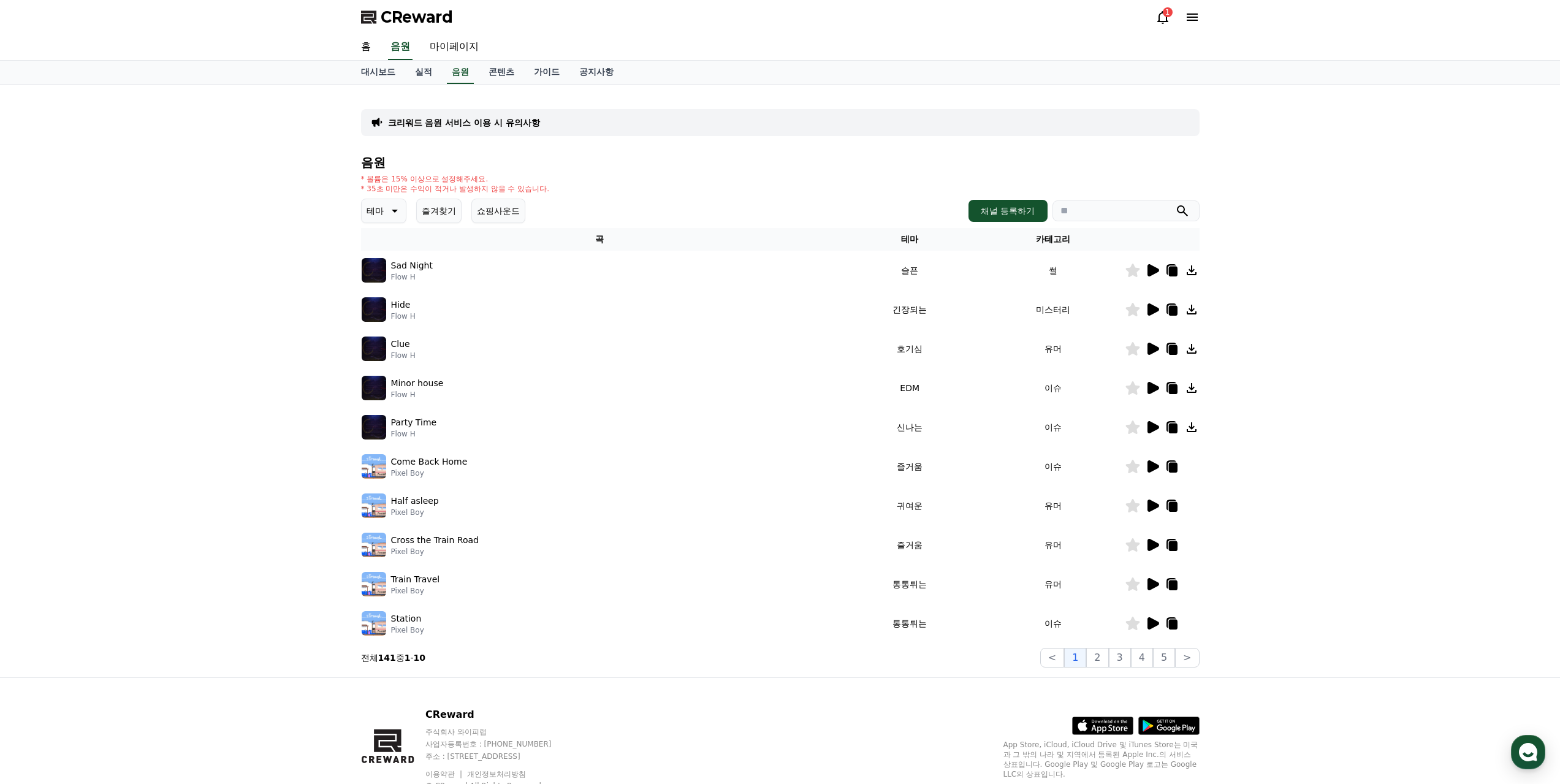
click at [1193, 347] on icon at bounding box center [1192, 349] width 15 height 15
click at [1171, 347] on icon at bounding box center [1172, 349] width 8 height 10
click at [515, 75] on link "콘텐츠" at bounding box center [502, 72] width 46 height 23
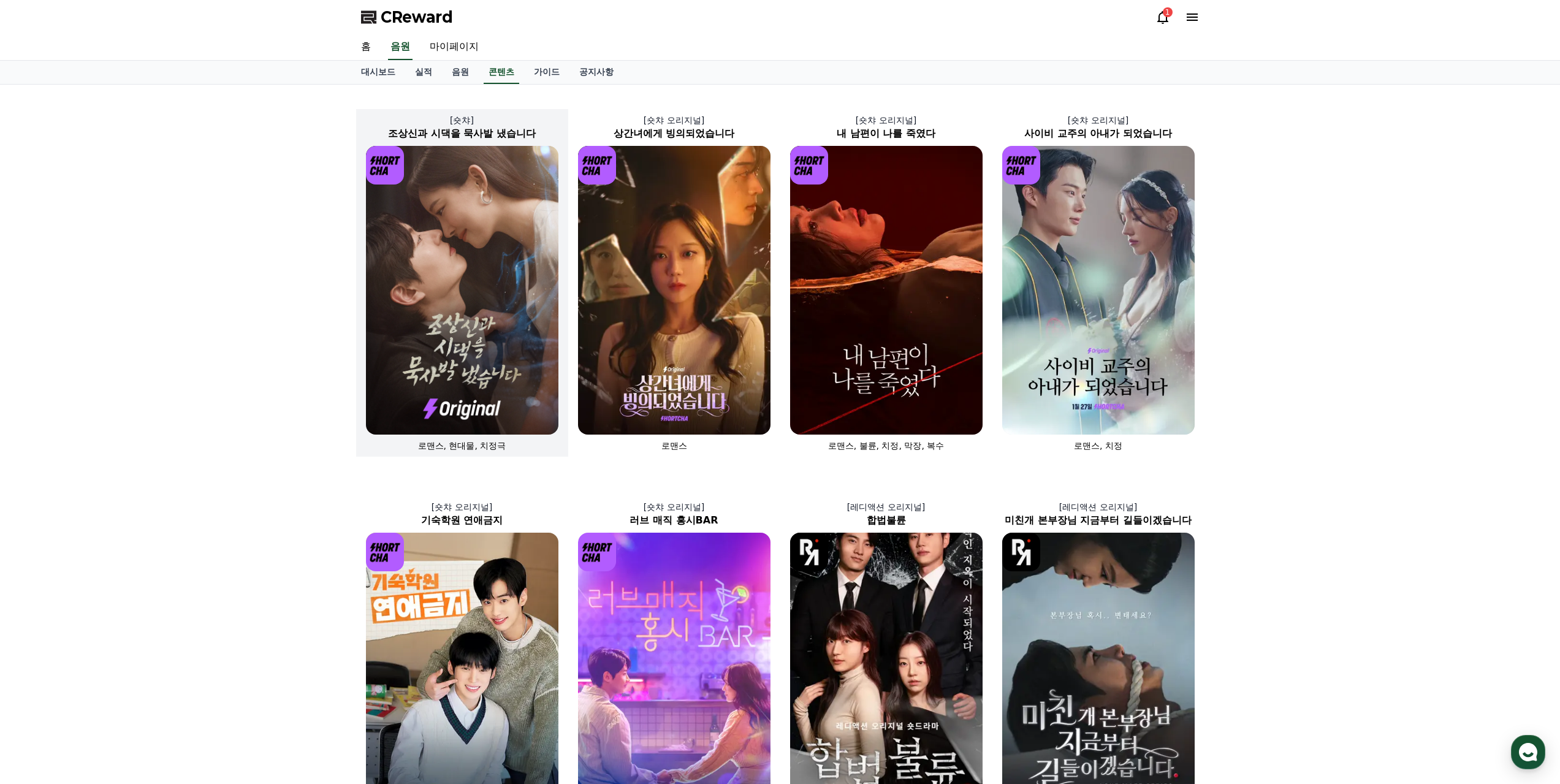
click at [487, 185] on img at bounding box center [462, 290] width 193 height 289
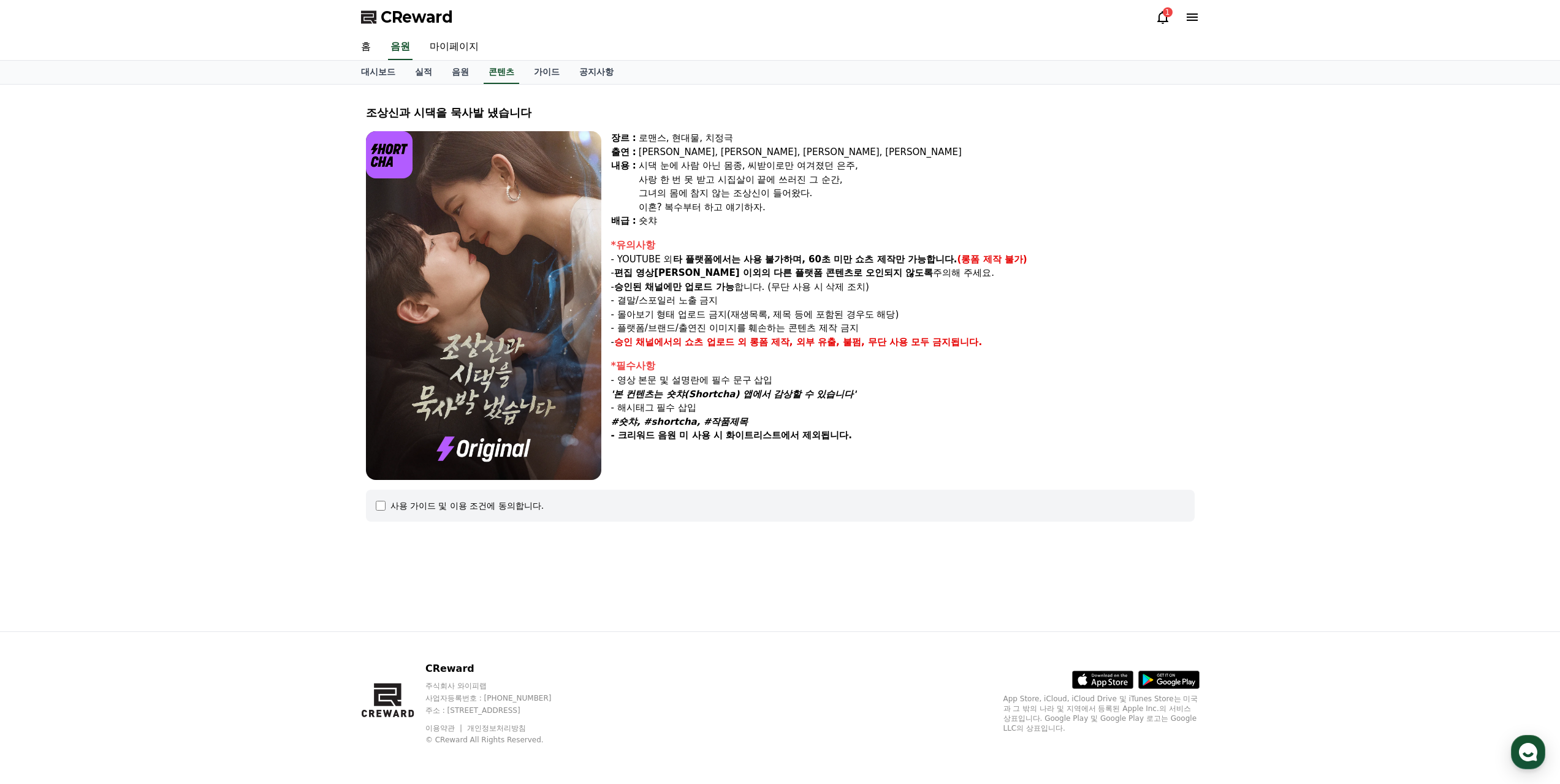
click at [454, 506] on div "사용 가이드 및 이용 조건에 동의합니다." at bounding box center [467, 506] width 154 height 12
drag, startPoint x: 402, startPoint y: 507, endPoint x: 389, endPoint y: 507, distance: 13.0
click at [402, 507] on div "사용 가이드 및 이용 조건에 동의합니다." at bounding box center [467, 506] width 154 height 12
click at [389, 507] on div "사용 가이드 및 이용 조건에 동의합니다." at bounding box center [780, 506] width 809 height 12
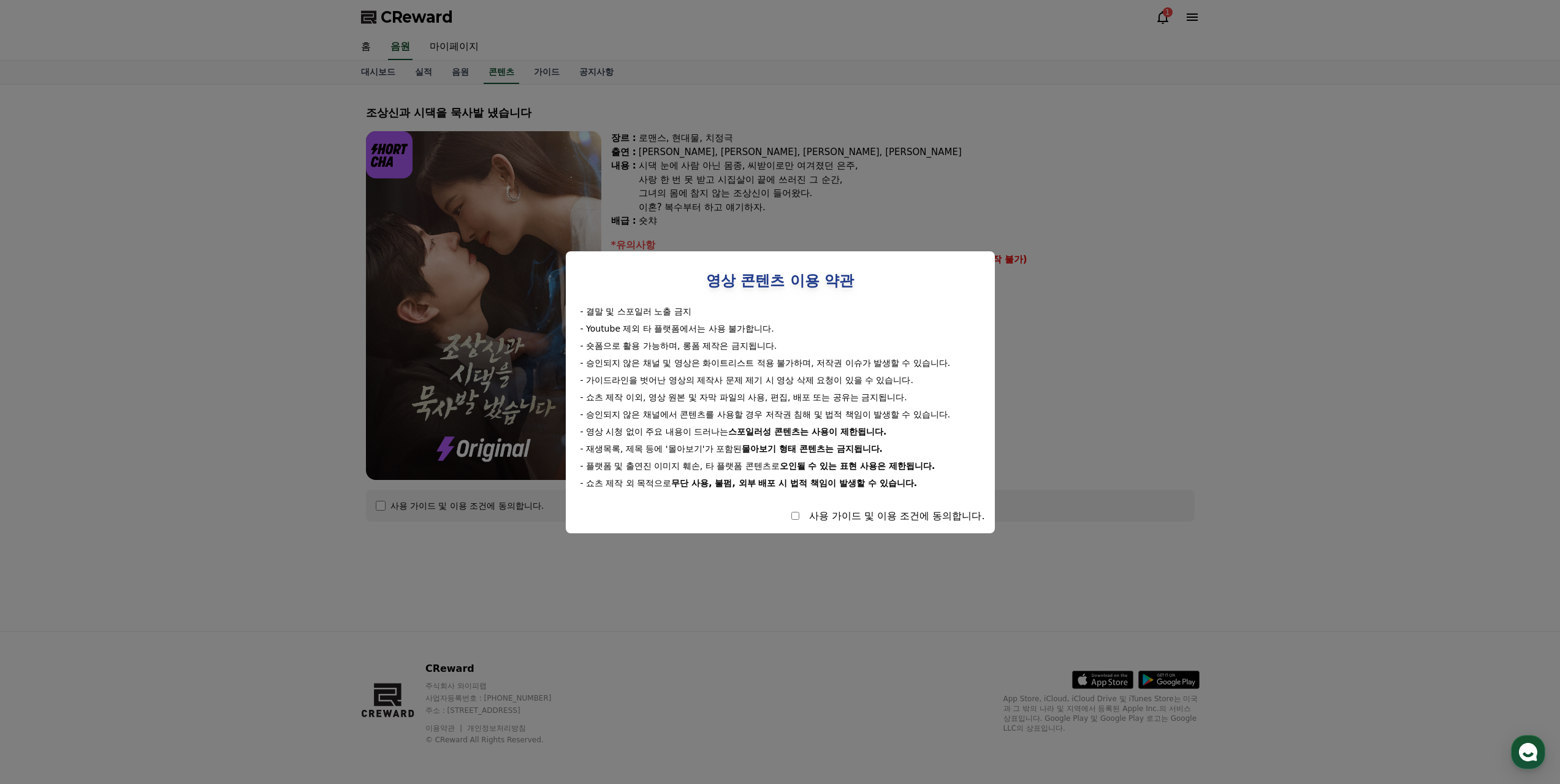
click at [784, 520] on div "사용 가이드 및 이용 조건에 동의합니다." at bounding box center [780, 516] width 409 height 15
select select
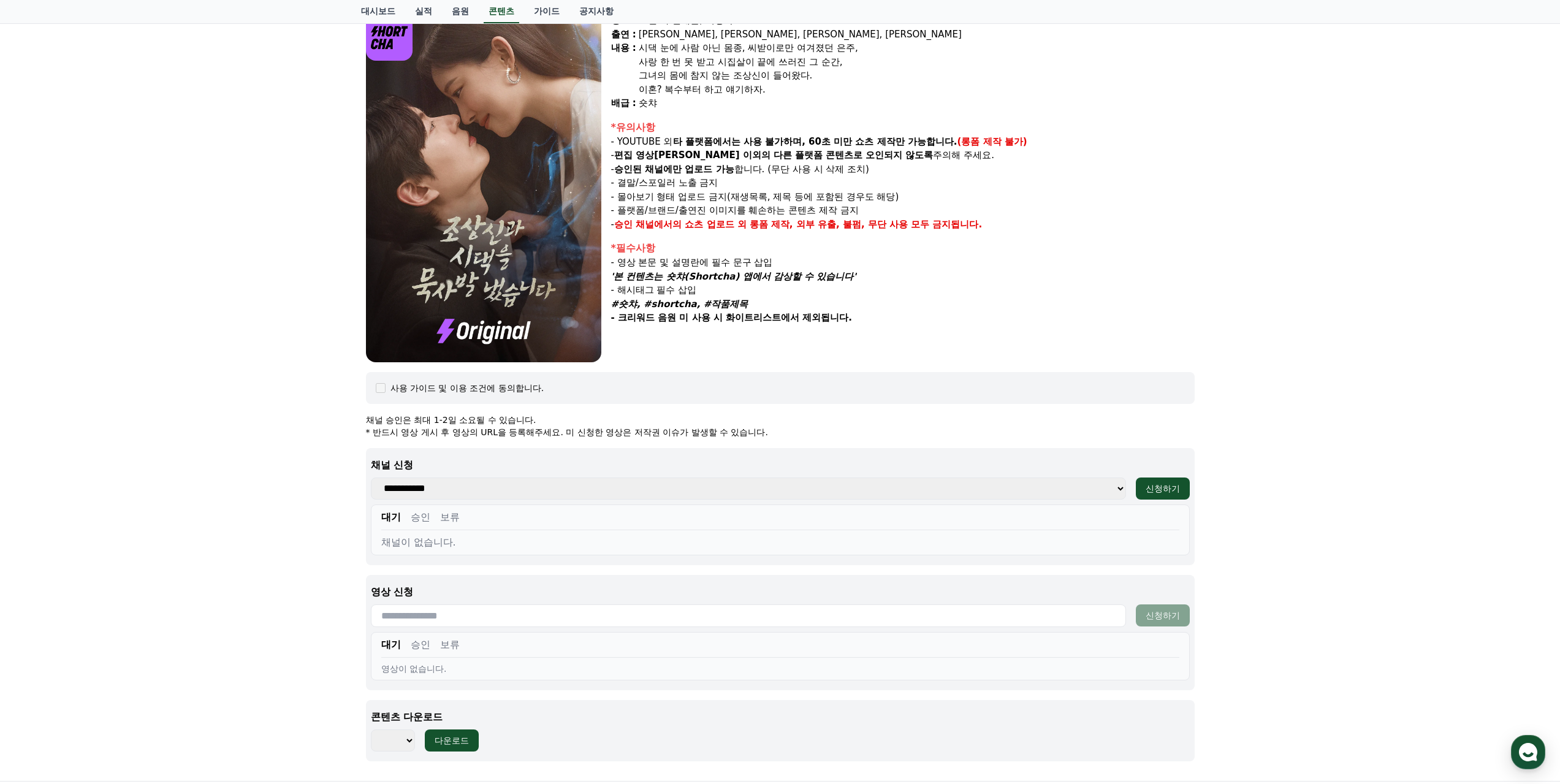
scroll to position [122, 0]
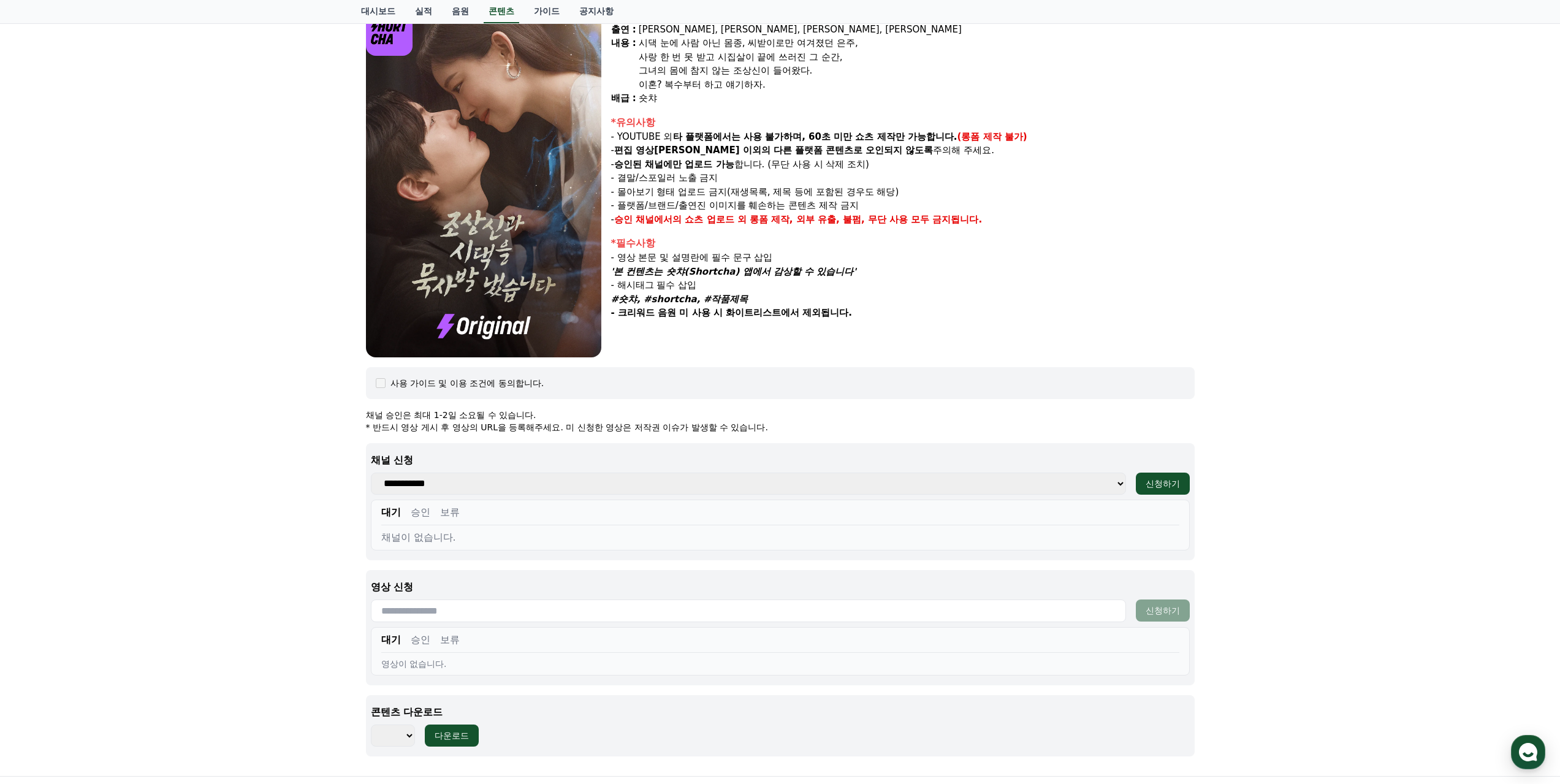
click at [963, 481] on select "**********" at bounding box center [748, 483] width 755 height 22
select select "**********"
click at [371, 472] on select "**********" at bounding box center [748, 483] width 755 height 22
drag, startPoint x: 1183, startPoint y: 472, endPoint x: 1217, endPoint y: 385, distance: 93.4
click at [1217, 385] on div "조상[DEMOGRAPHIC_DATA]과 시댁을 묵사발 냈습니다 장르 : 로맨스, 현대물, 치정극 출연 : [PERSON_NAME], [PERS…" at bounding box center [780, 369] width 1560 height 814
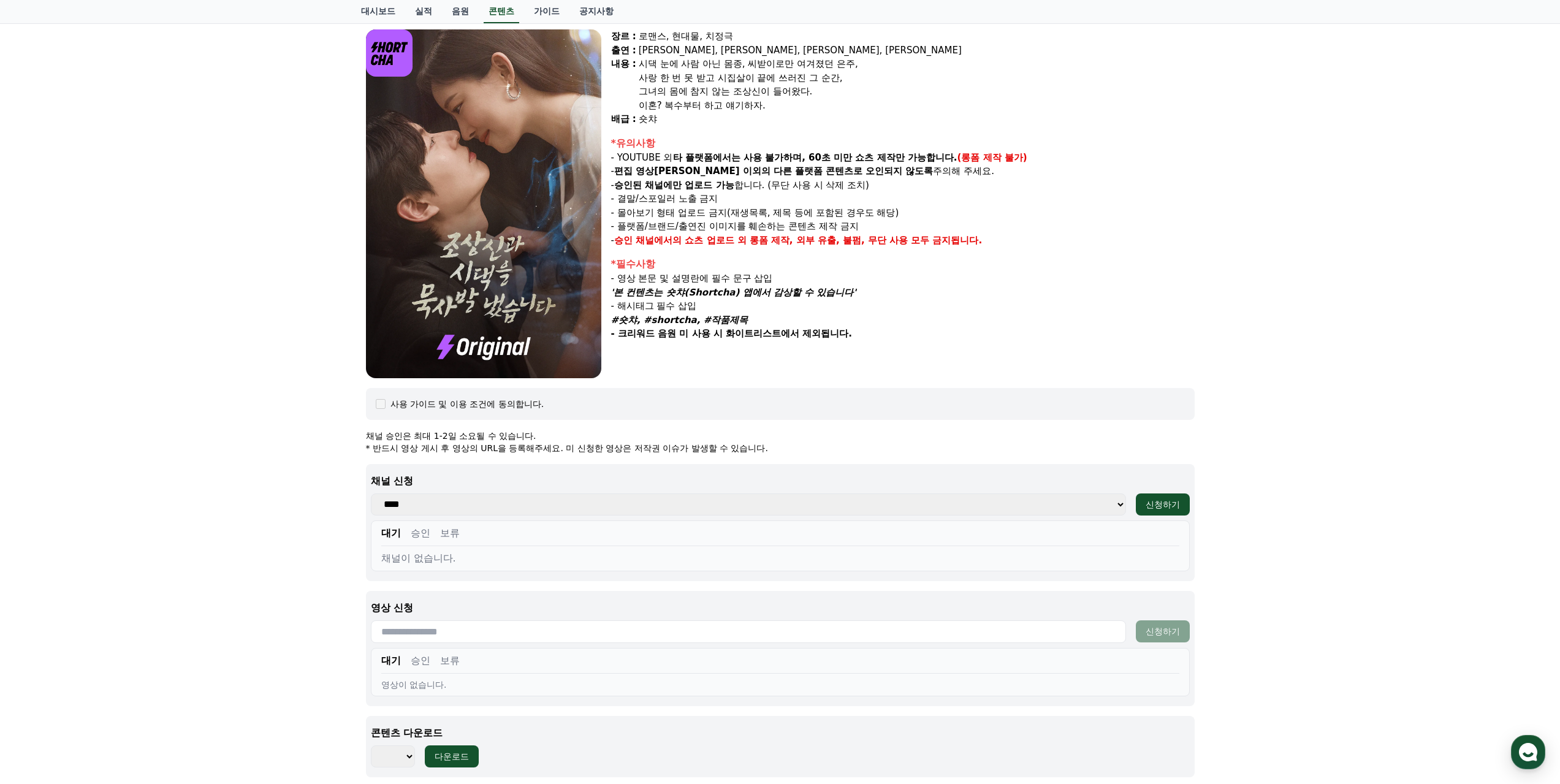
scroll to position [22, 0]
